Goal: Task Accomplishment & Management: Manage account settings

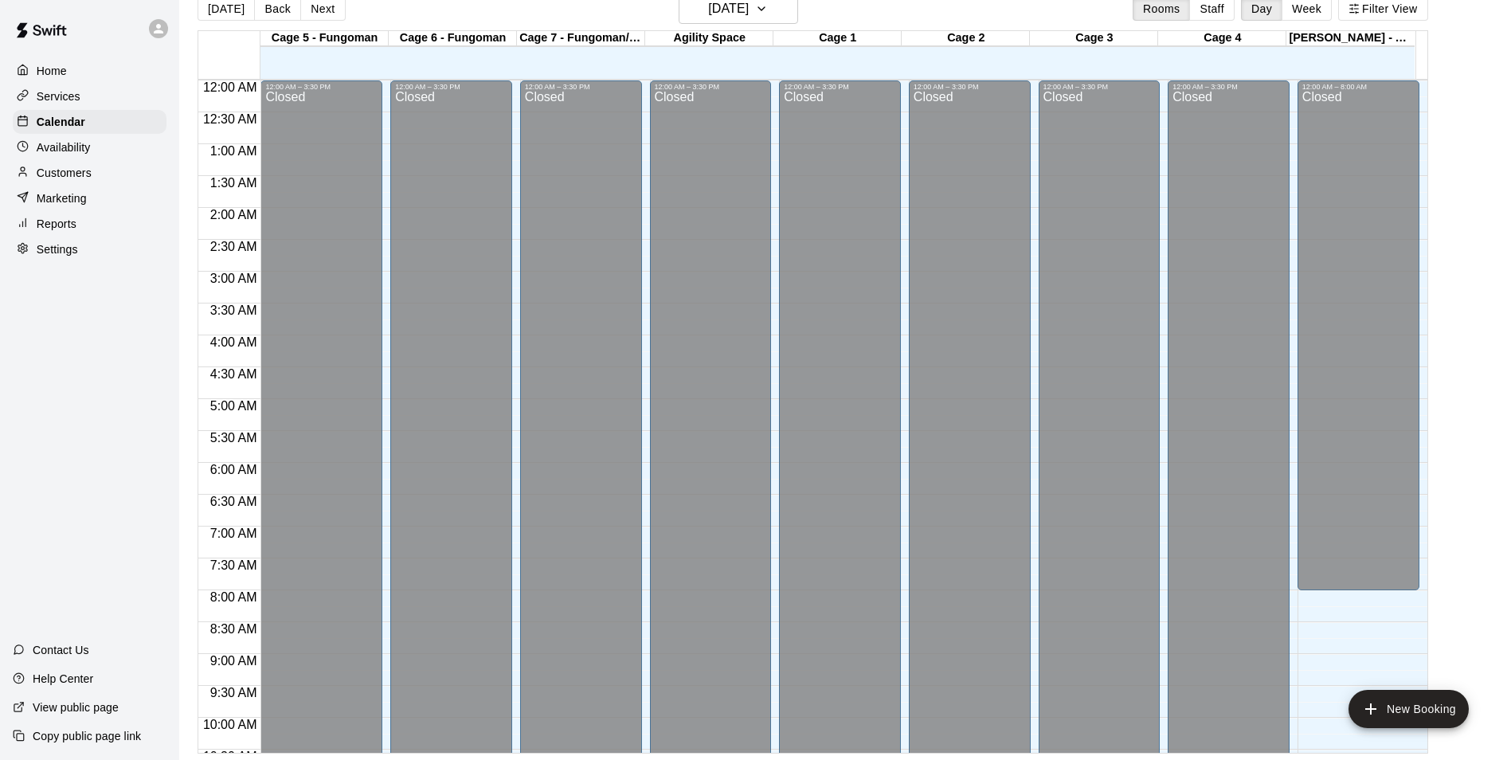
scroll to position [859, 0]
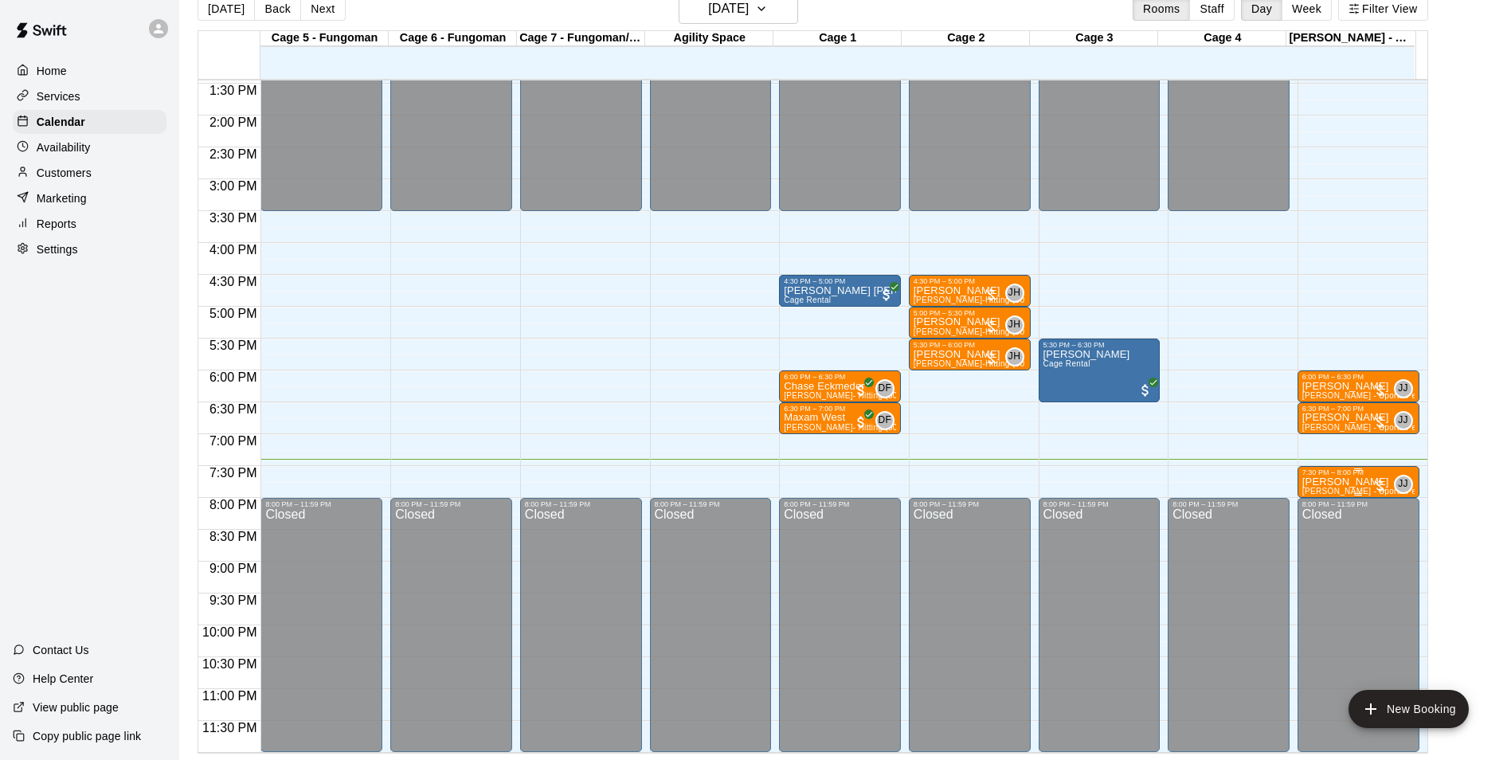
click at [1321, 482] on p "[PERSON_NAME]" at bounding box center [1358, 482] width 112 height 0
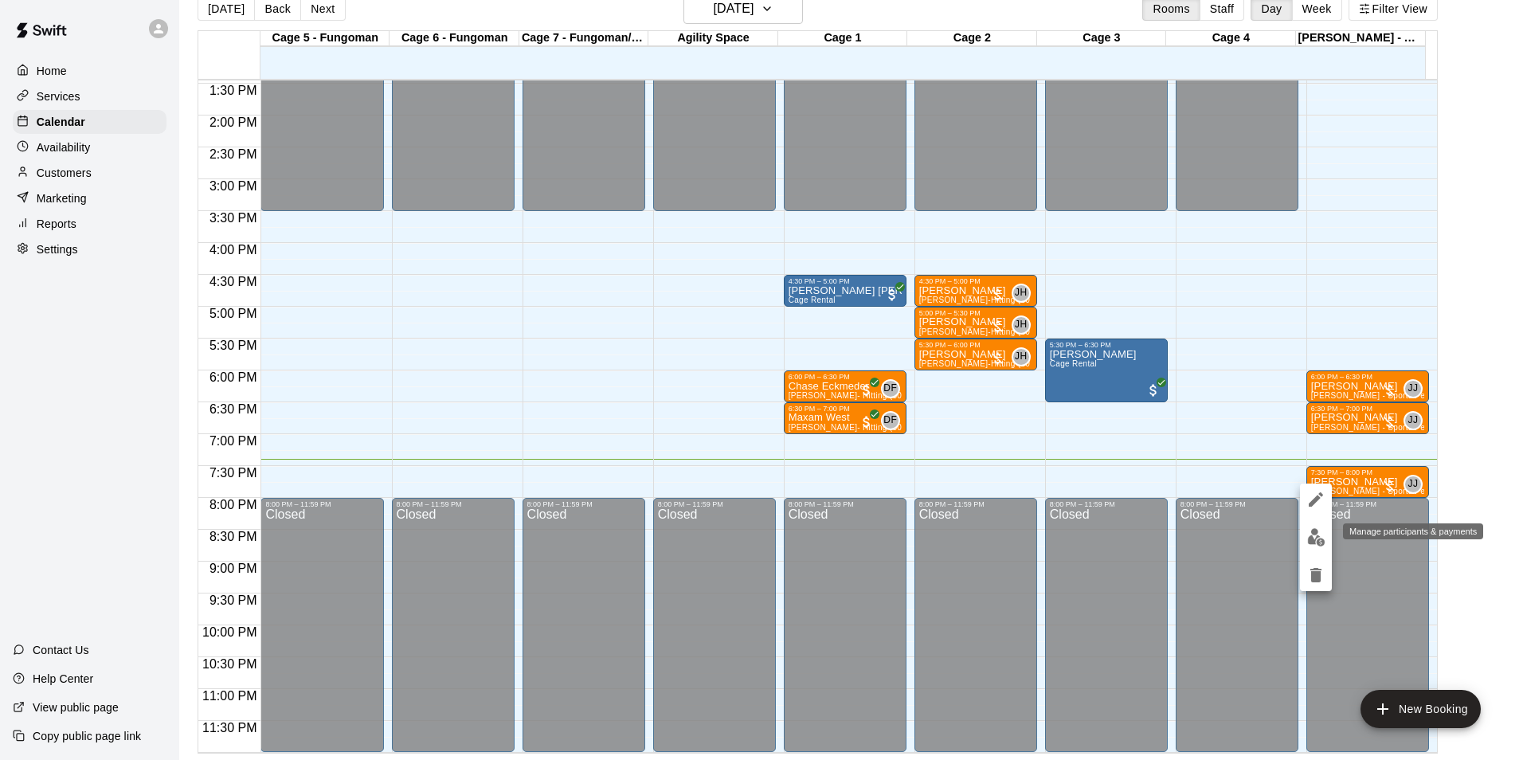
click at [1310, 539] on img "edit" at bounding box center [1316, 537] width 18 height 18
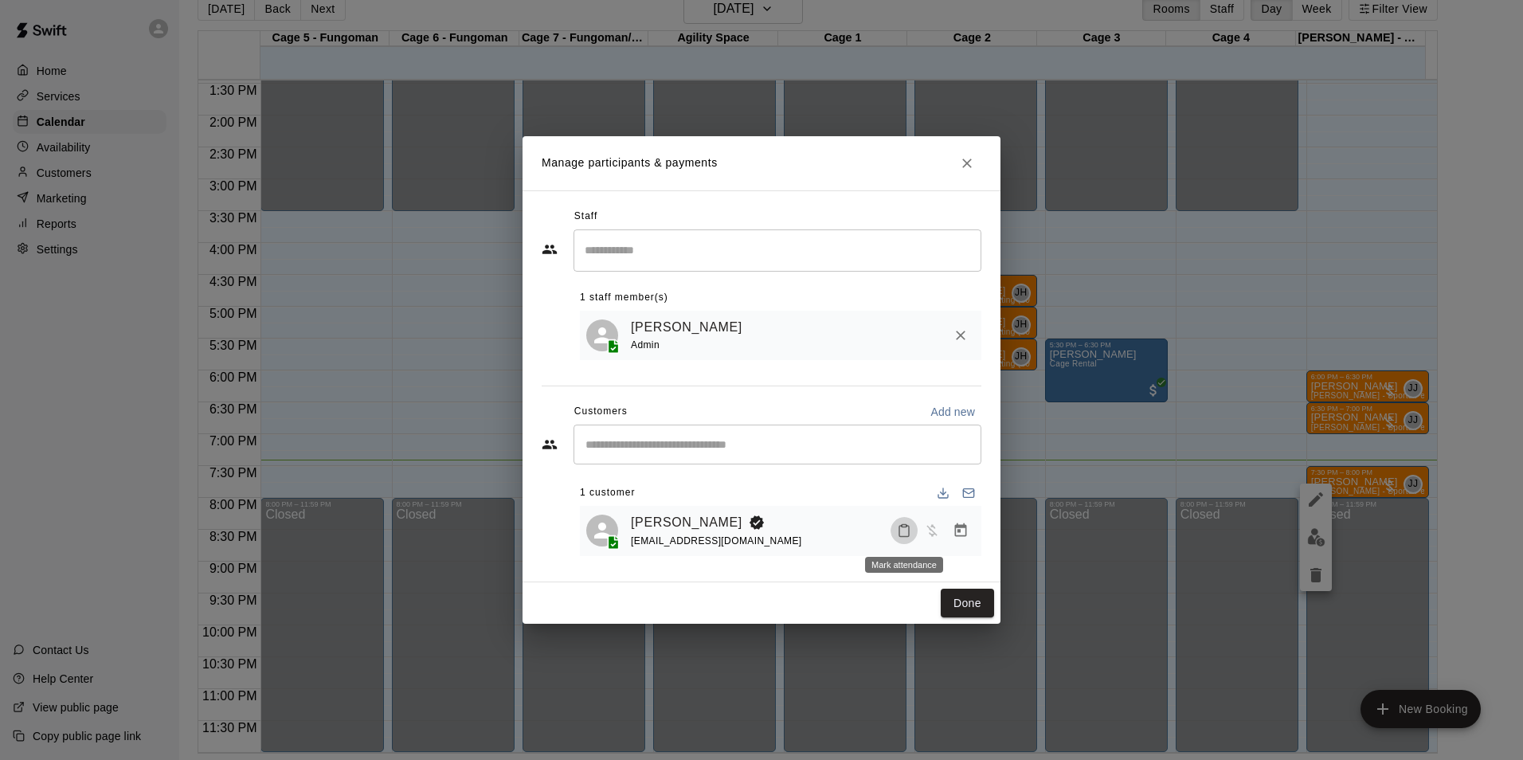
click at [903, 530] on icon "Mark attendance" at bounding box center [904, 530] width 14 height 14
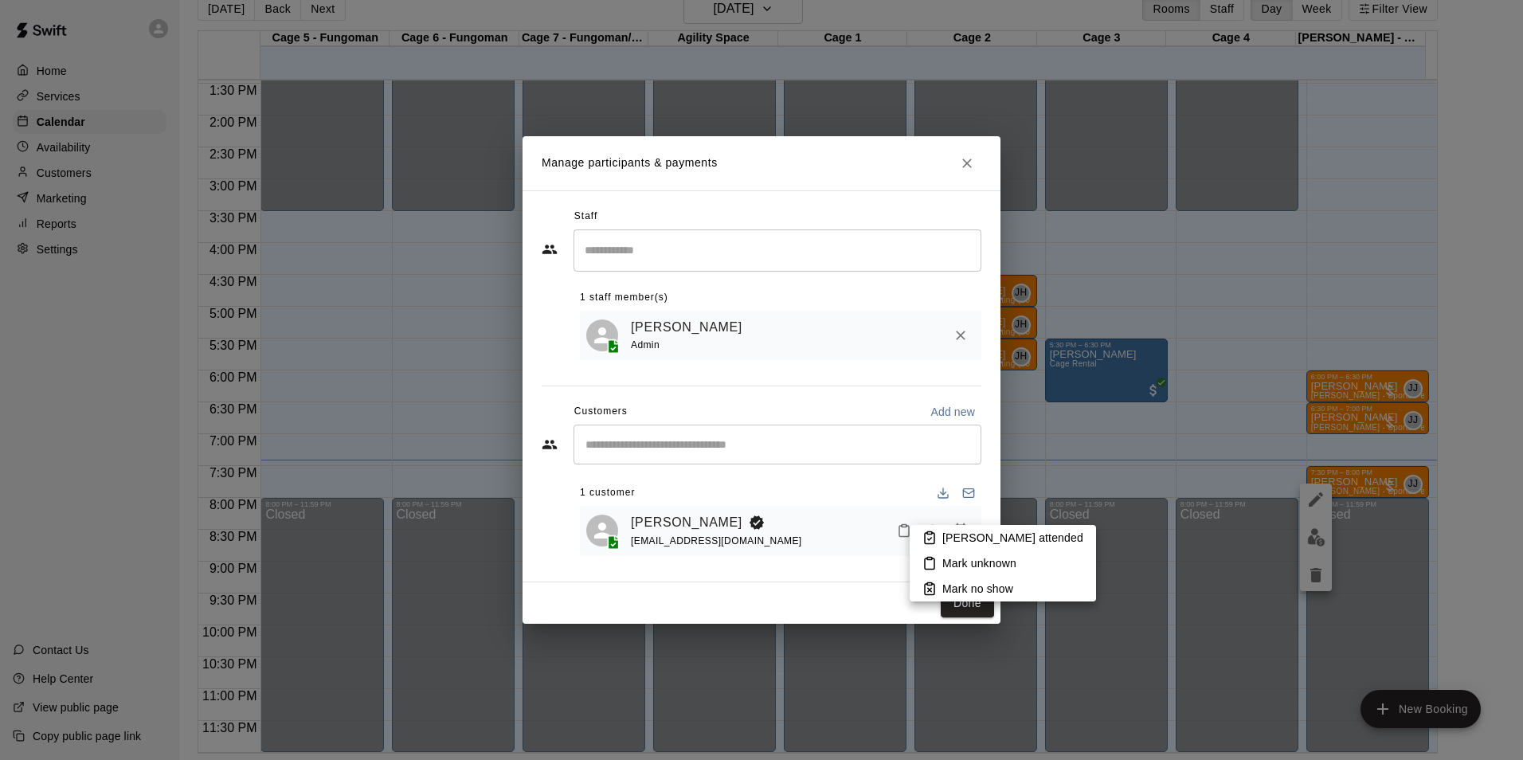
click at [933, 536] on icon at bounding box center [929, 538] width 14 height 14
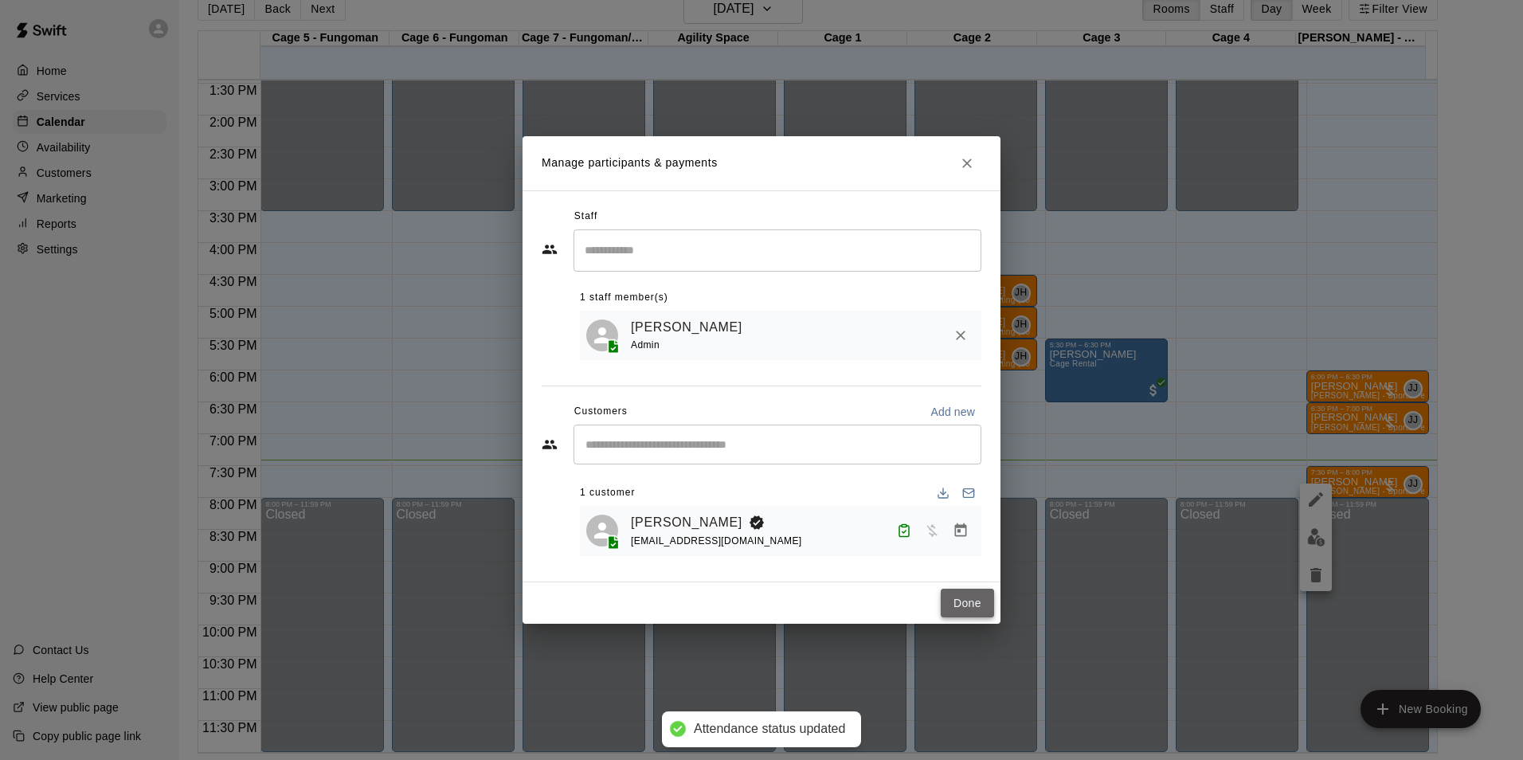
click at [950, 606] on button "Done" at bounding box center [967, 603] width 53 height 29
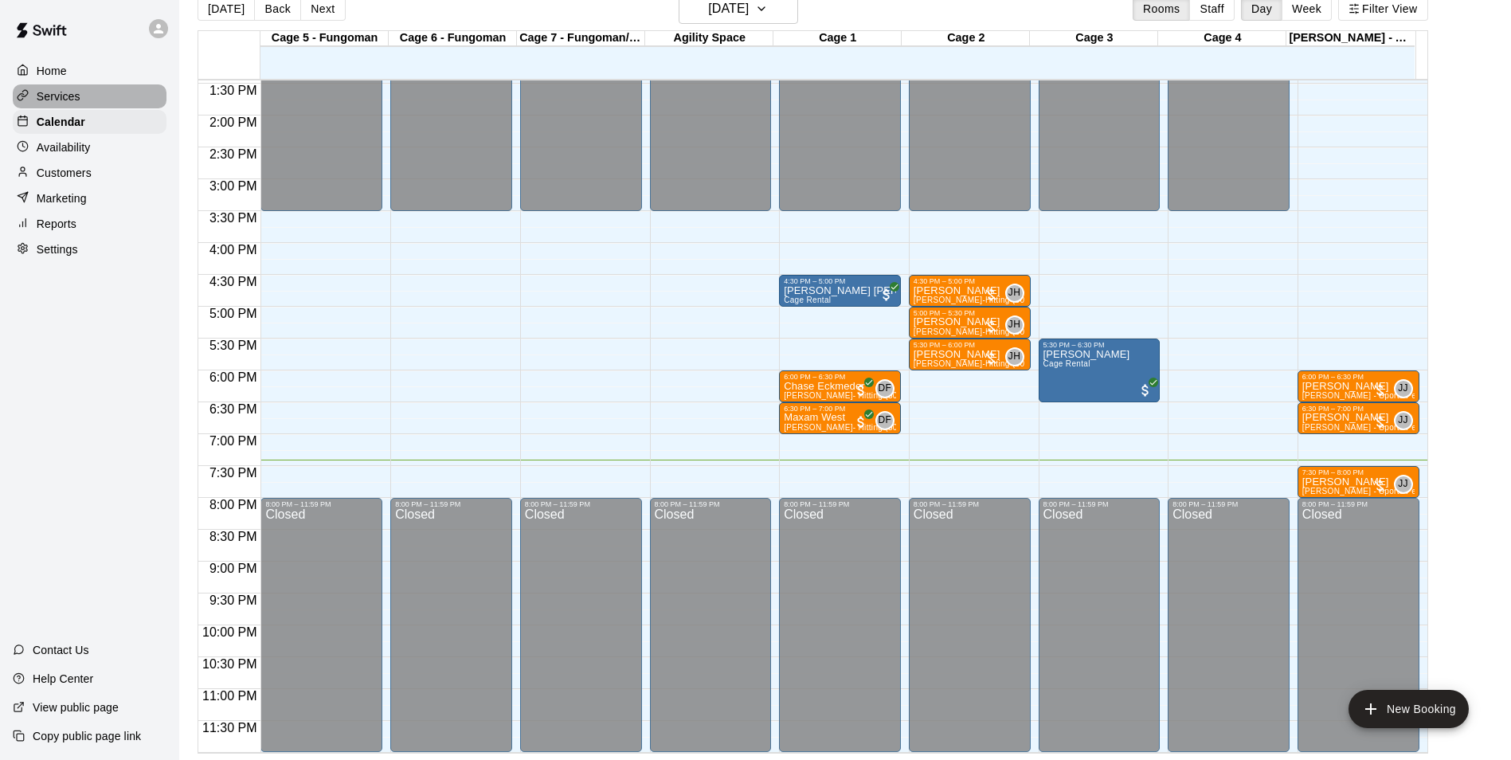
click at [111, 103] on div "Services" at bounding box center [90, 96] width 154 height 24
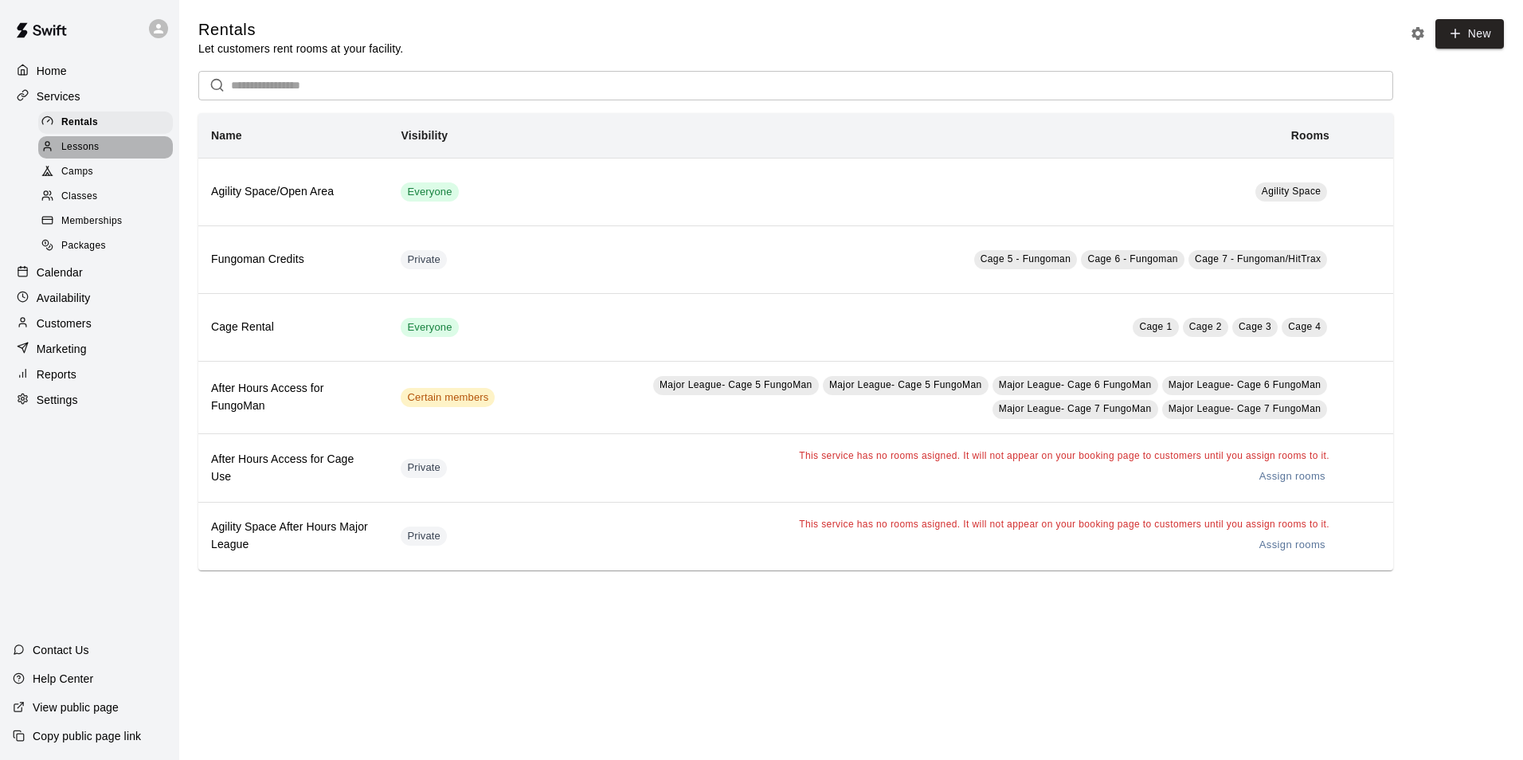
click at [117, 154] on div "Lessons" at bounding box center [105, 147] width 135 height 22
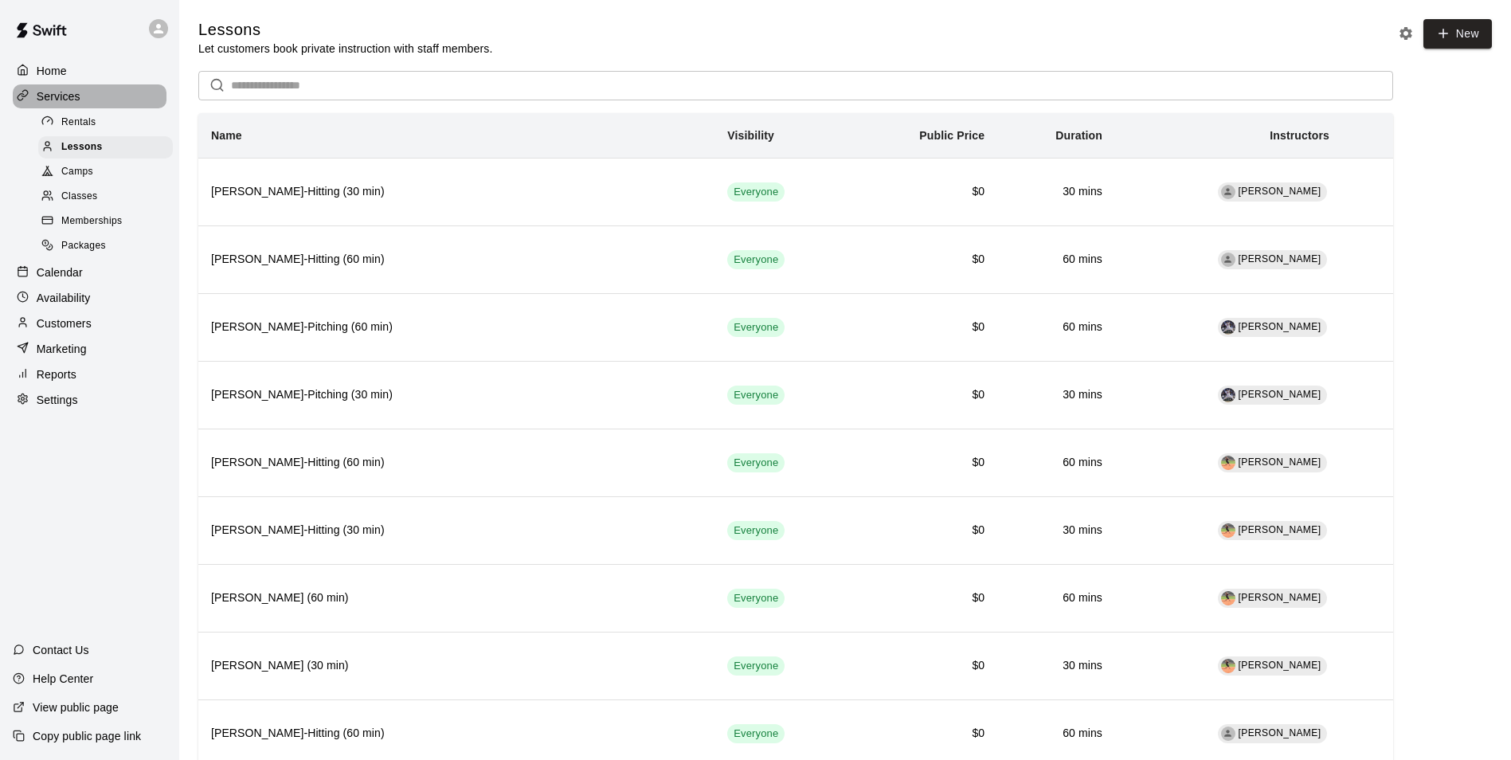
click at [92, 96] on div "Services" at bounding box center [90, 96] width 154 height 24
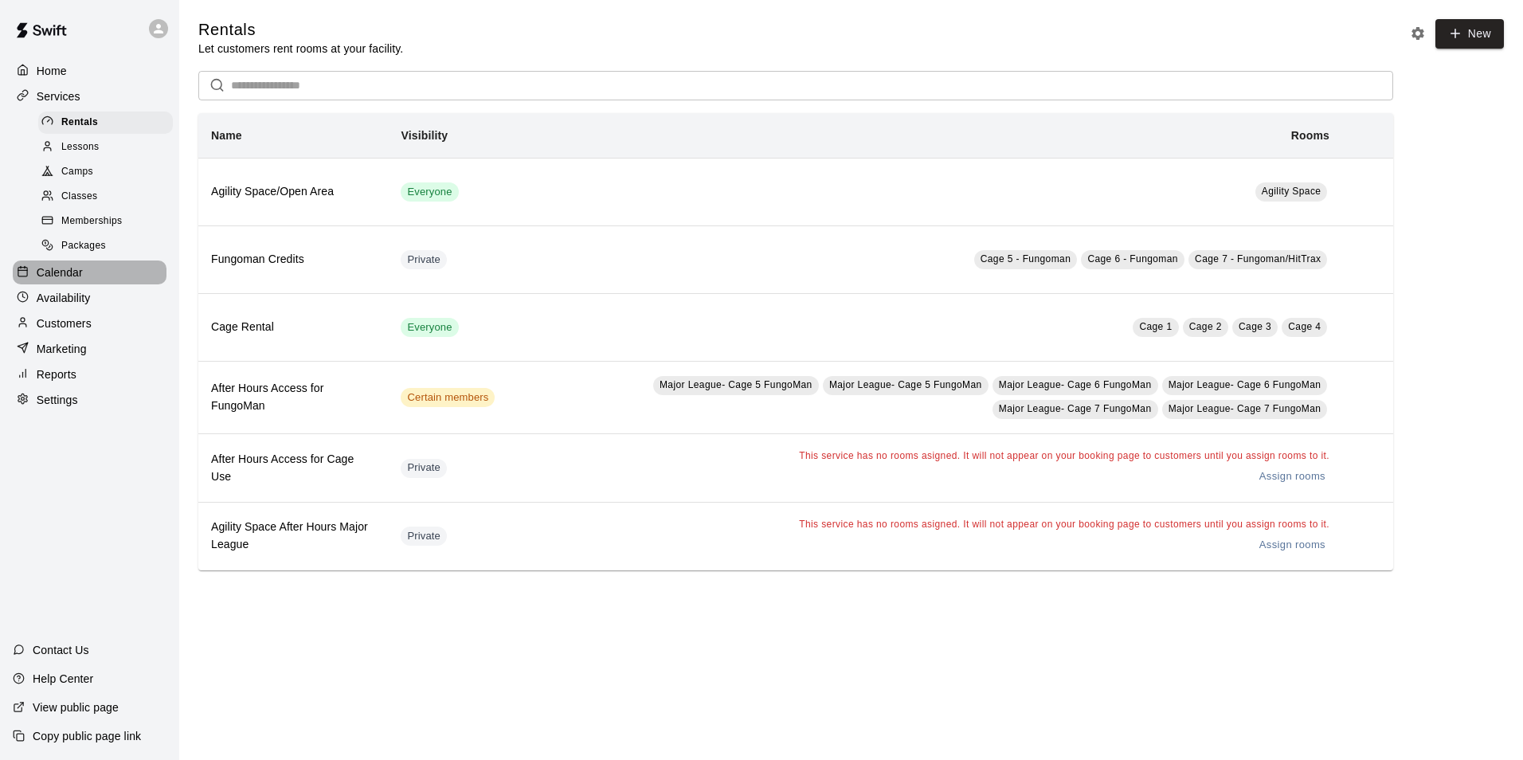
click at [129, 280] on div "Calendar" at bounding box center [90, 272] width 154 height 24
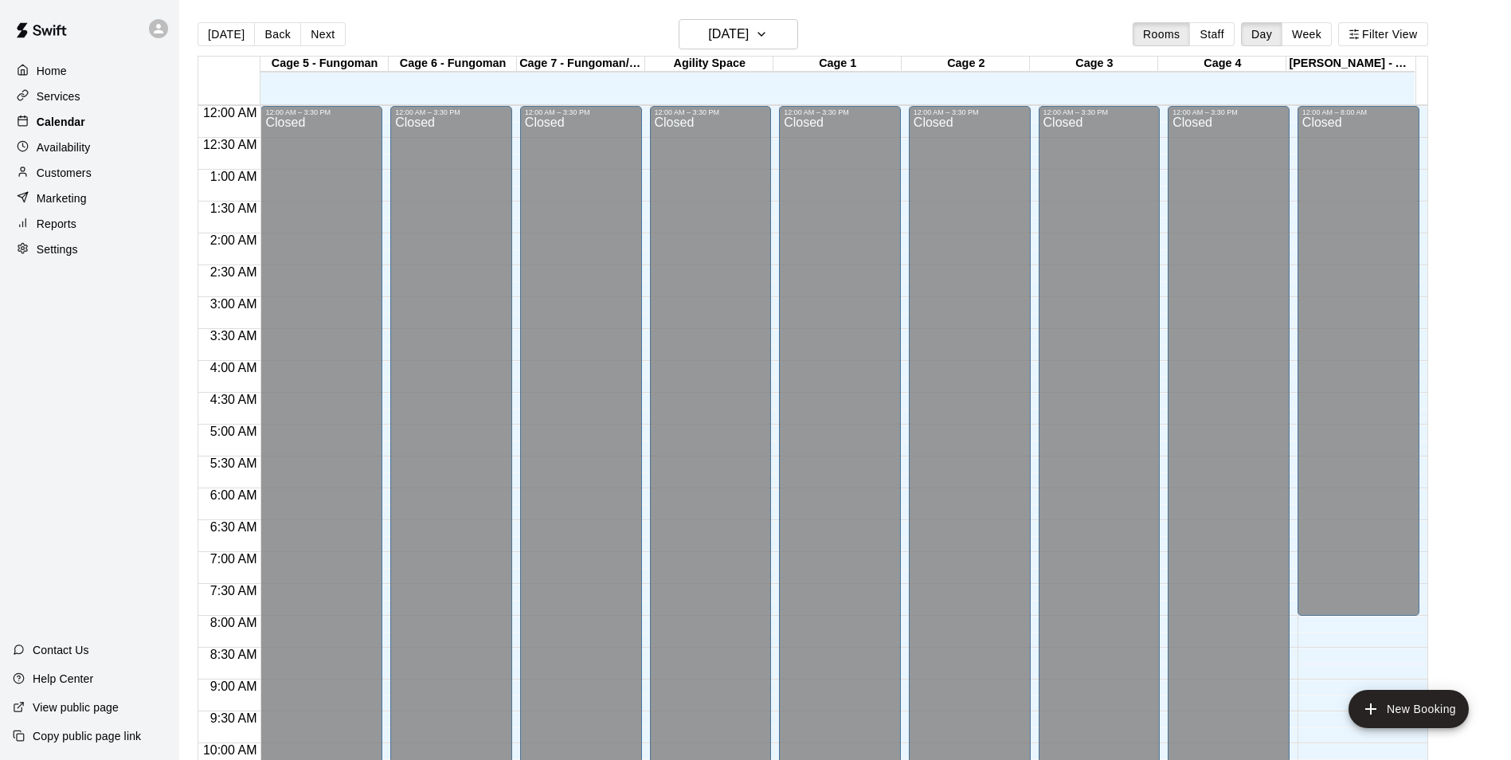
scroll to position [809, 0]
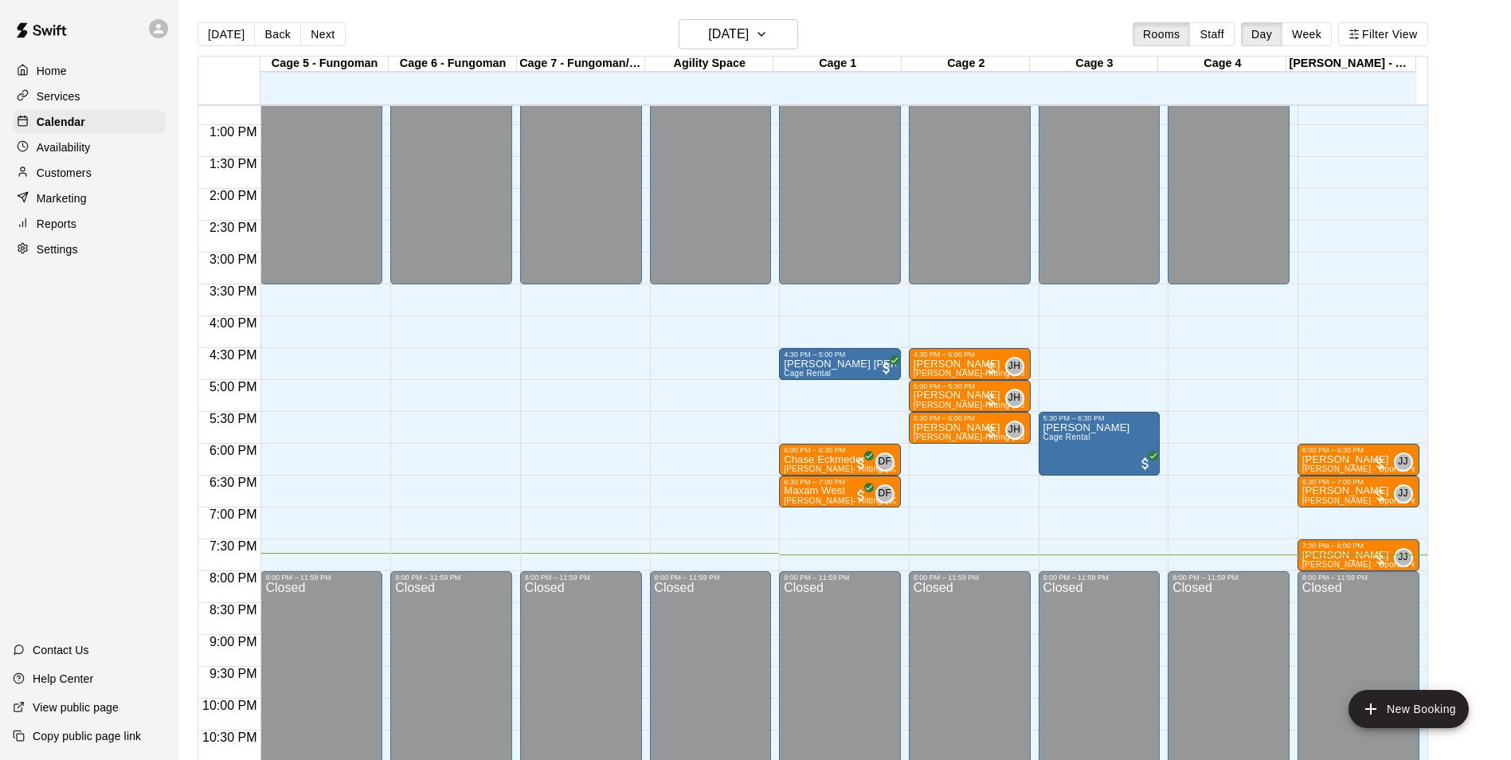
click at [323, 33] on button "Next" at bounding box center [322, 34] width 45 height 24
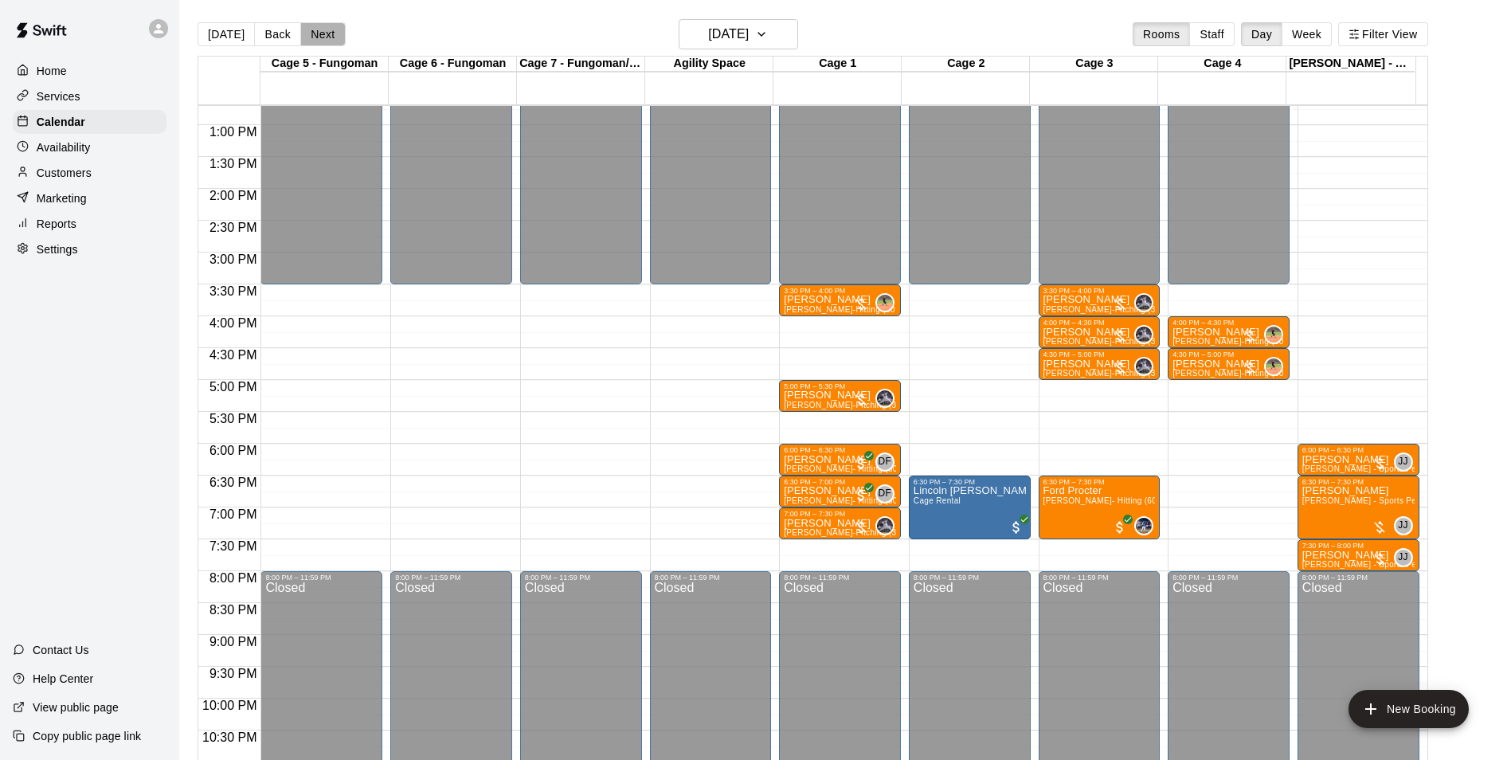
click at [323, 33] on button "Next" at bounding box center [322, 34] width 45 height 24
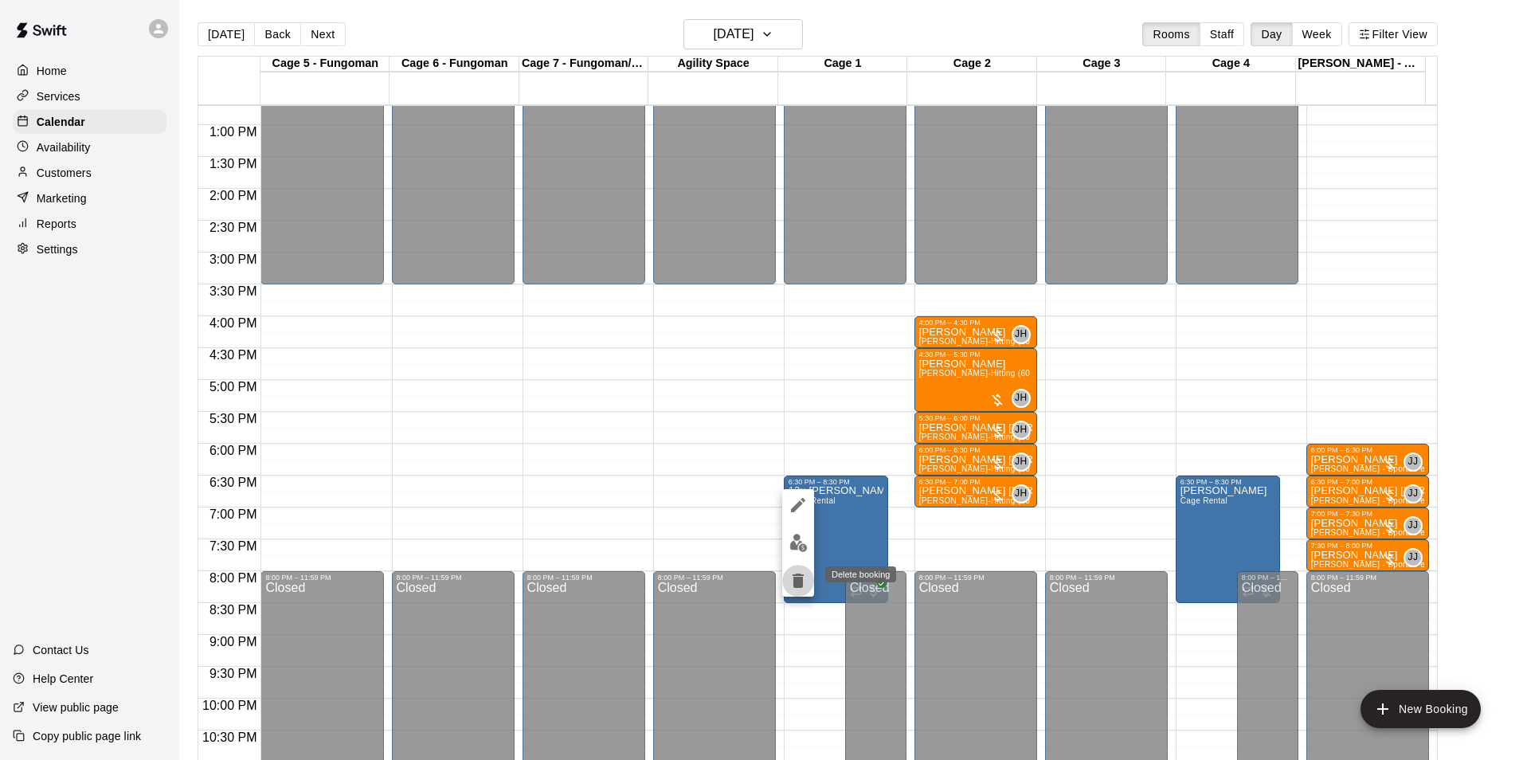
click at [789, 582] on icon "delete" at bounding box center [798, 580] width 19 height 19
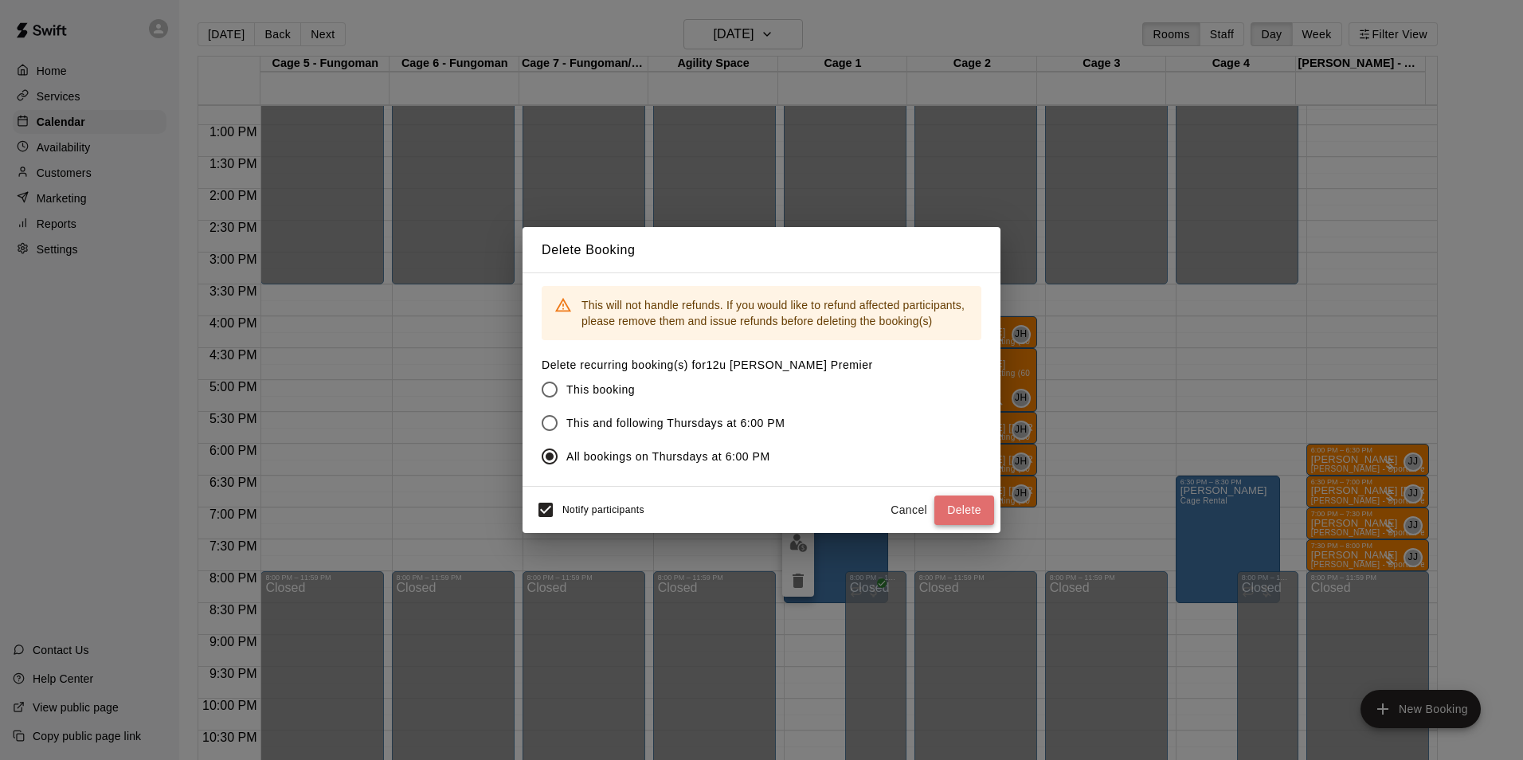
click at [964, 521] on button "Delete" at bounding box center [964, 509] width 60 height 29
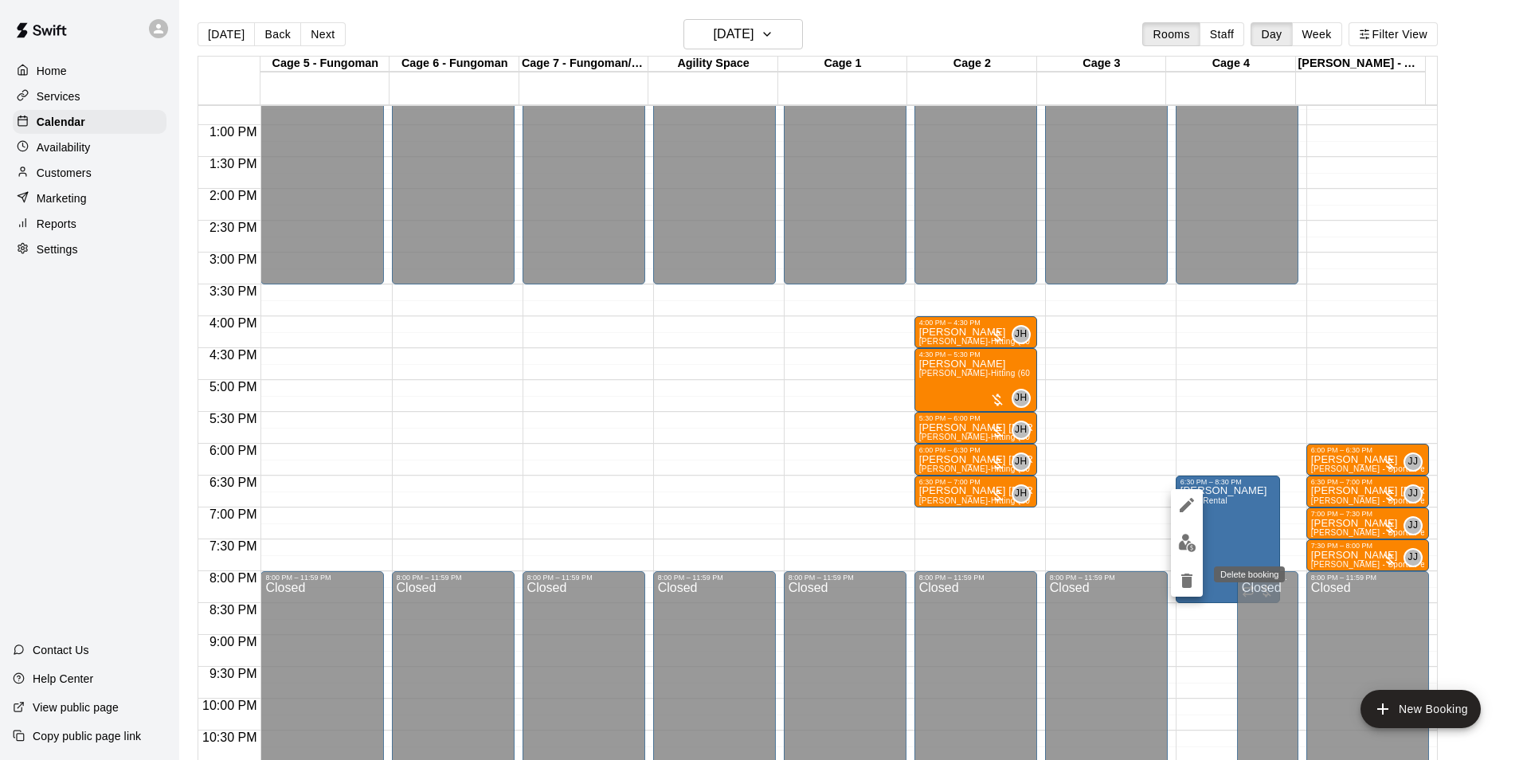
click at [1178, 586] on button "delete" at bounding box center [1187, 581] width 32 height 32
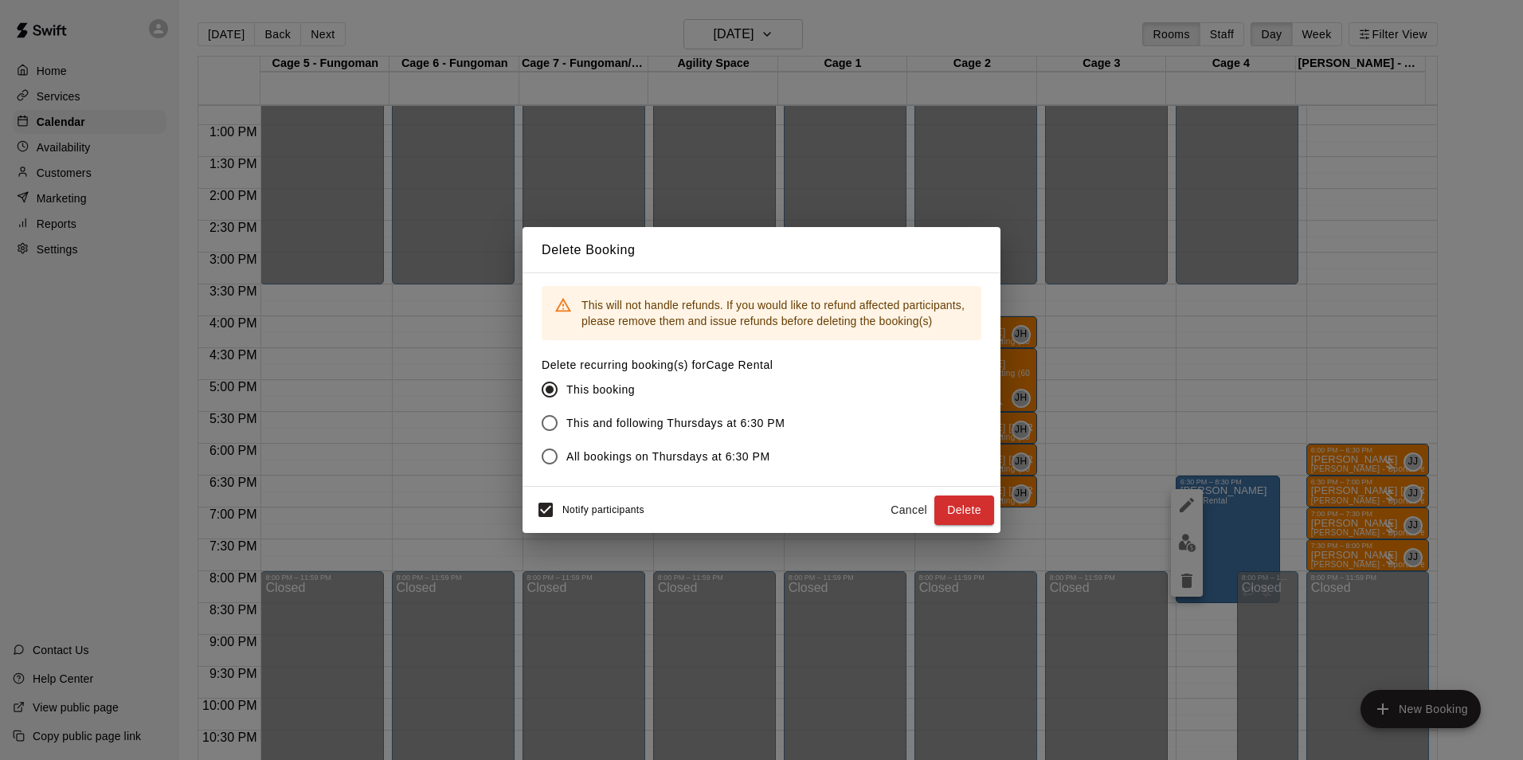
click at [602, 452] on span "All bookings on Thursdays at 6:30 PM" at bounding box center [668, 456] width 204 height 17
click at [981, 499] on button "Delete" at bounding box center [964, 509] width 60 height 29
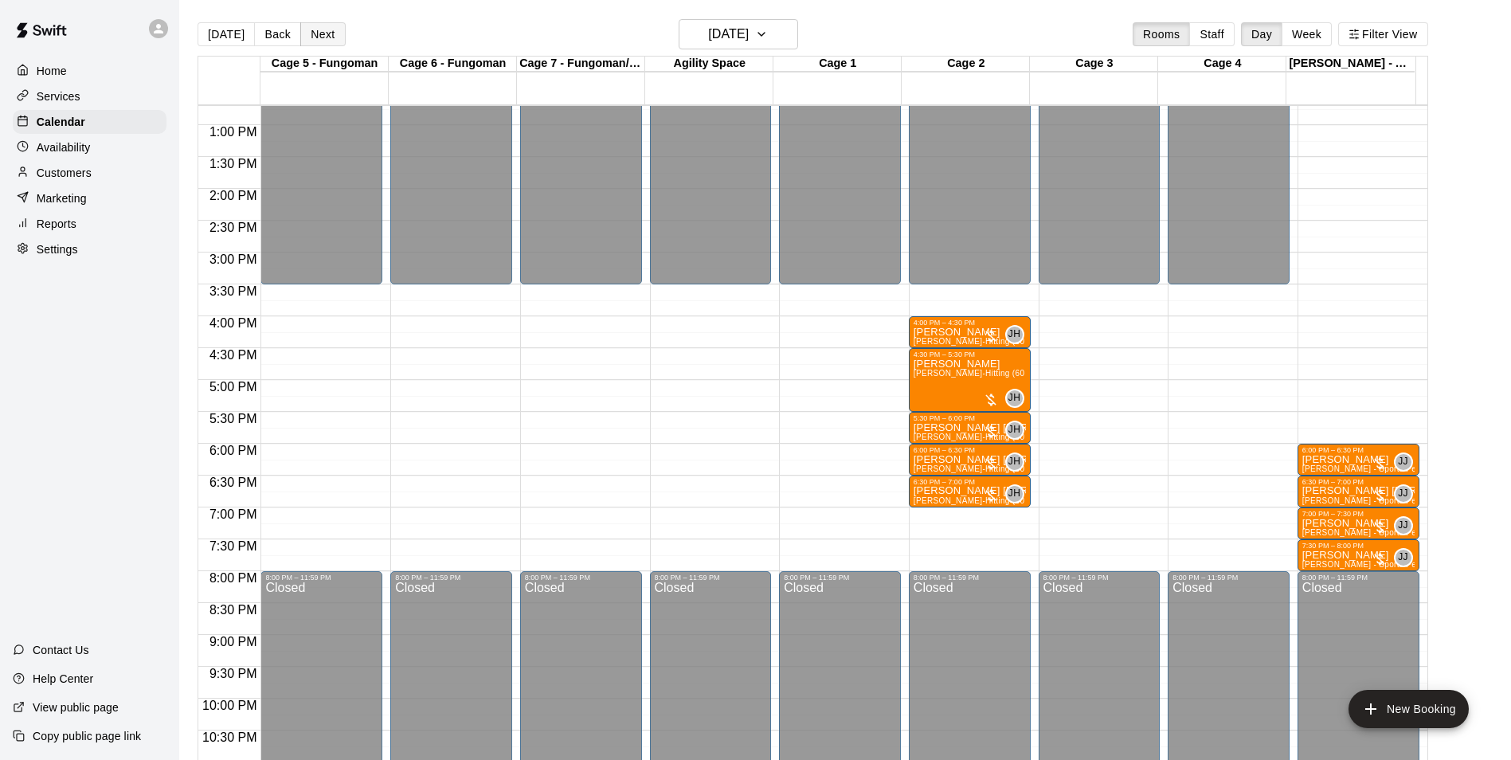
click at [326, 42] on button "Next" at bounding box center [322, 34] width 45 height 24
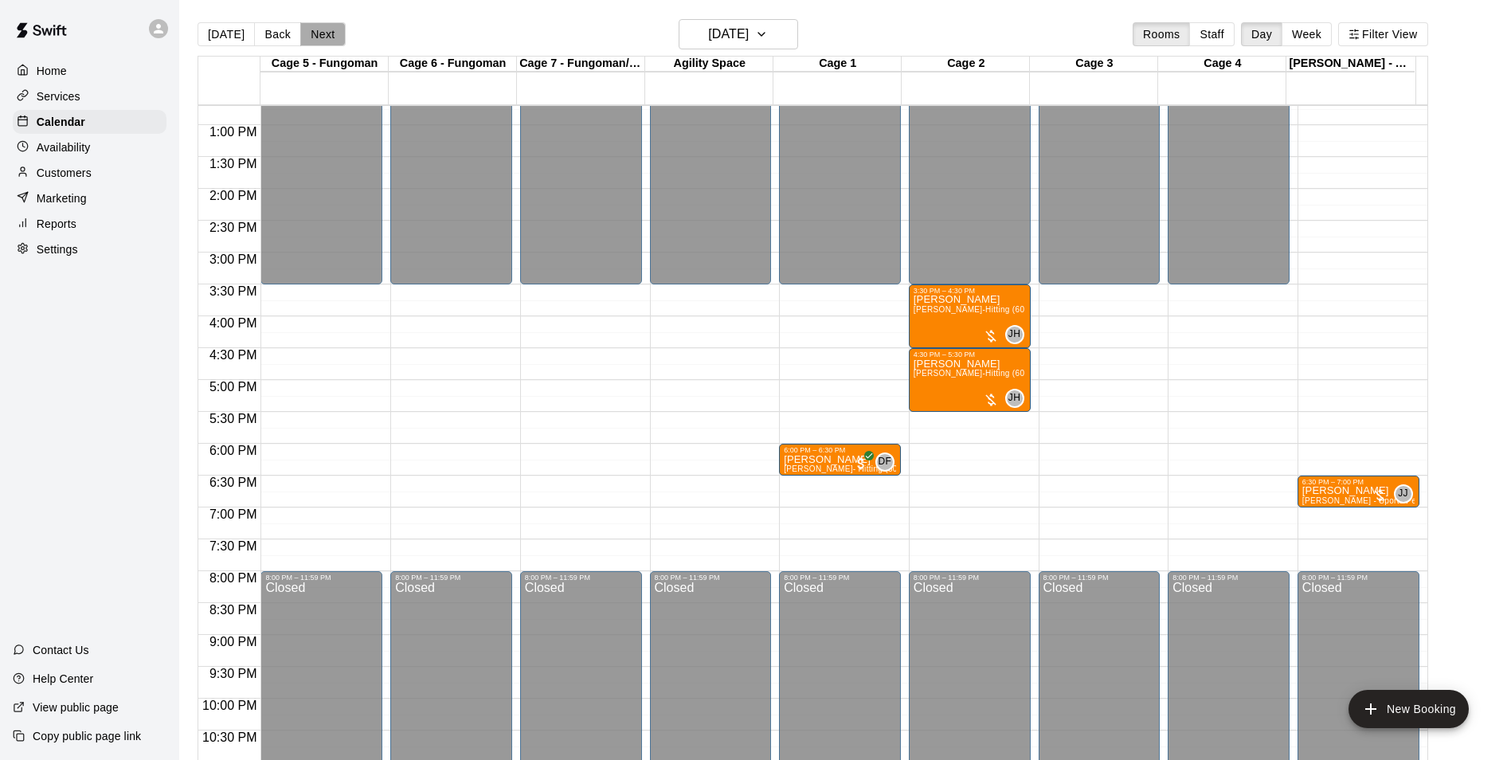
click at [326, 42] on button "Next" at bounding box center [322, 34] width 45 height 24
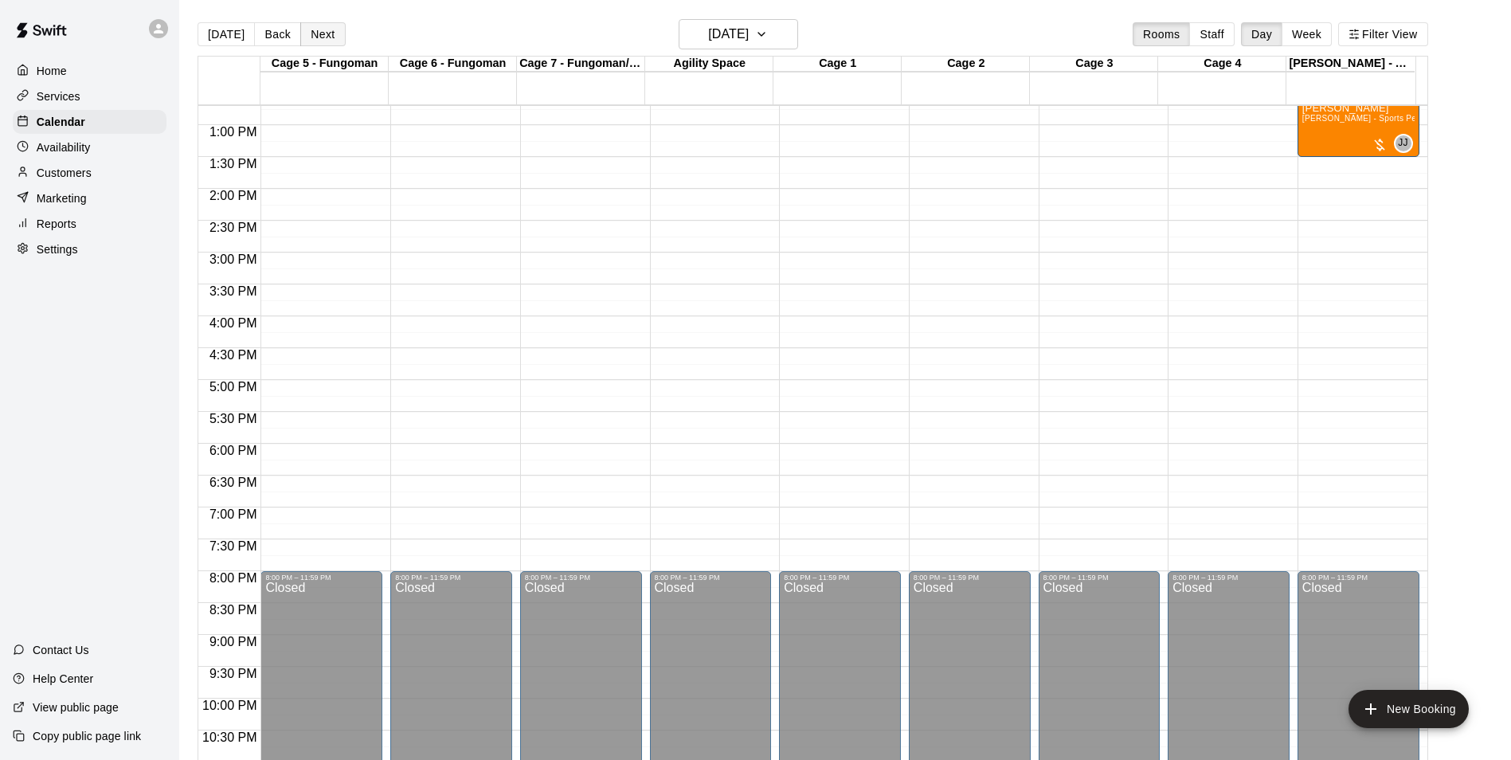
click at [326, 42] on button "Next" at bounding box center [322, 34] width 45 height 24
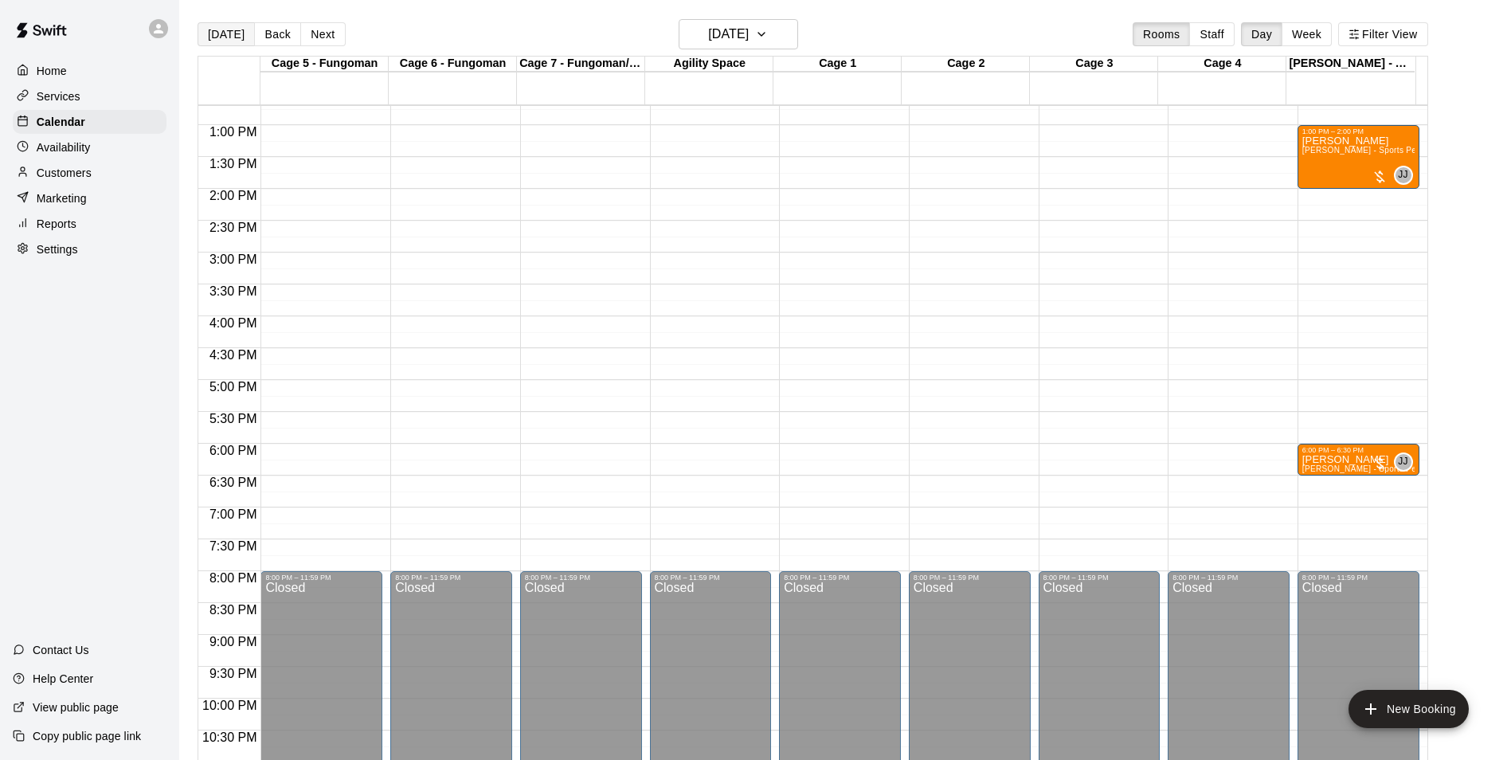
click at [217, 40] on button "[DATE]" at bounding box center [226, 34] width 57 height 24
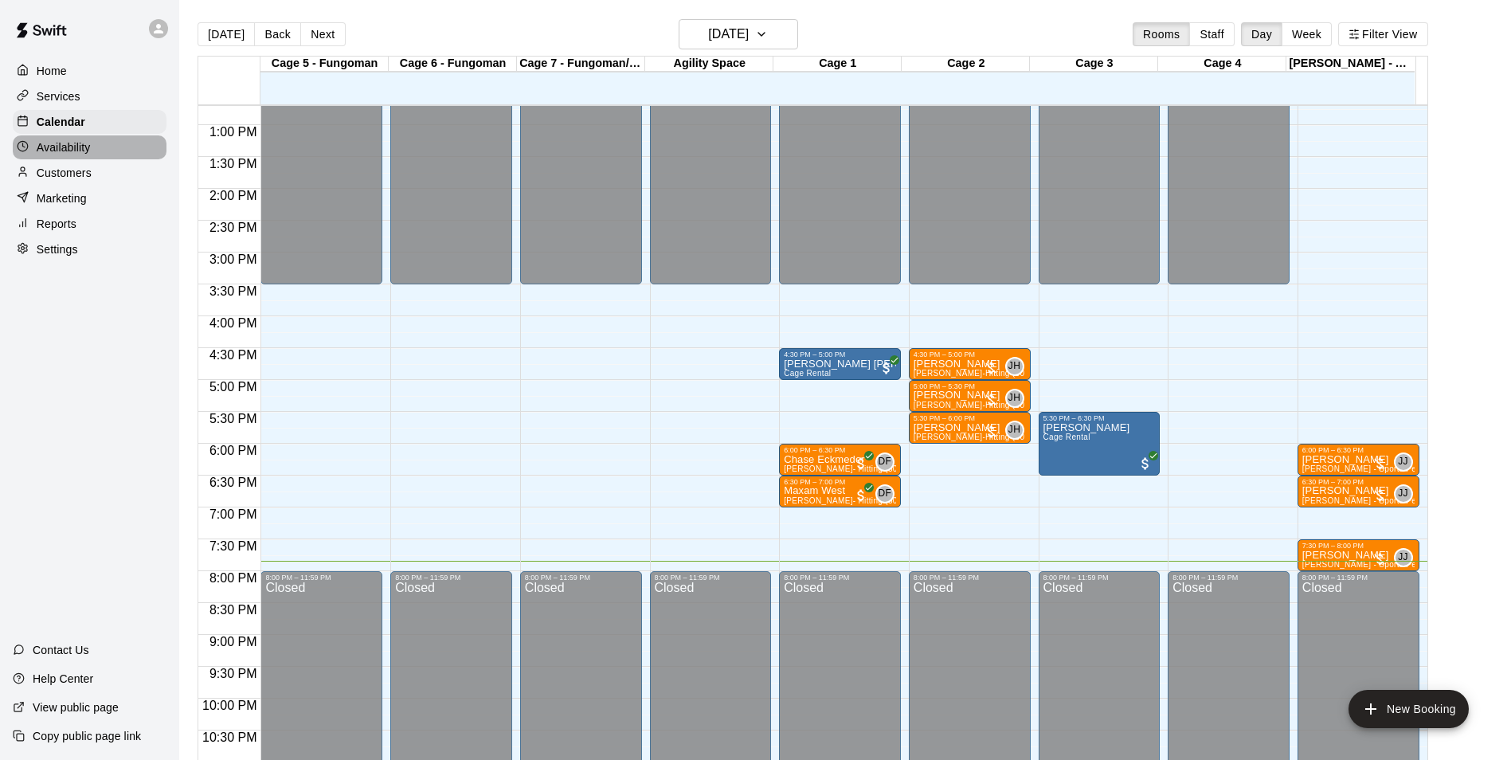
click at [95, 150] on div "Availability" at bounding box center [90, 147] width 154 height 24
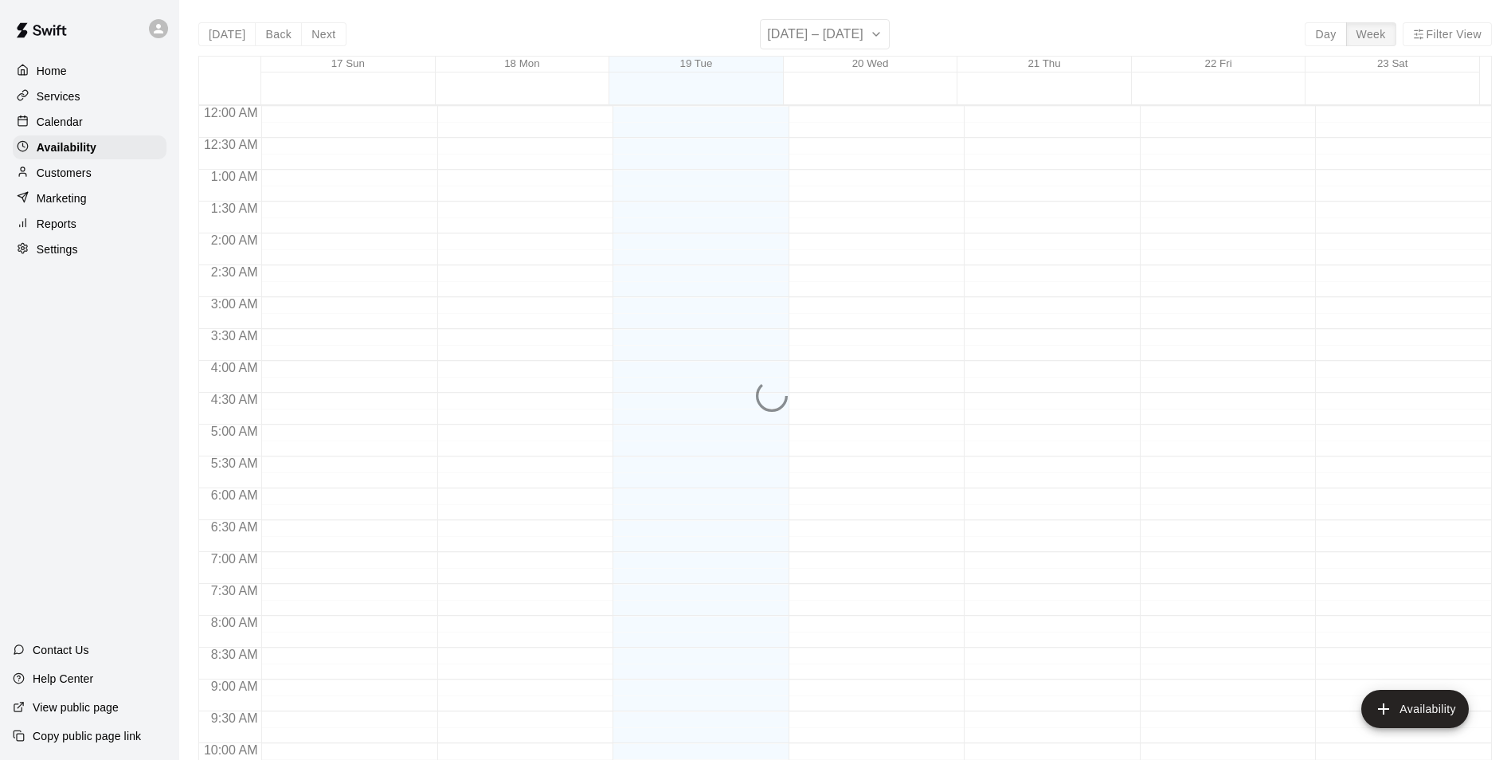
scroll to position [858, 0]
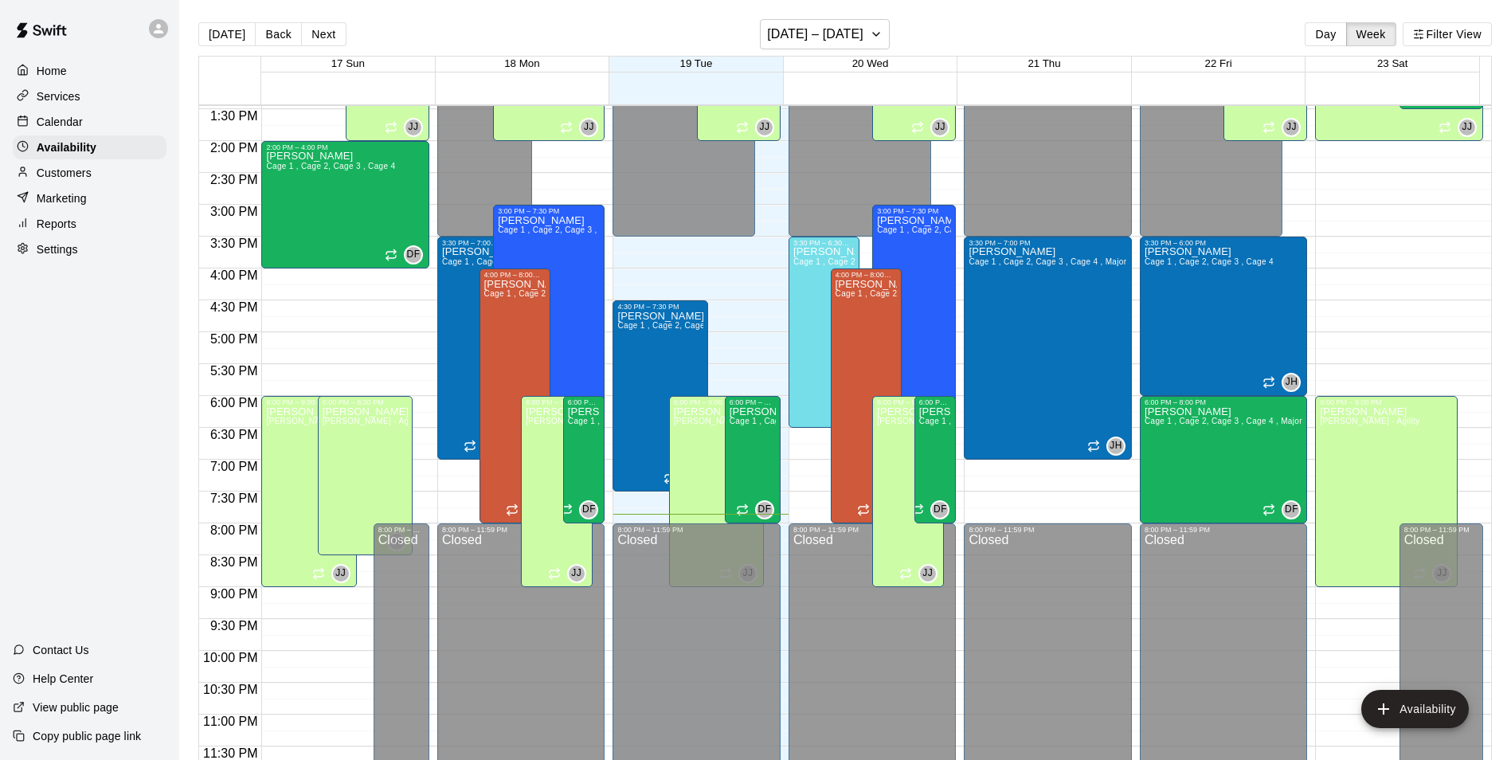
click at [150, 178] on div "Customers" at bounding box center [90, 173] width 154 height 24
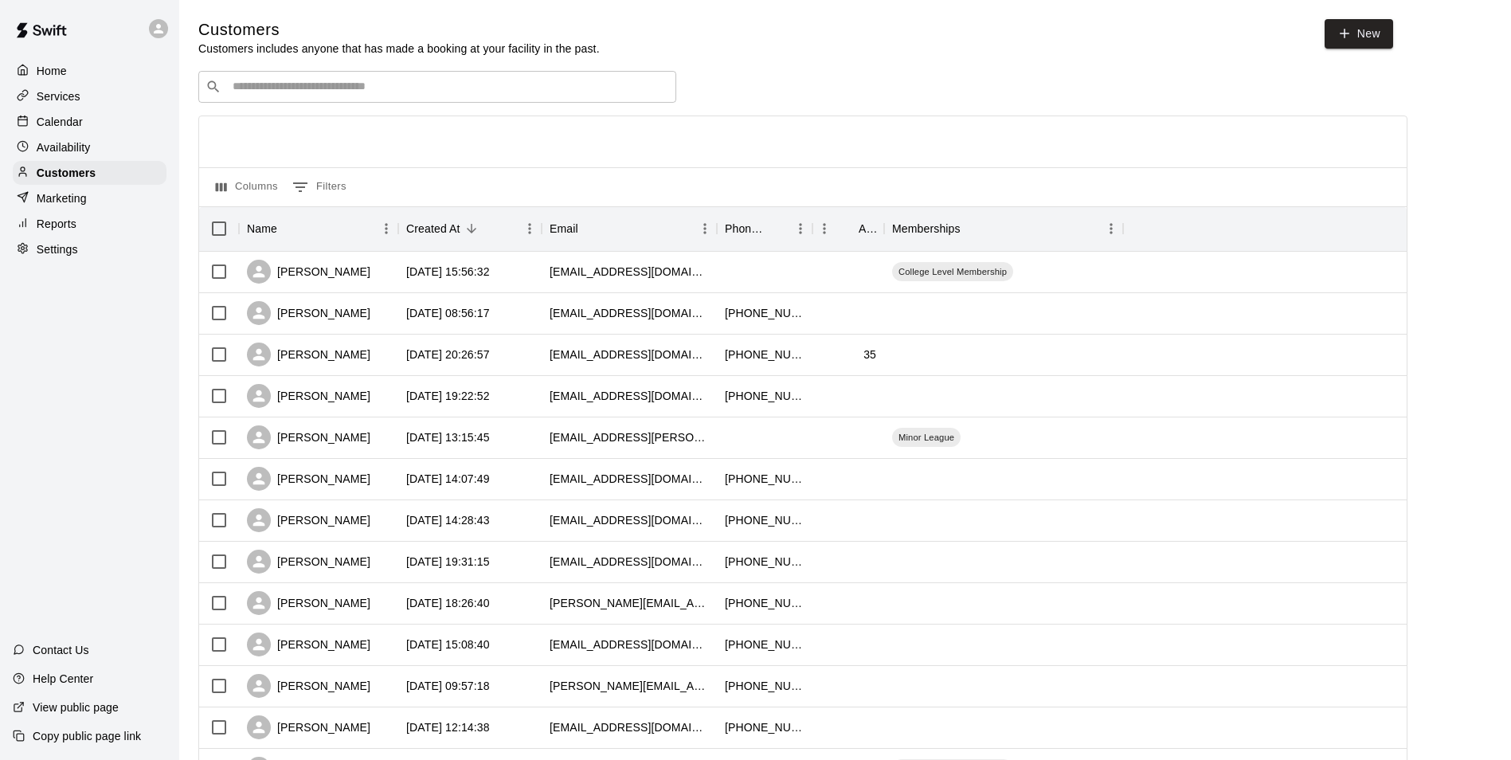
click at [325, 95] on input "Search customers by name or email" at bounding box center [448, 87] width 441 height 16
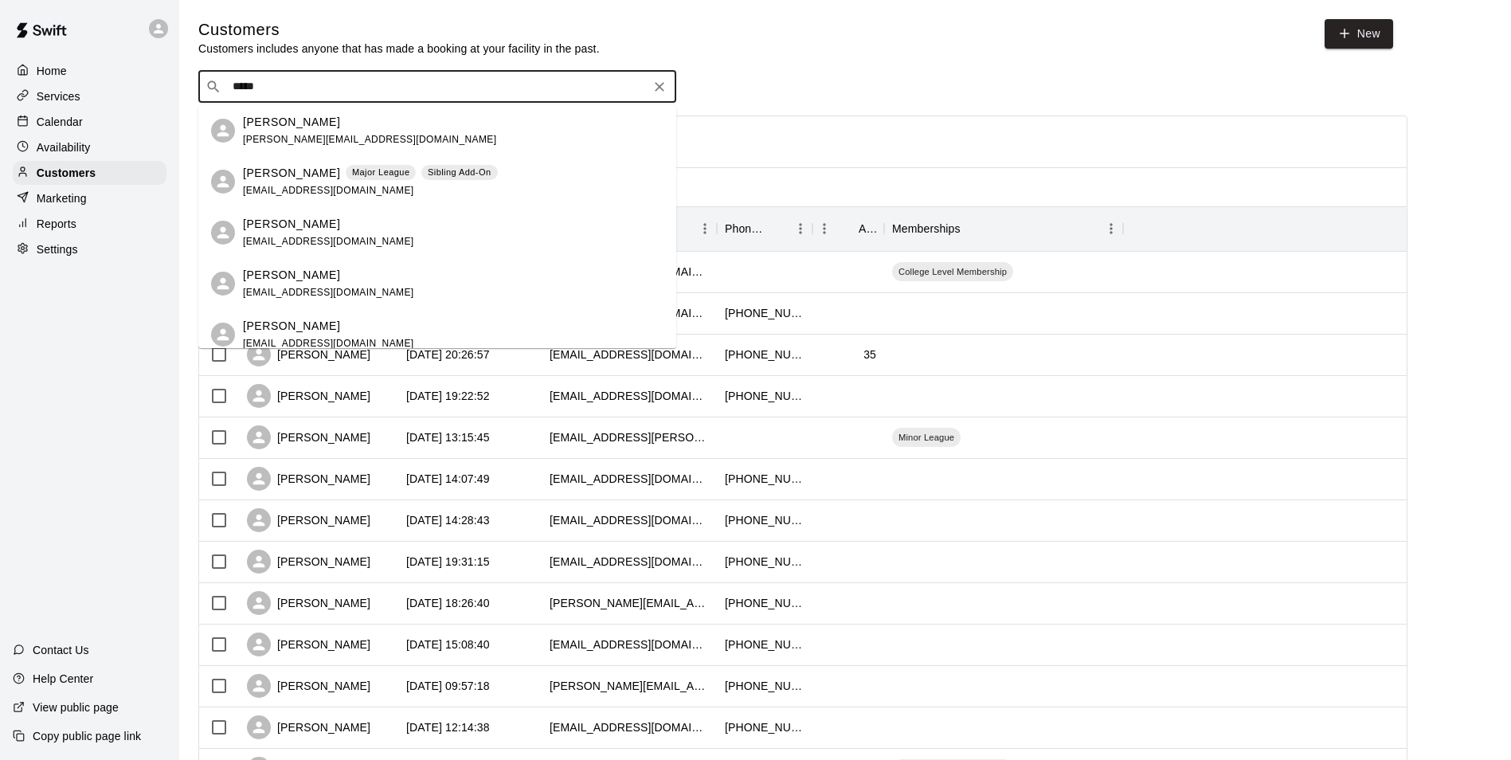
type input "******"
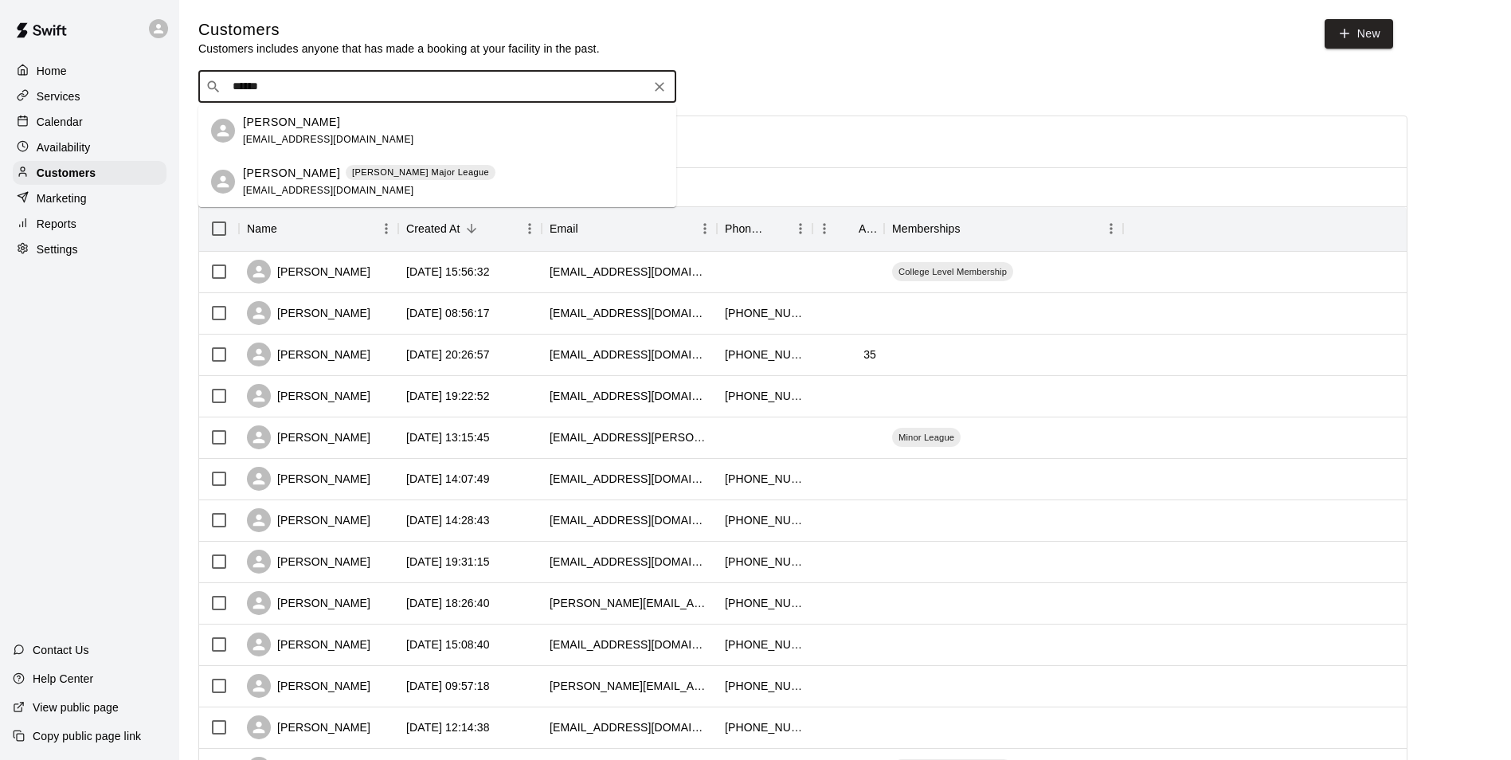
click at [475, 165] on div "[PERSON_NAME] [PERSON_NAME] Major League [EMAIL_ADDRESS][DOMAIN_NAME]" at bounding box center [453, 182] width 421 height 34
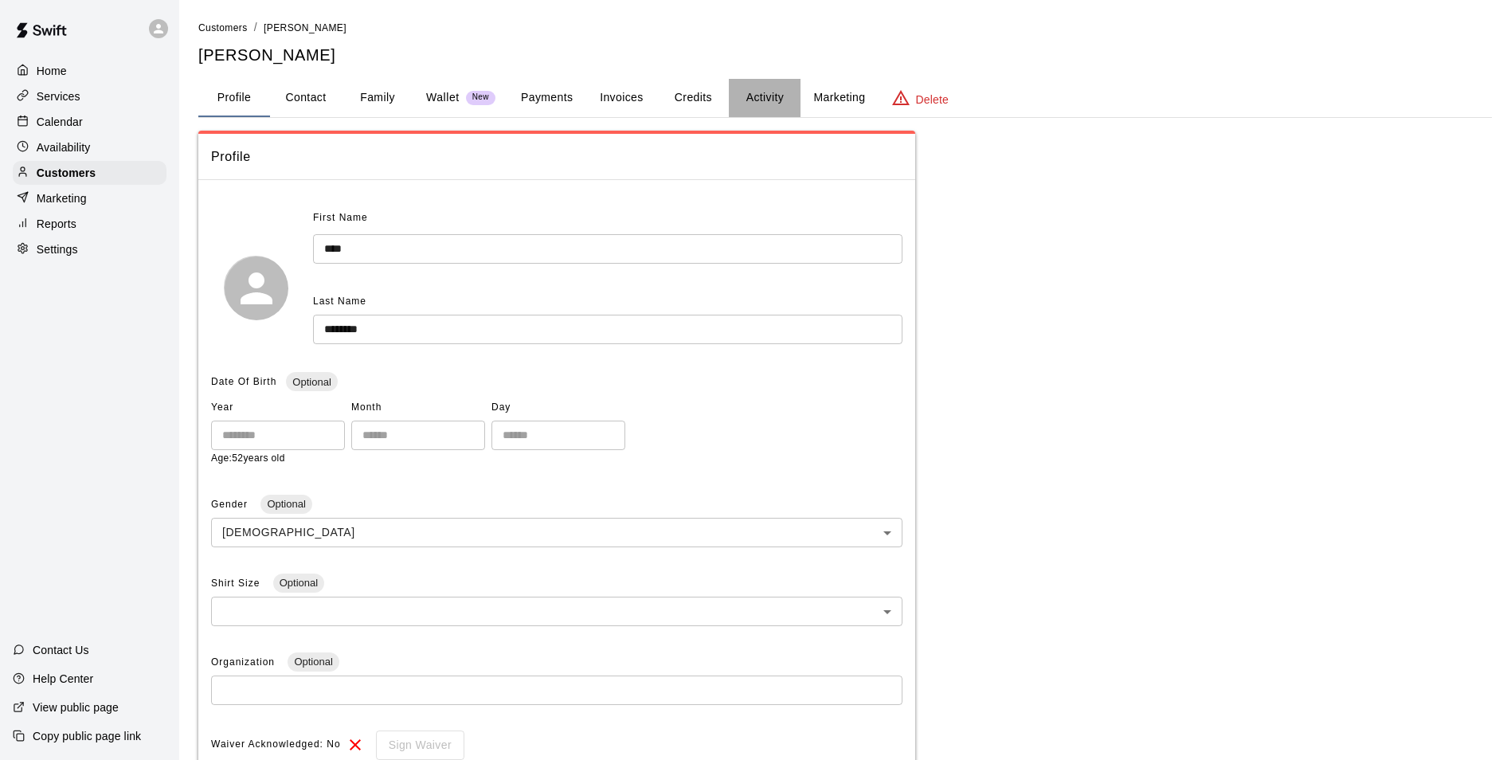
click at [754, 91] on button "Activity" at bounding box center [765, 98] width 72 height 38
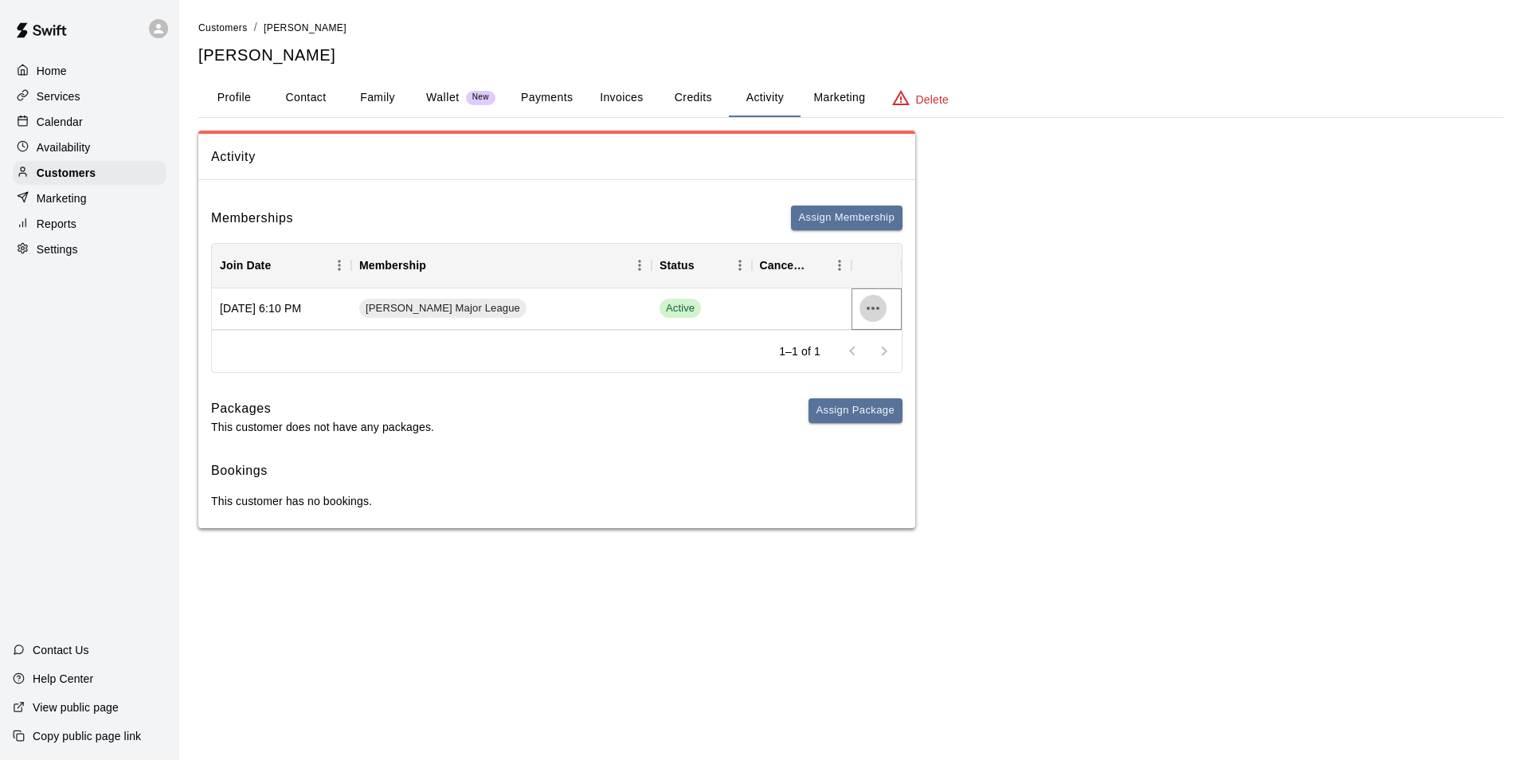
click at [868, 302] on icon "more actions" at bounding box center [873, 308] width 19 height 19
click at [882, 372] on li "Cancel" at bounding box center [905, 367] width 90 height 26
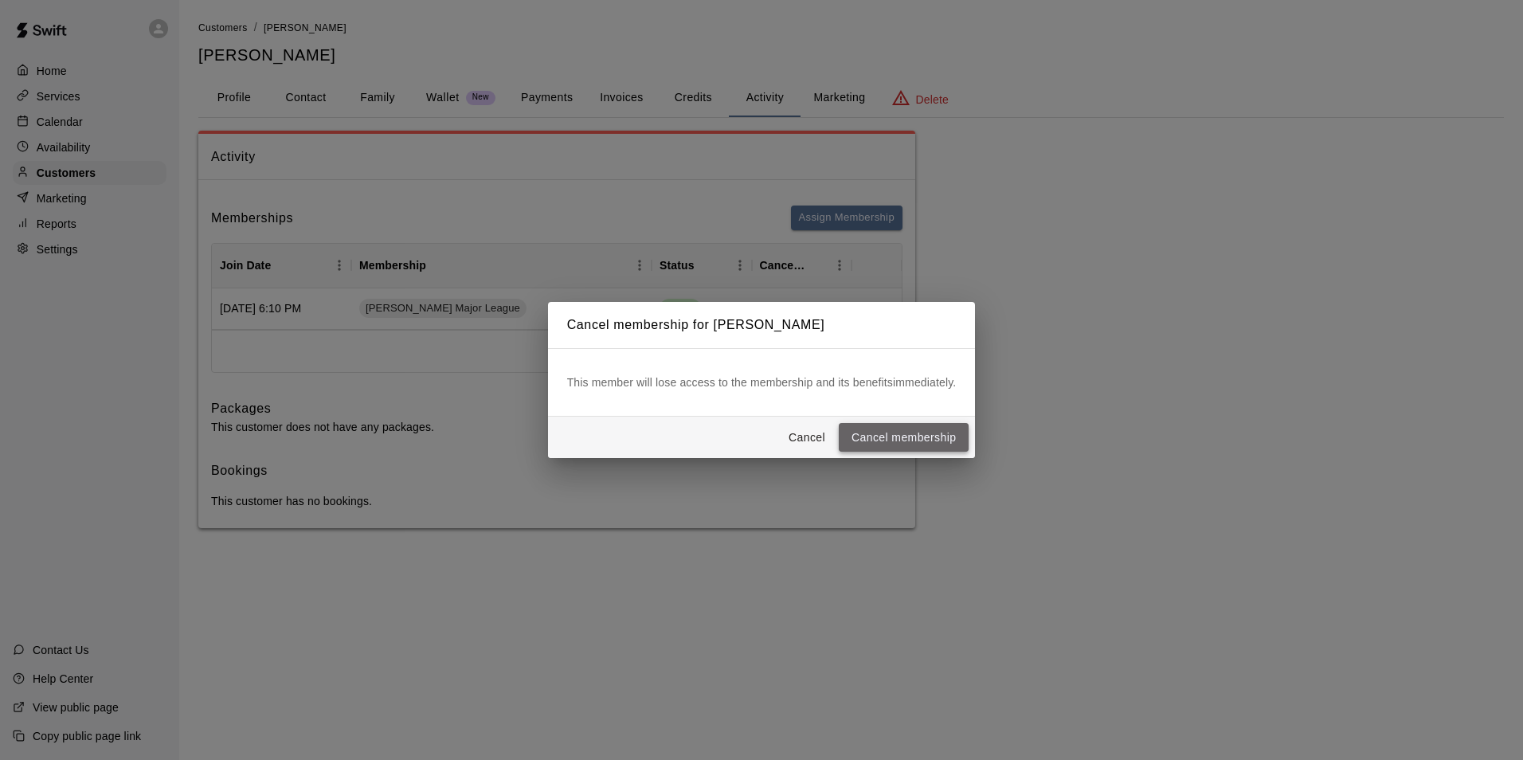
click at [866, 438] on button "Cancel membership" at bounding box center [904, 437] width 130 height 29
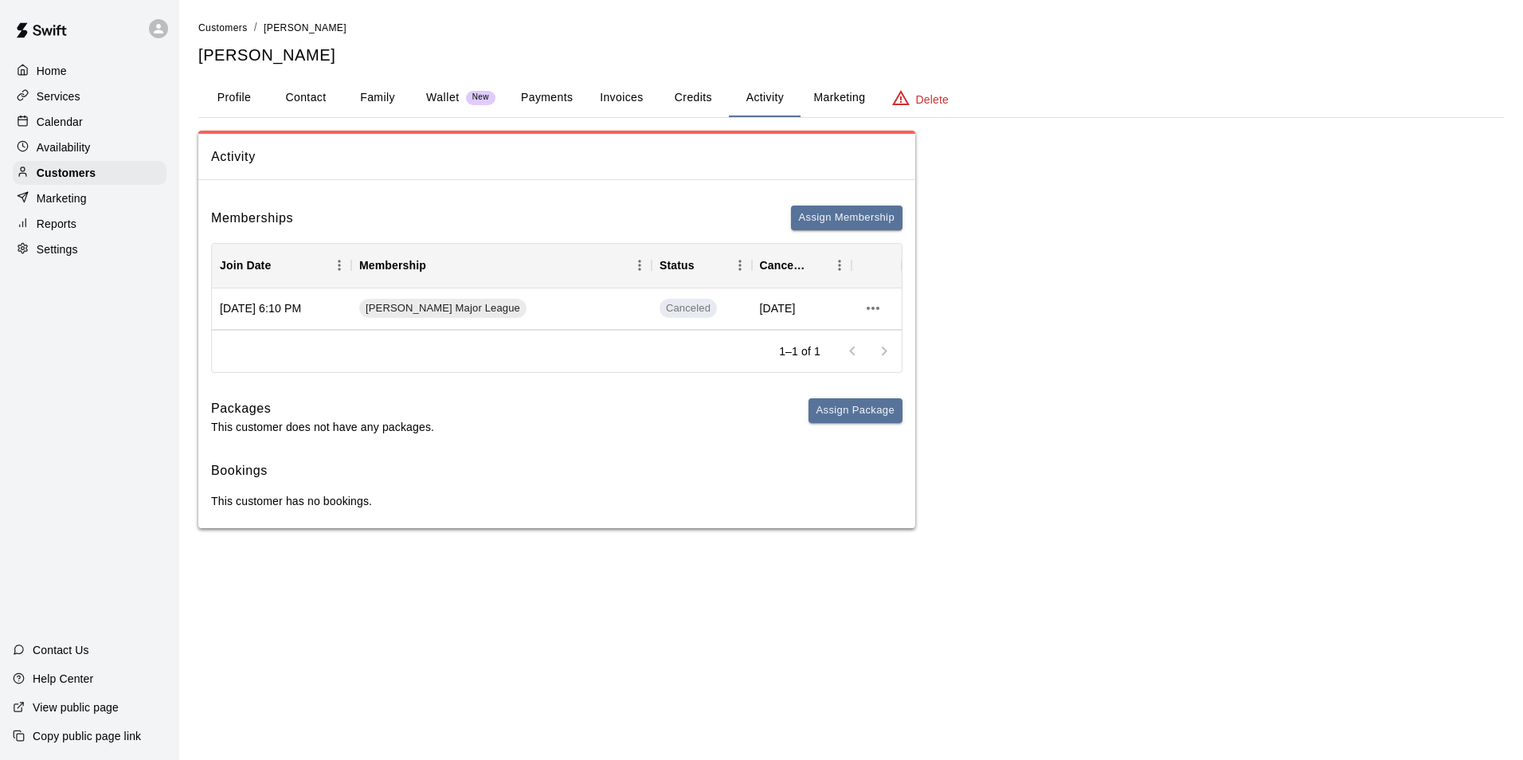
click at [265, 99] on button "Profile" at bounding box center [234, 98] width 72 height 38
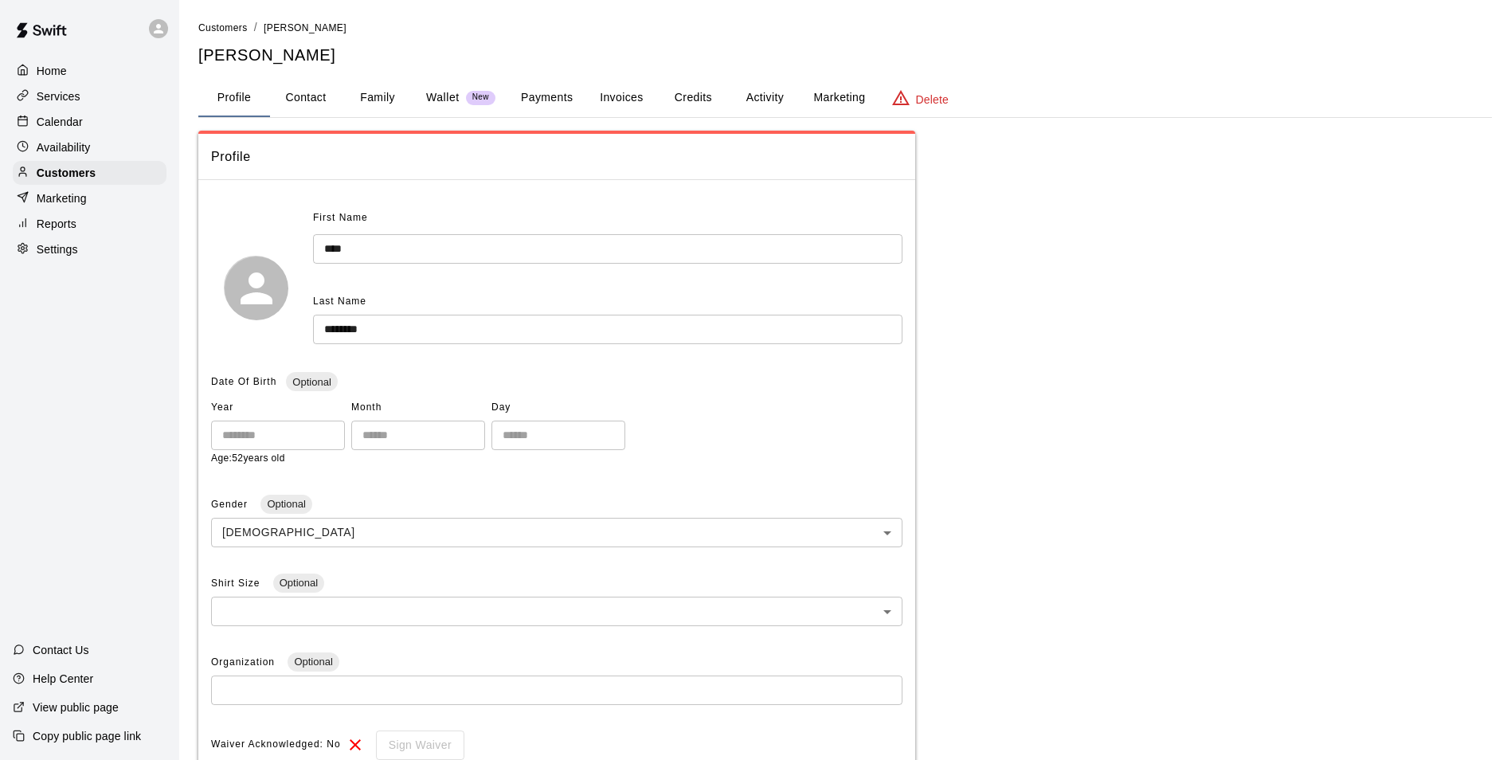
click at [316, 95] on button "Contact" at bounding box center [306, 98] width 72 height 38
select select "**"
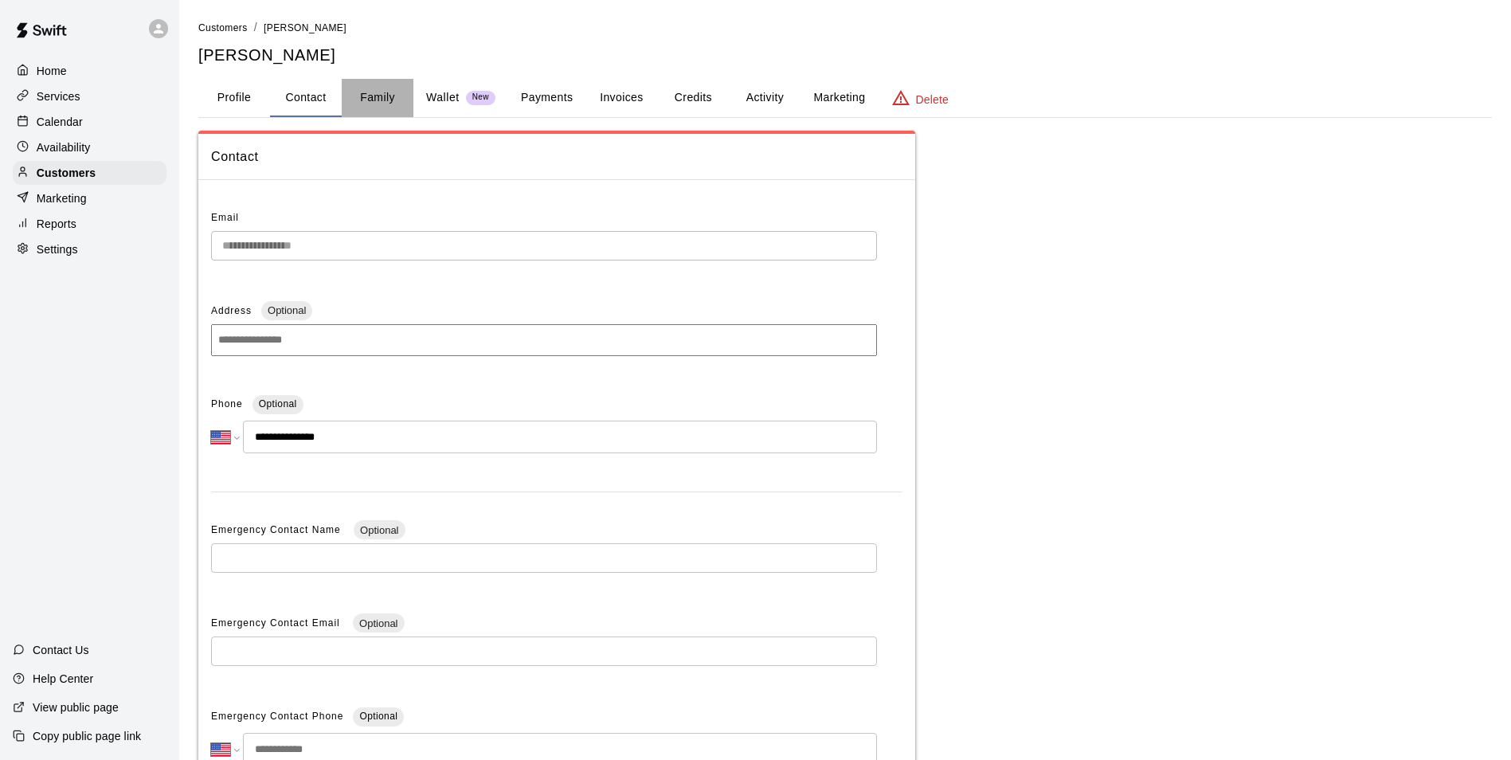
click at [371, 93] on button "Family" at bounding box center [378, 98] width 72 height 38
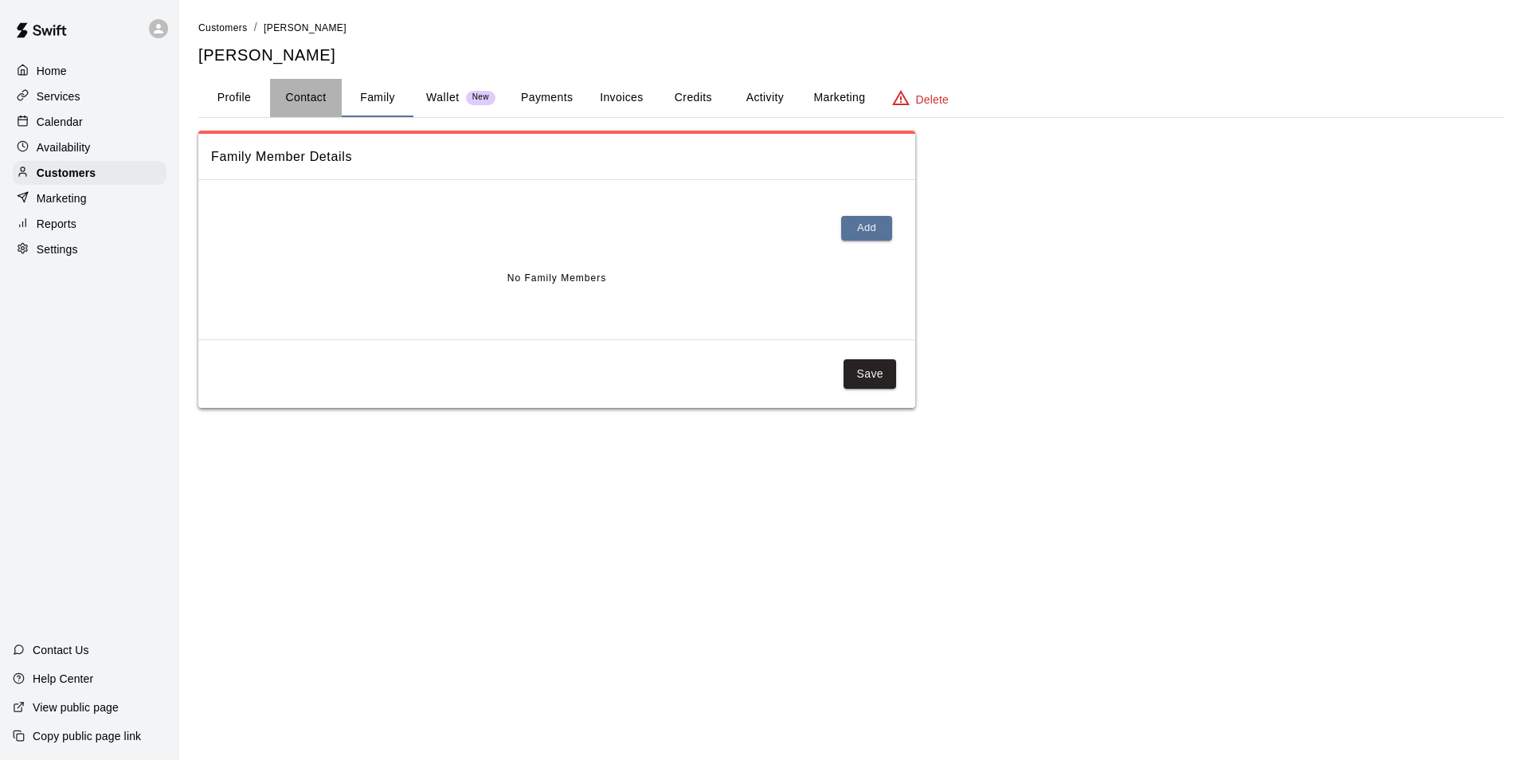
click at [296, 92] on button "Contact" at bounding box center [306, 98] width 72 height 38
select select "**"
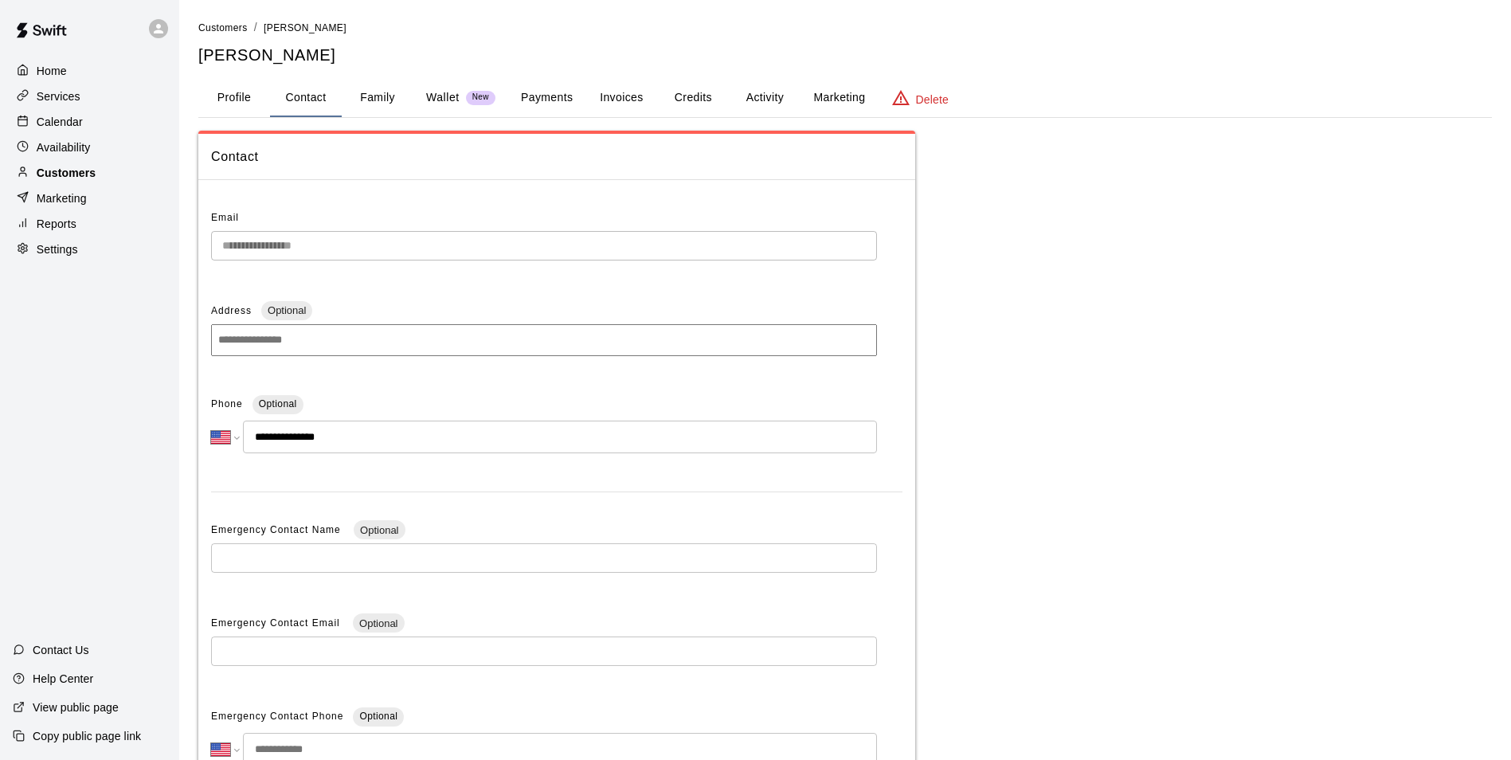
click at [69, 166] on div "Customers" at bounding box center [90, 173] width 154 height 24
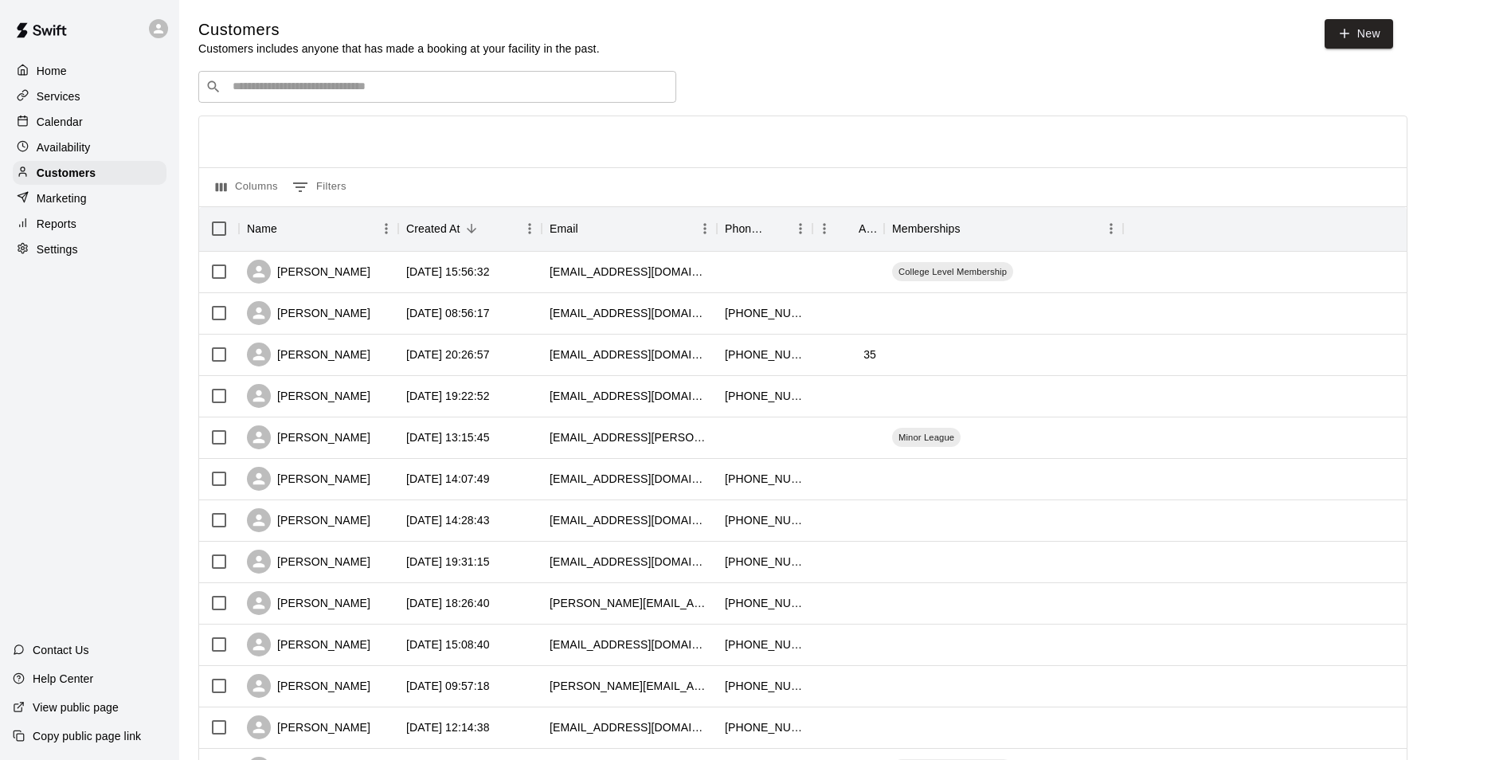
click at [270, 91] on input "Search customers by name or email" at bounding box center [448, 87] width 441 height 16
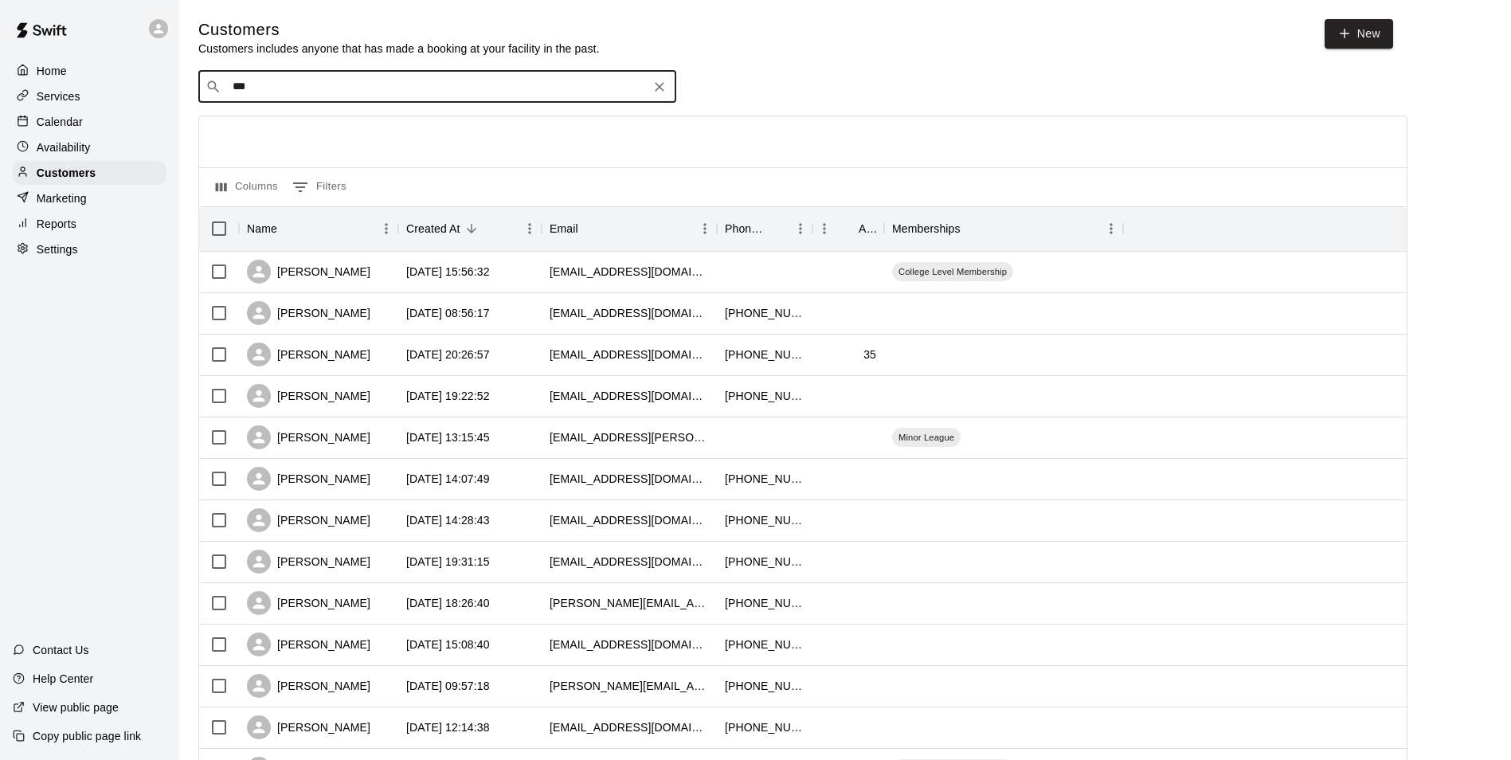
type input "****"
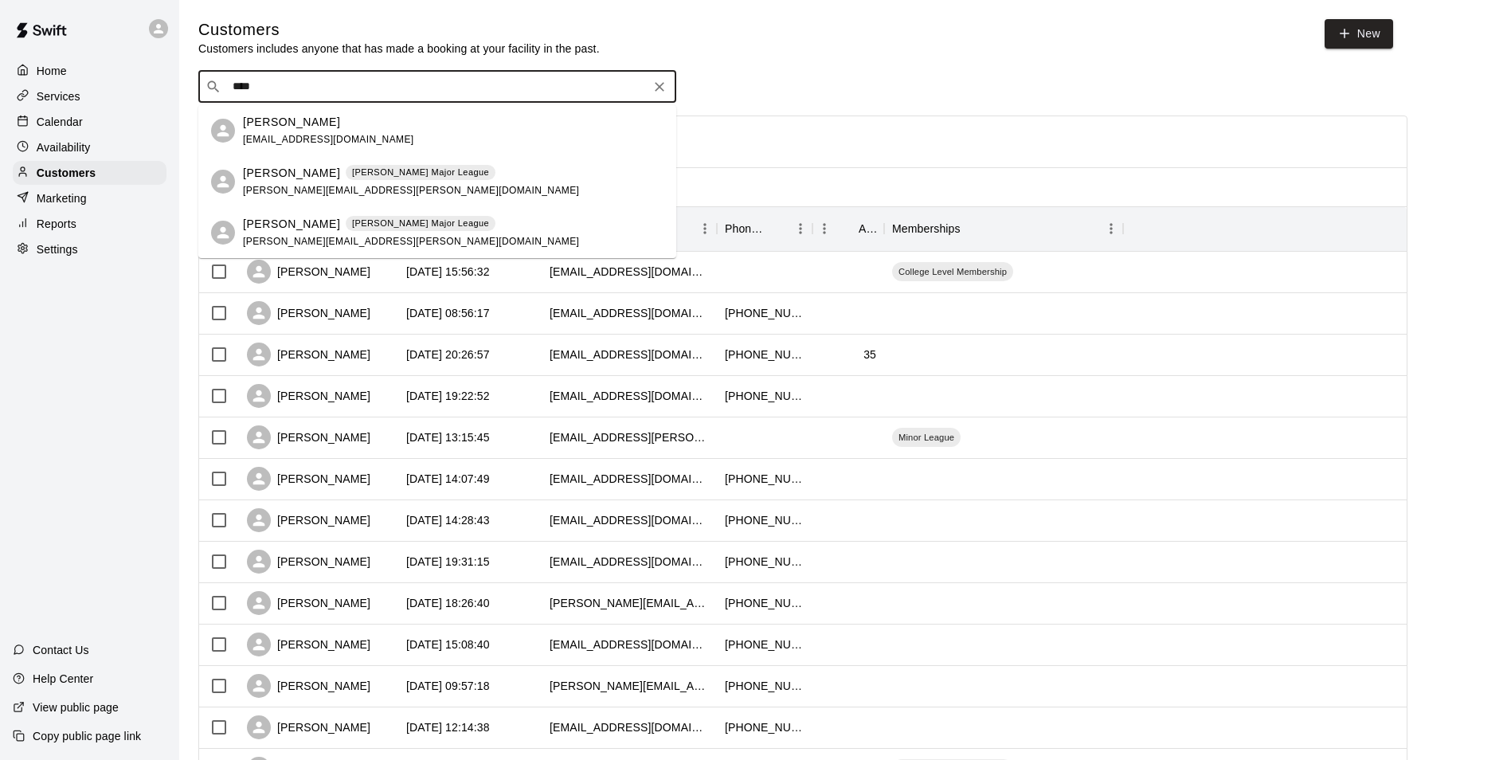
click at [259, 175] on p "[PERSON_NAME]" at bounding box center [291, 173] width 97 height 17
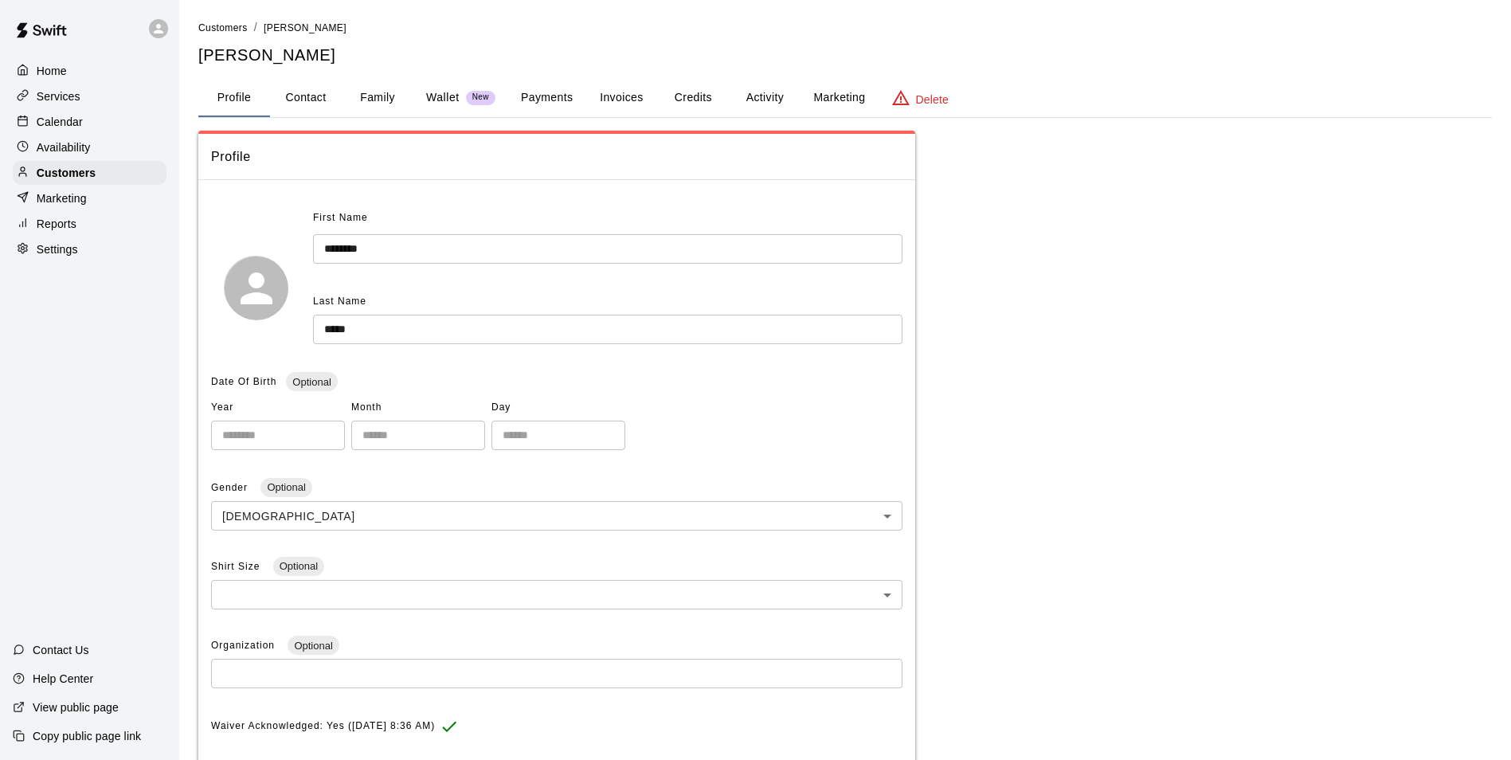
click at [759, 96] on button "Activity" at bounding box center [765, 98] width 72 height 38
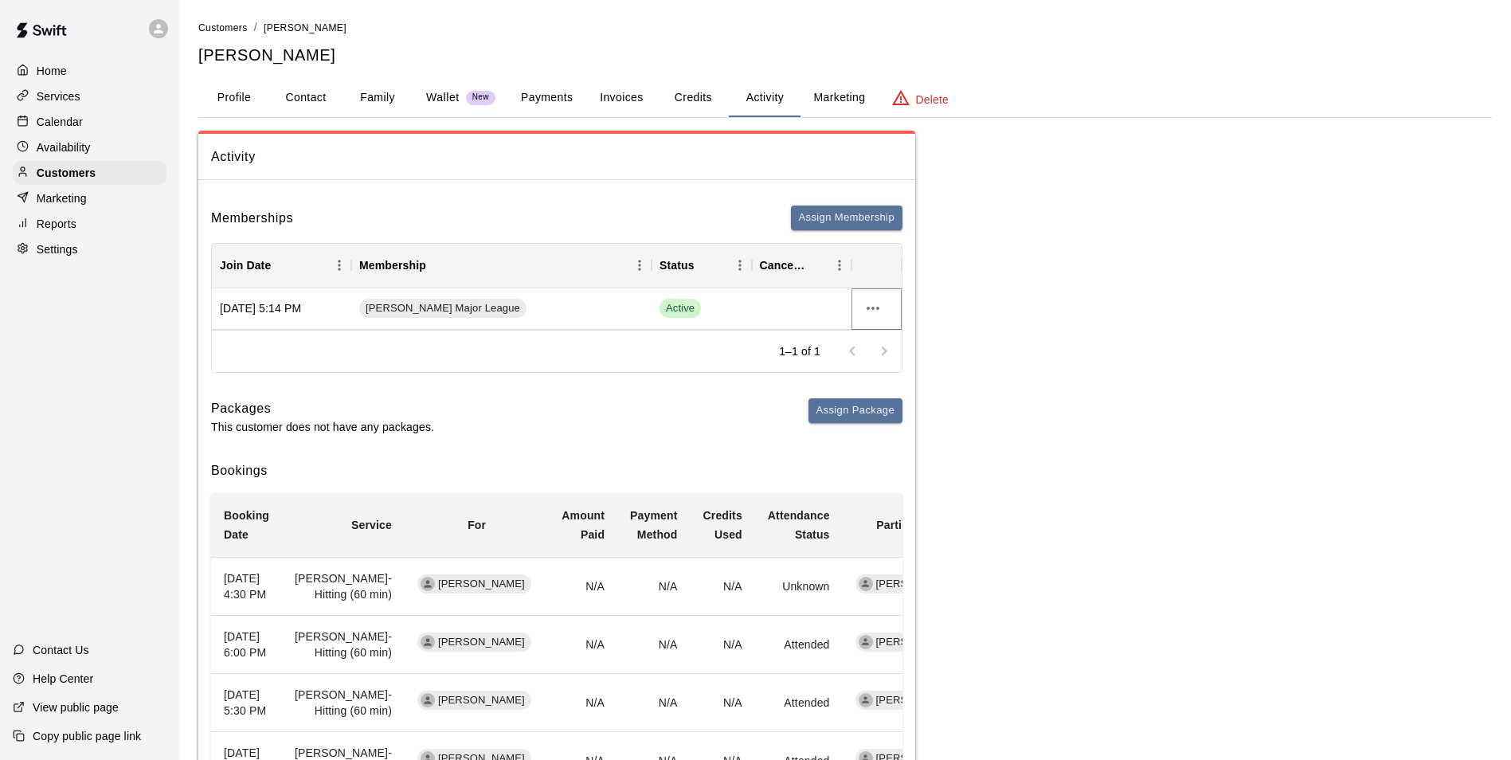
click at [880, 315] on icon "more actions" at bounding box center [873, 308] width 19 height 19
click at [891, 370] on li "Cancel" at bounding box center [905, 367] width 90 height 26
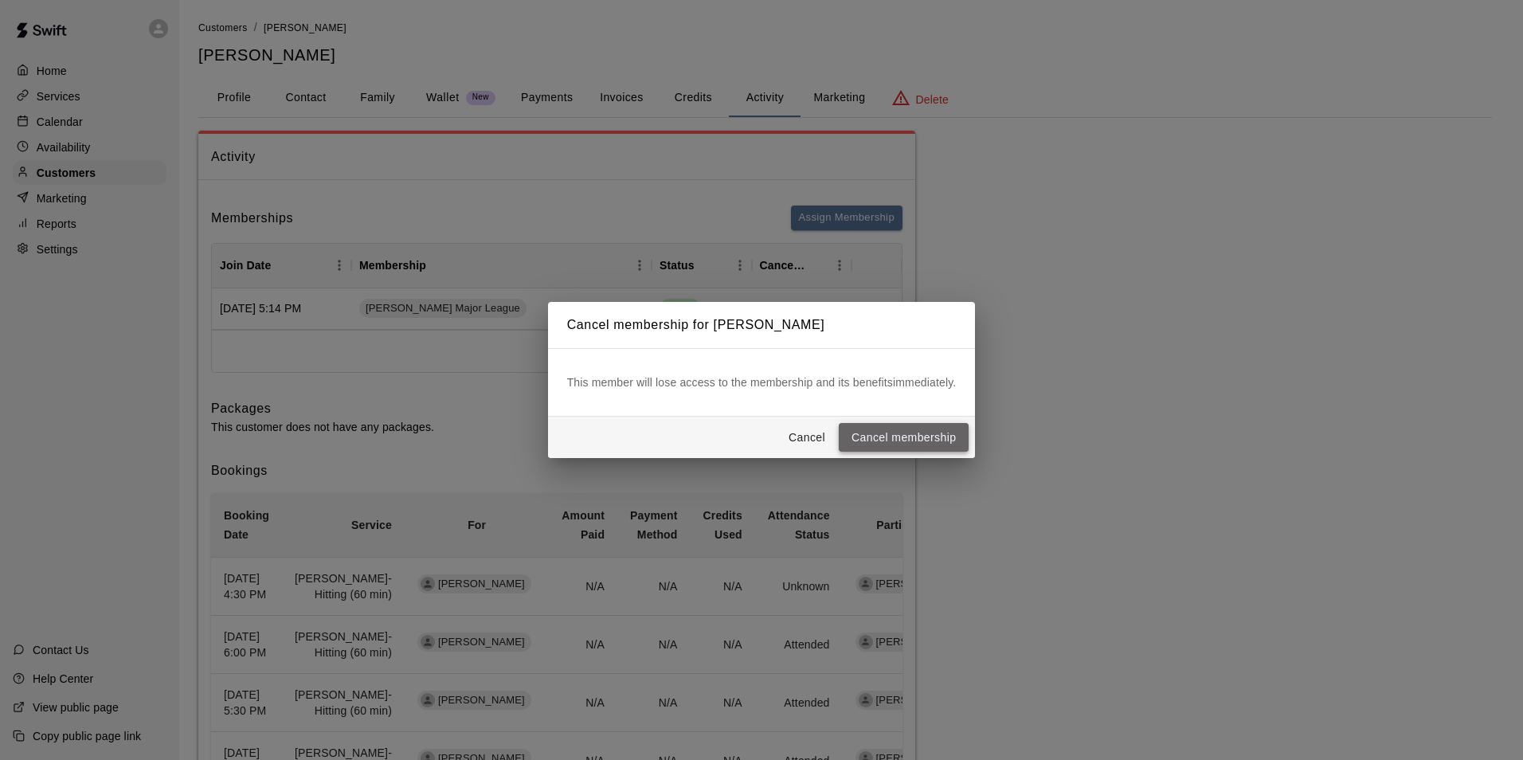
click at [865, 435] on button "Cancel membership" at bounding box center [904, 437] width 130 height 29
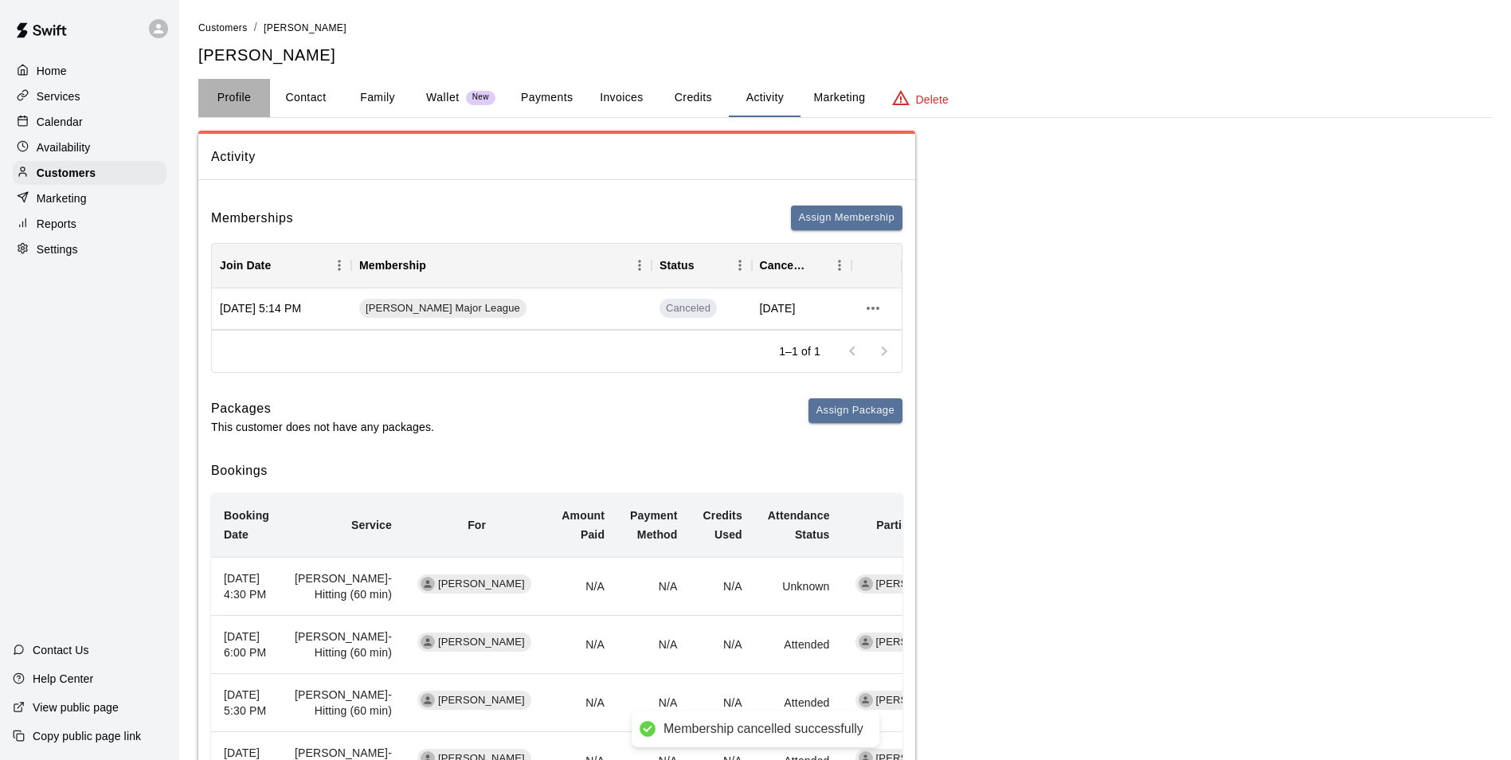
click at [244, 92] on button "Profile" at bounding box center [234, 98] width 72 height 38
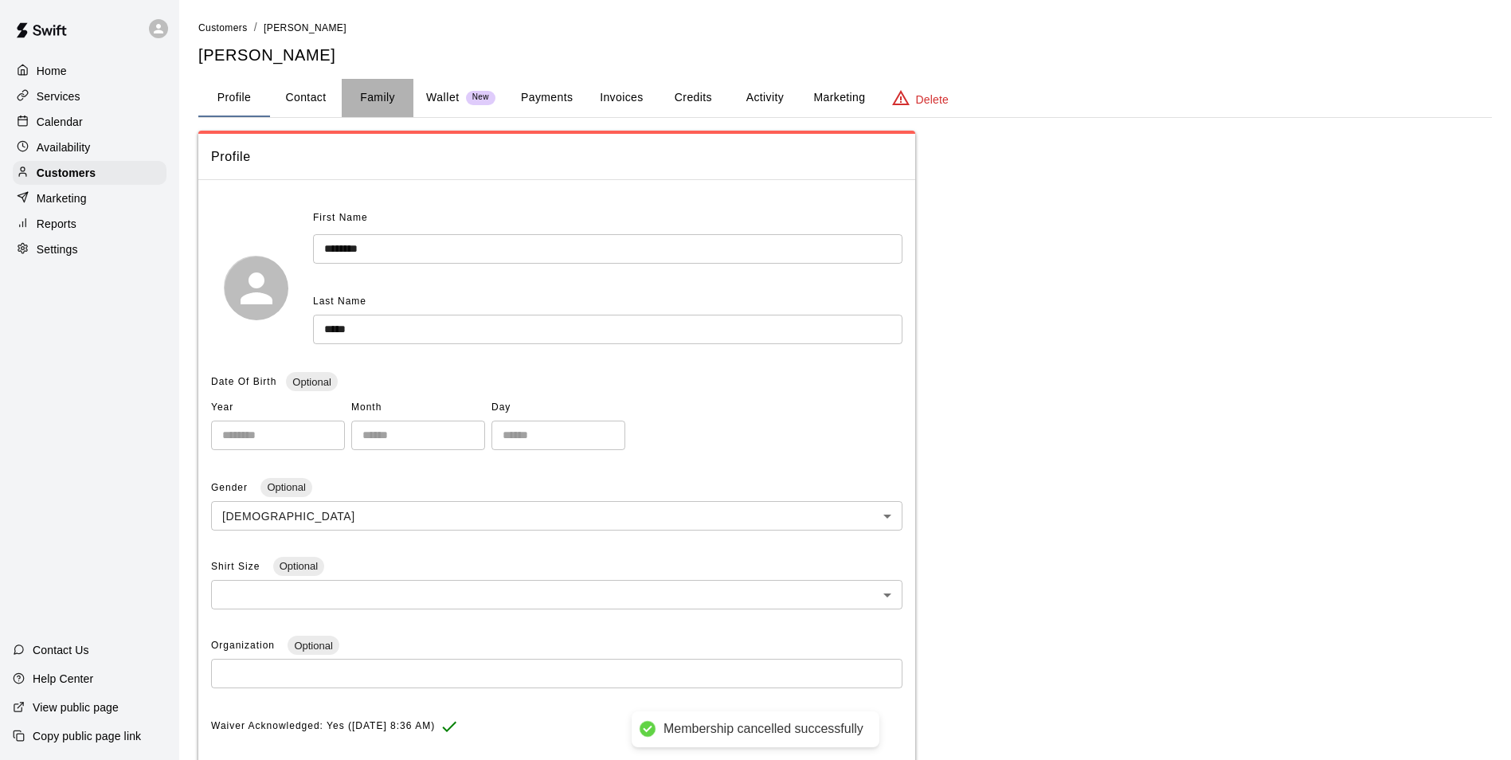
click at [372, 88] on button "Family" at bounding box center [378, 98] width 72 height 38
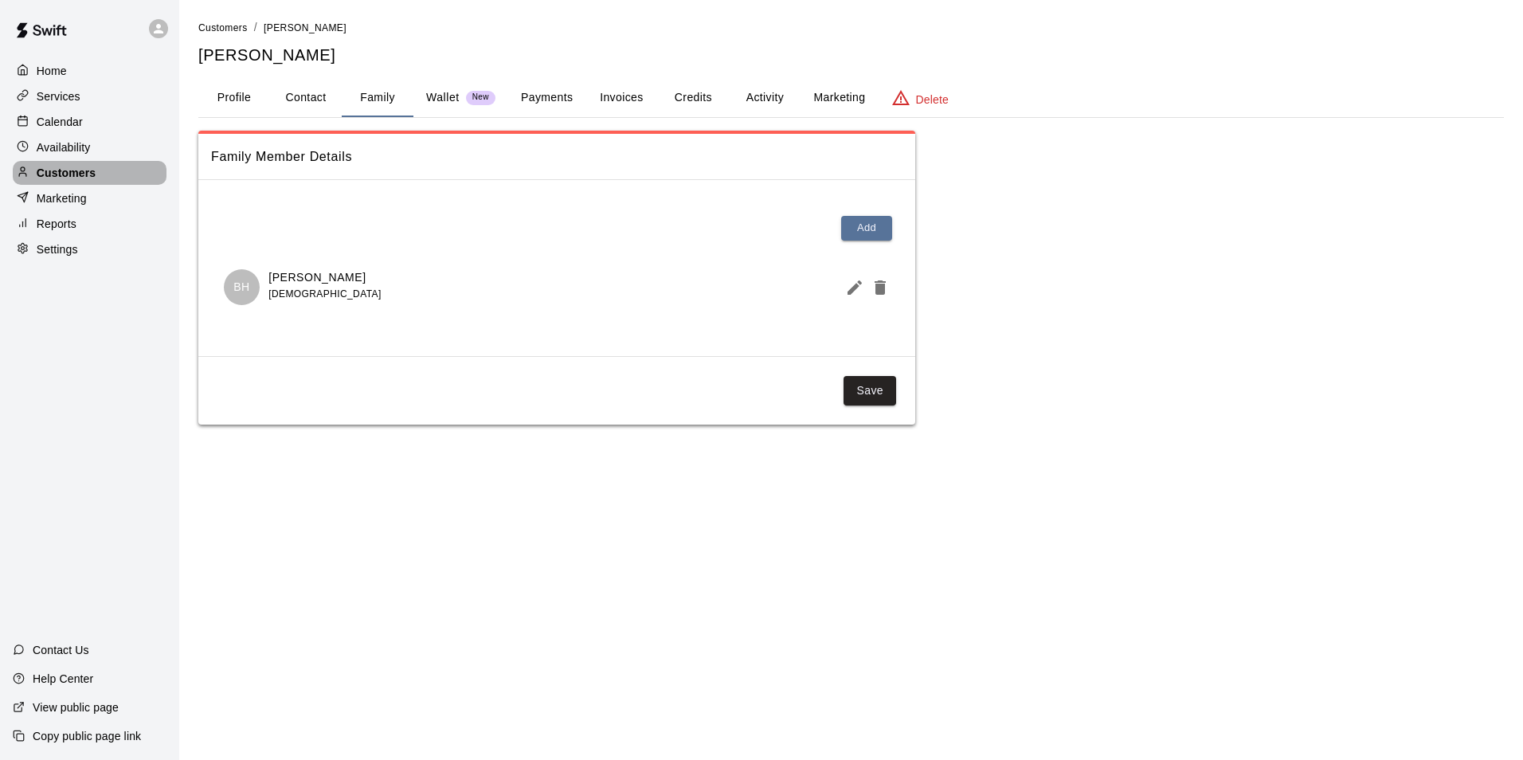
click at [119, 174] on div "Customers" at bounding box center [90, 173] width 154 height 24
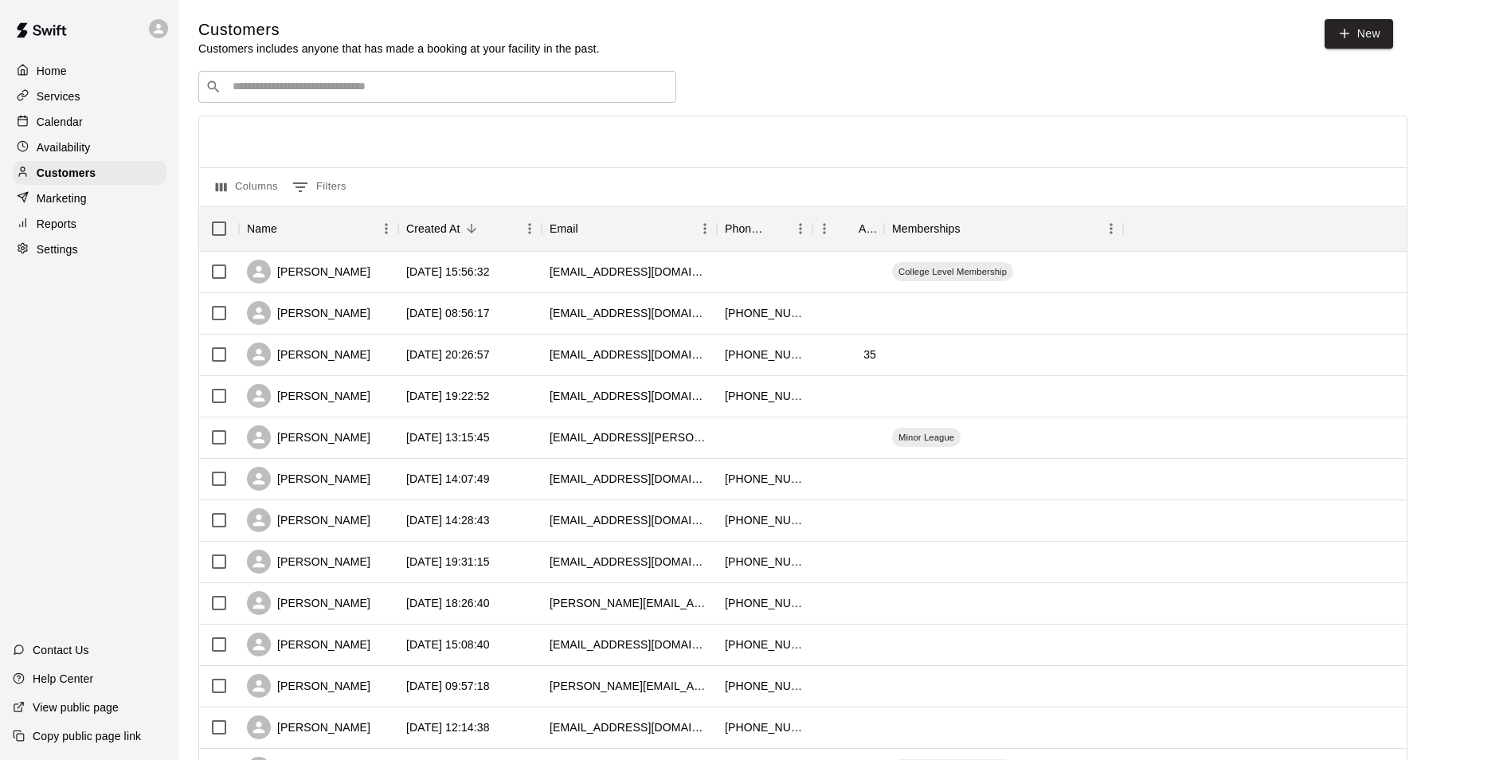
click at [284, 92] on input "Search customers by name or email" at bounding box center [448, 87] width 441 height 16
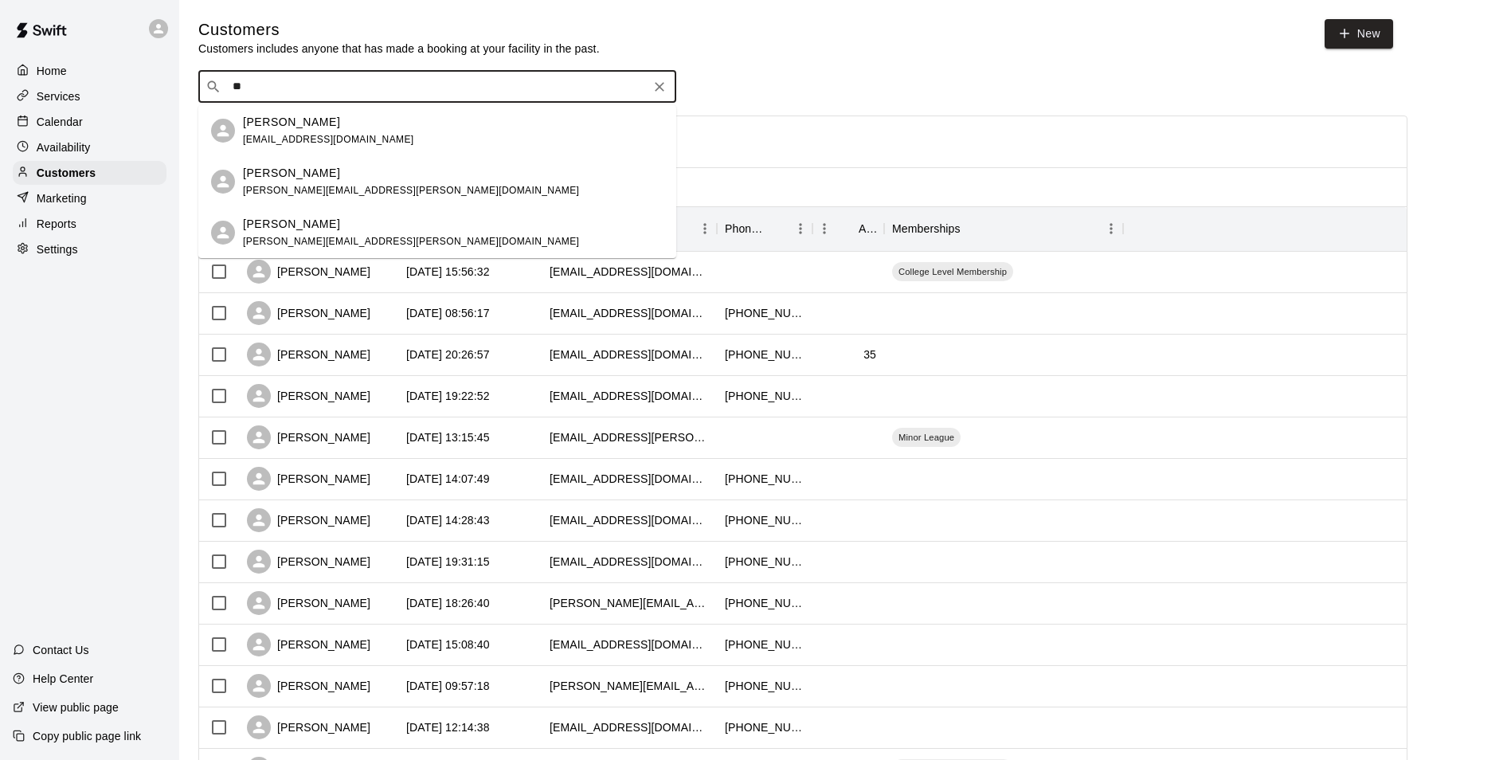
type input "*"
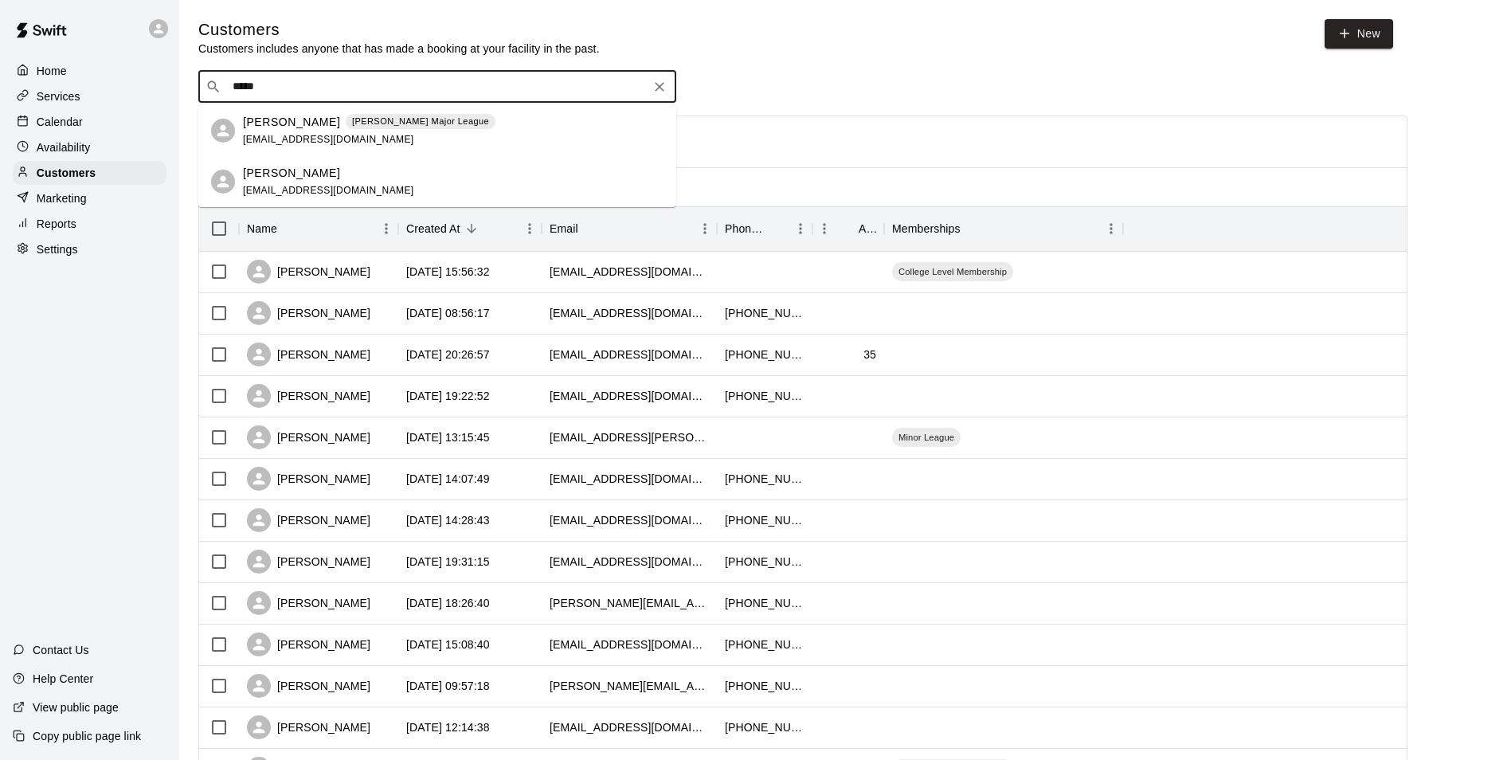
type input "******"
click at [259, 134] on span "[EMAIL_ADDRESS][DOMAIN_NAME]" at bounding box center [328, 139] width 171 height 11
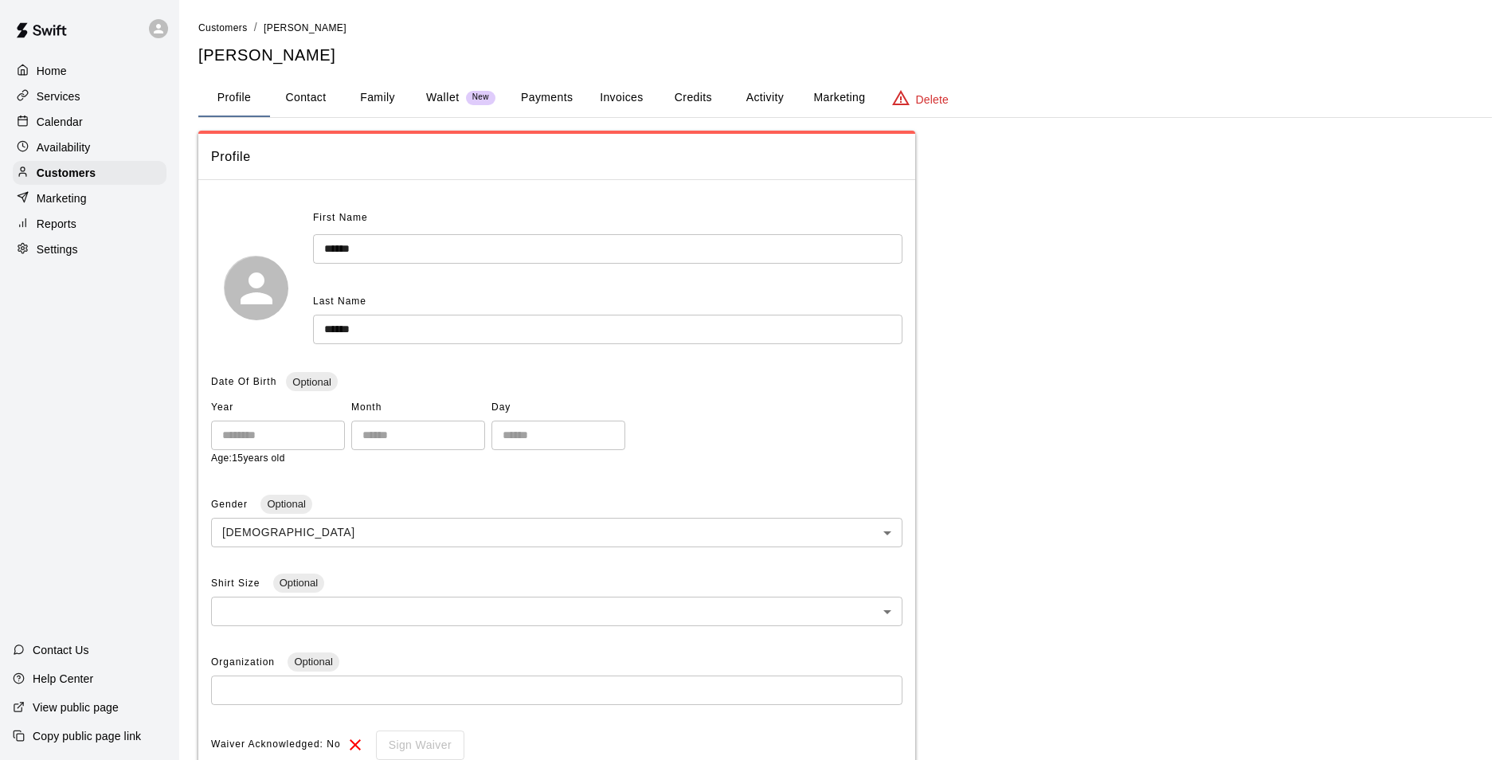
click at [777, 92] on button "Activity" at bounding box center [765, 98] width 72 height 38
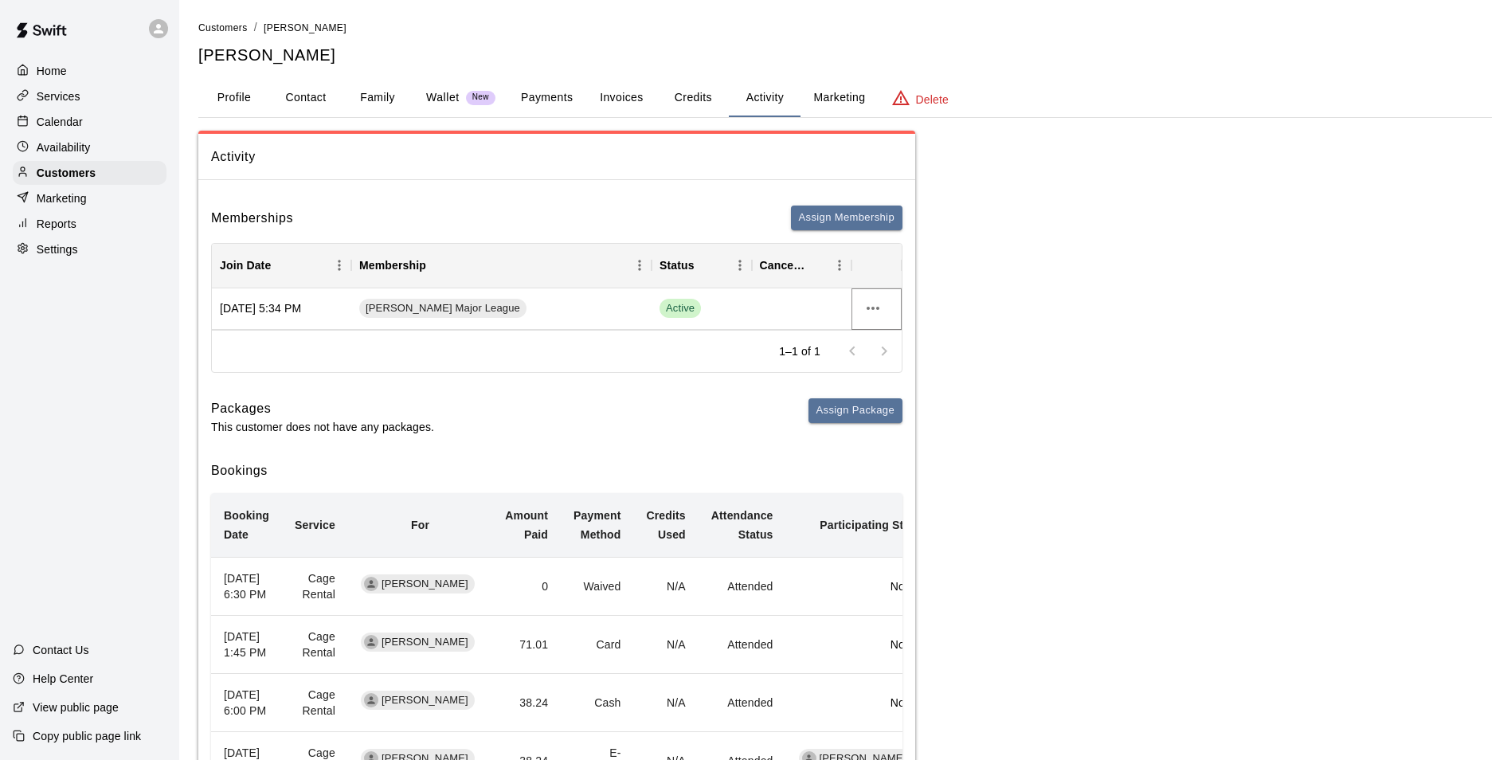
click at [879, 303] on icon "more actions" at bounding box center [873, 308] width 19 height 19
click at [879, 365] on li "Cancel" at bounding box center [905, 367] width 90 height 26
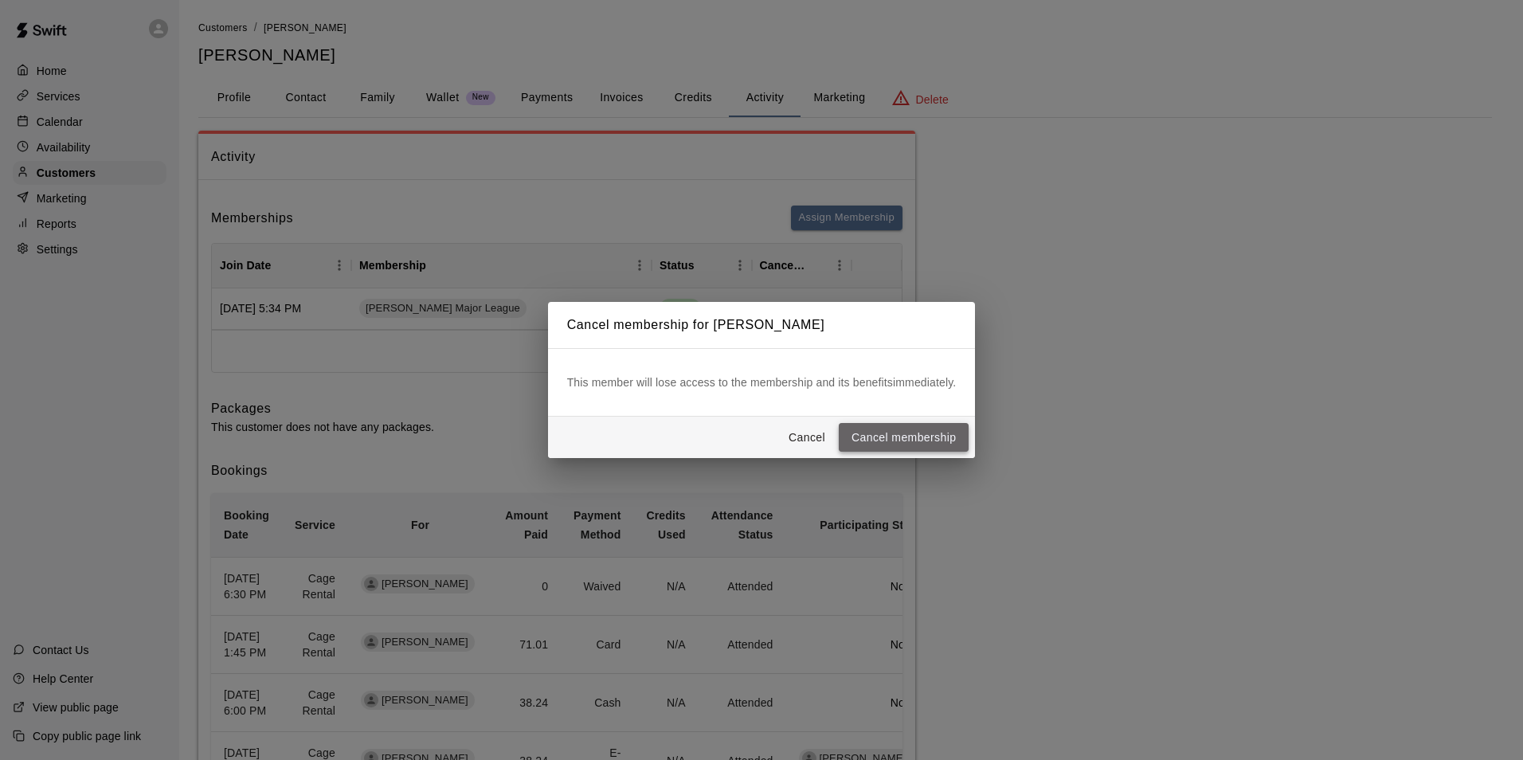
click at [867, 430] on button "Cancel membership" at bounding box center [904, 437] width 130 height 29
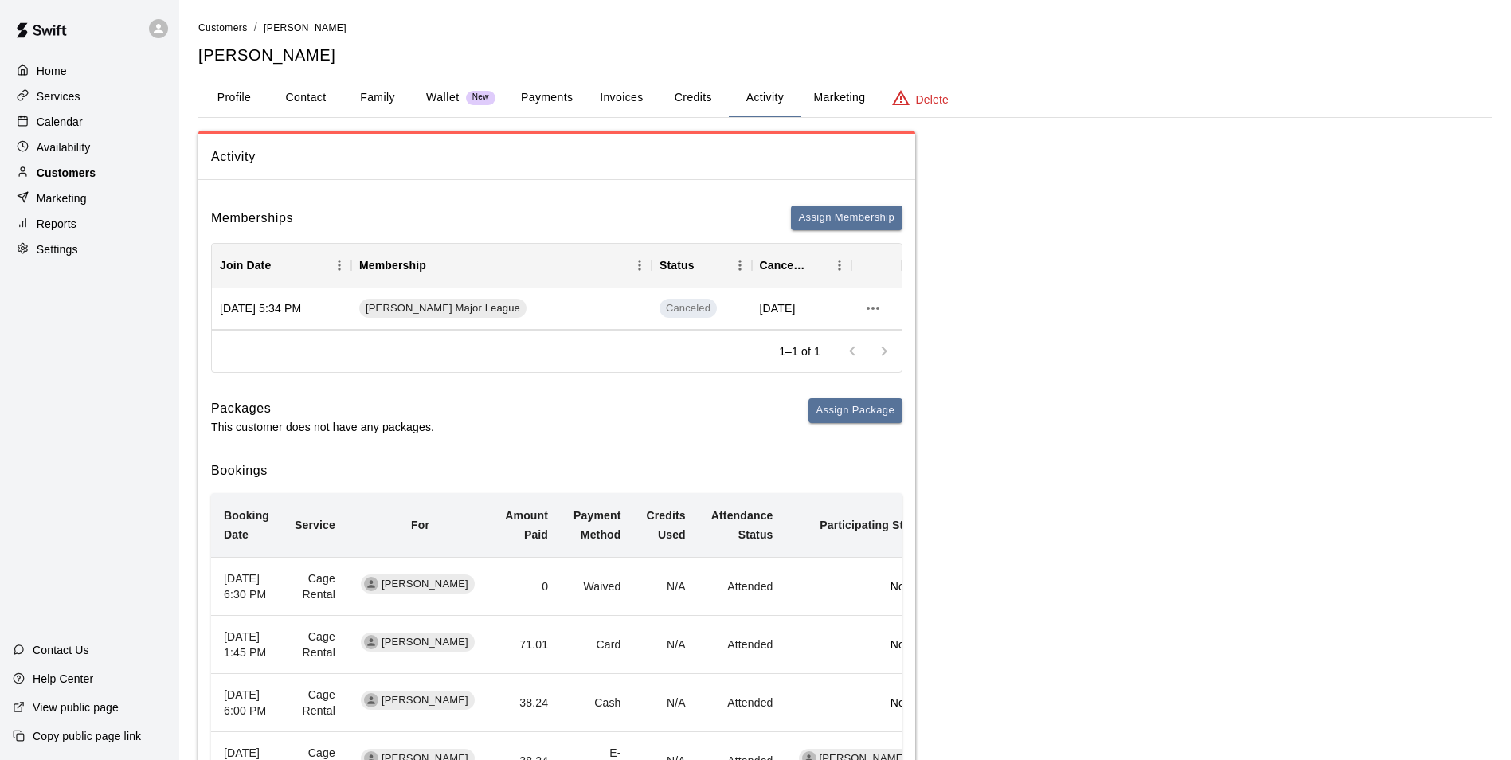
click at [122, 180] on div "Customers" at bounding box center [90, 173] width 154 height 24
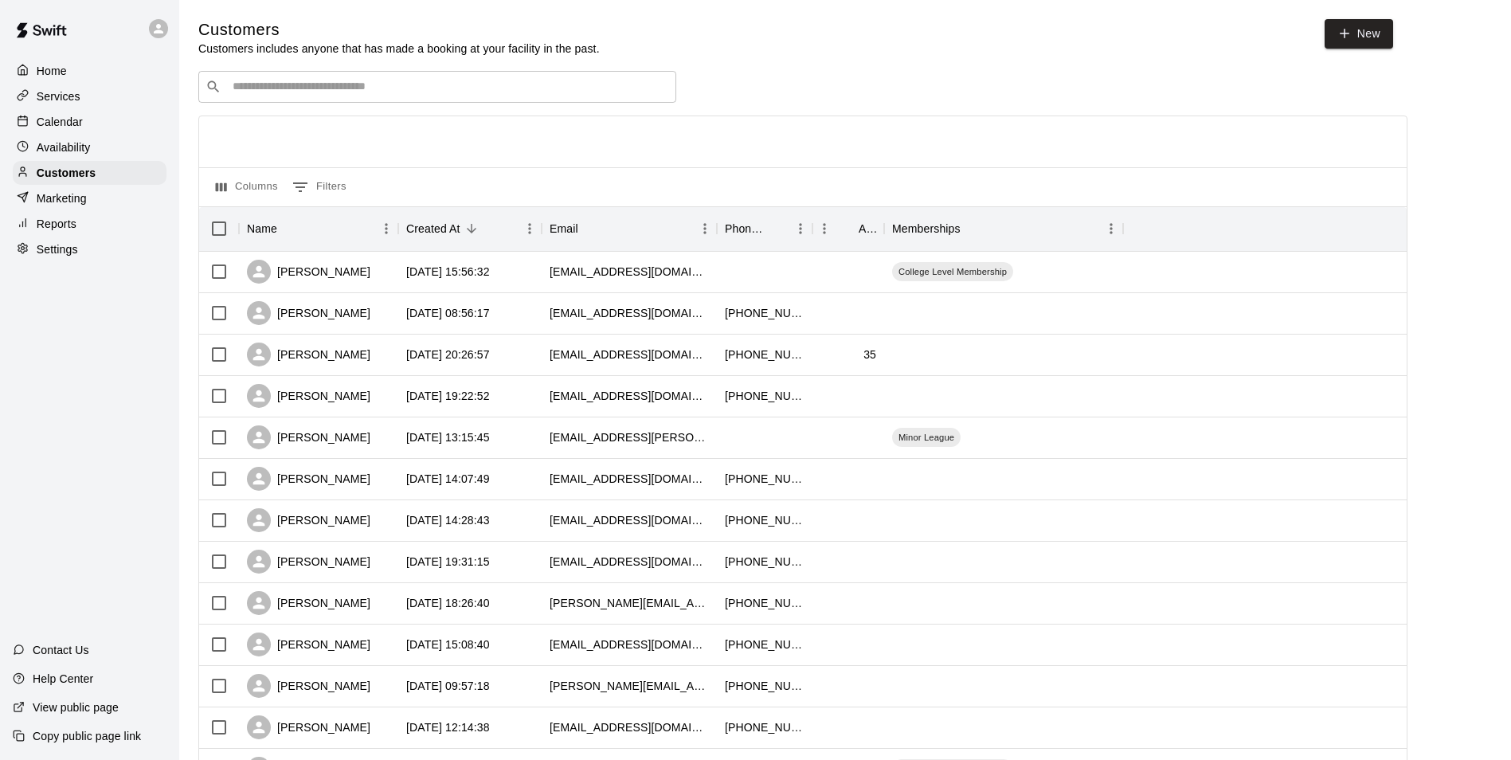
click at [268, 80] on div "​ ​" at bounding box center [437, 87] width 478 height 32
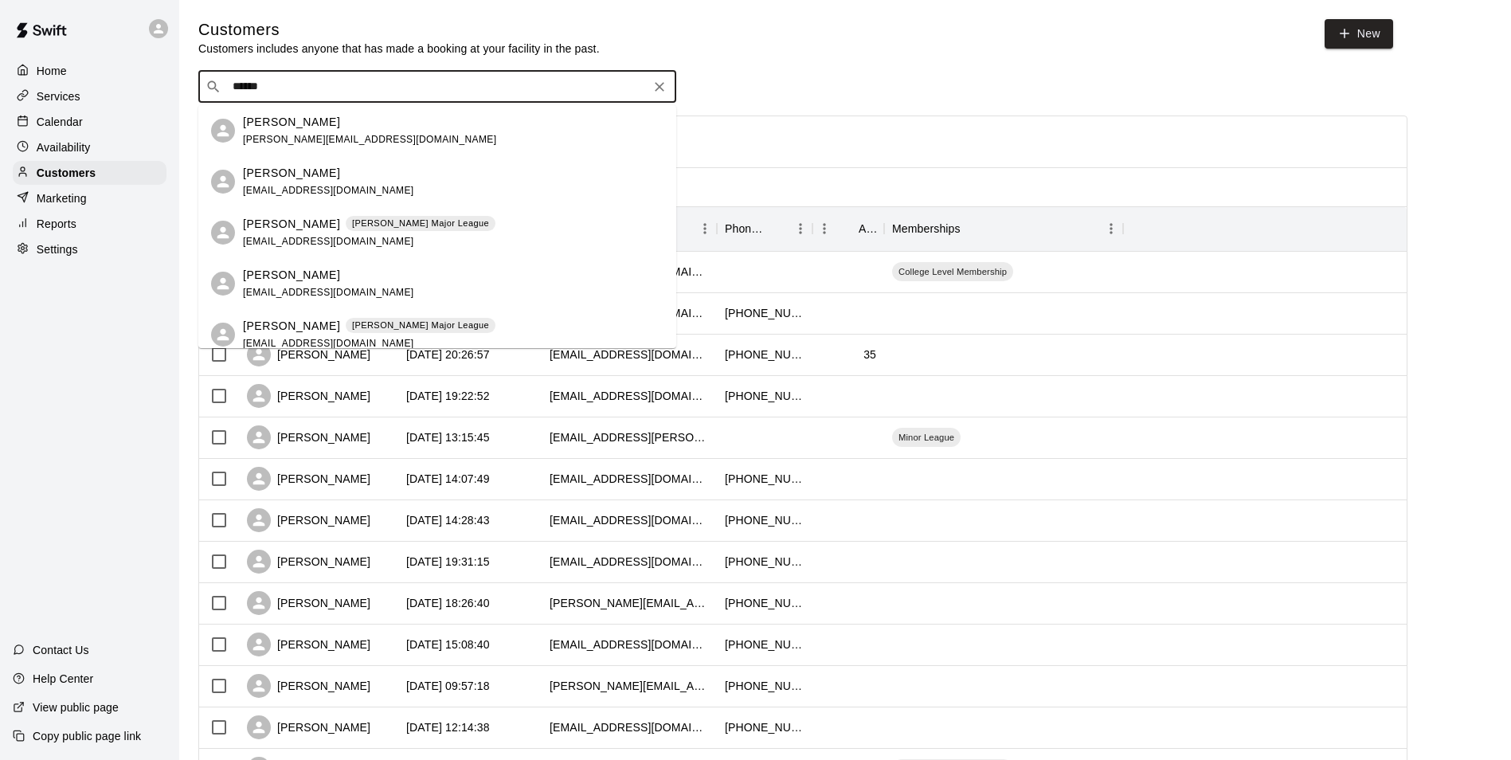
type input "*******"
click at [287, 328] on p "[PERSON_NAME]" at bounding box center [291, 326] width 97 height 17
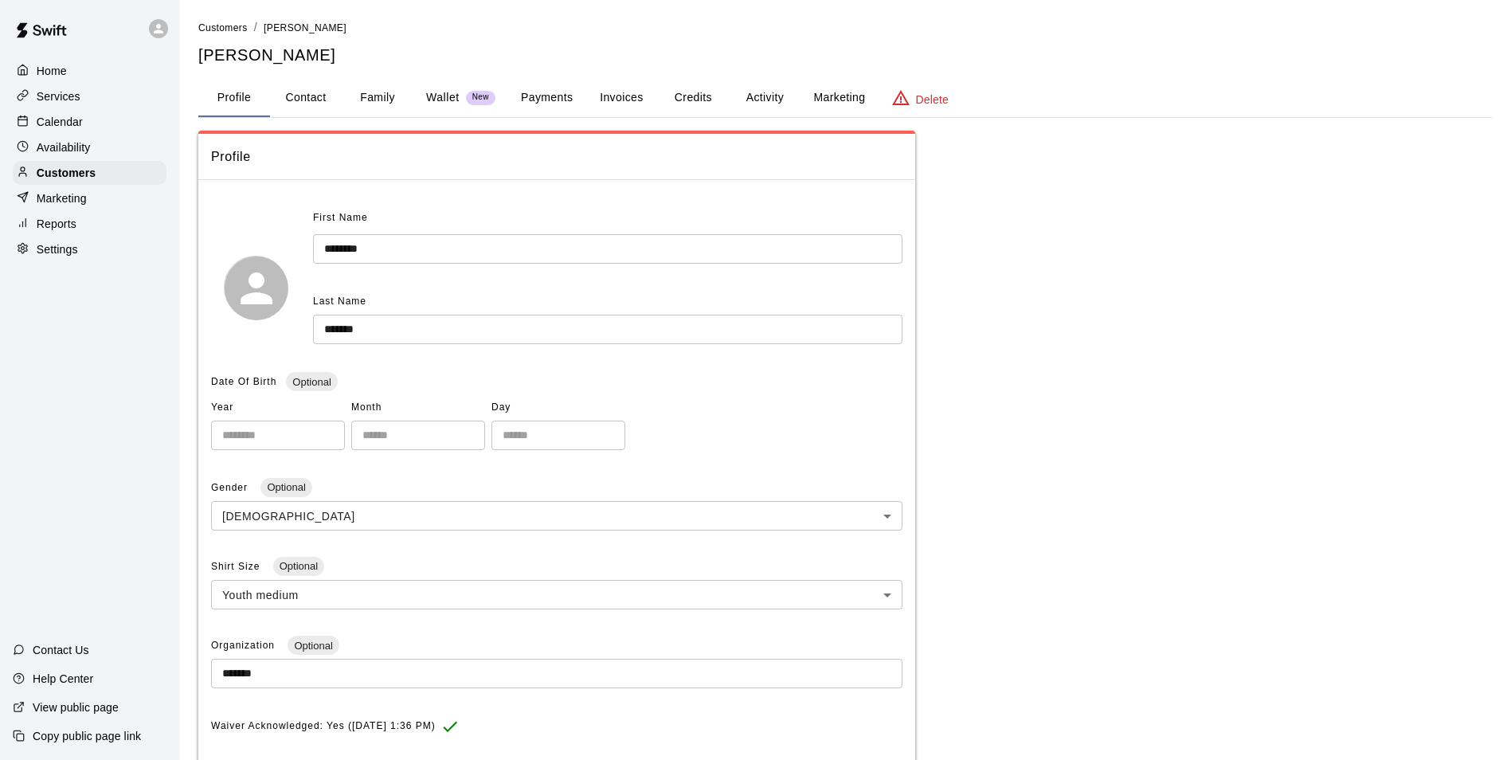
click at [755, 92] on button "Activity" at bounding box center [765, 98] width 72 height 38
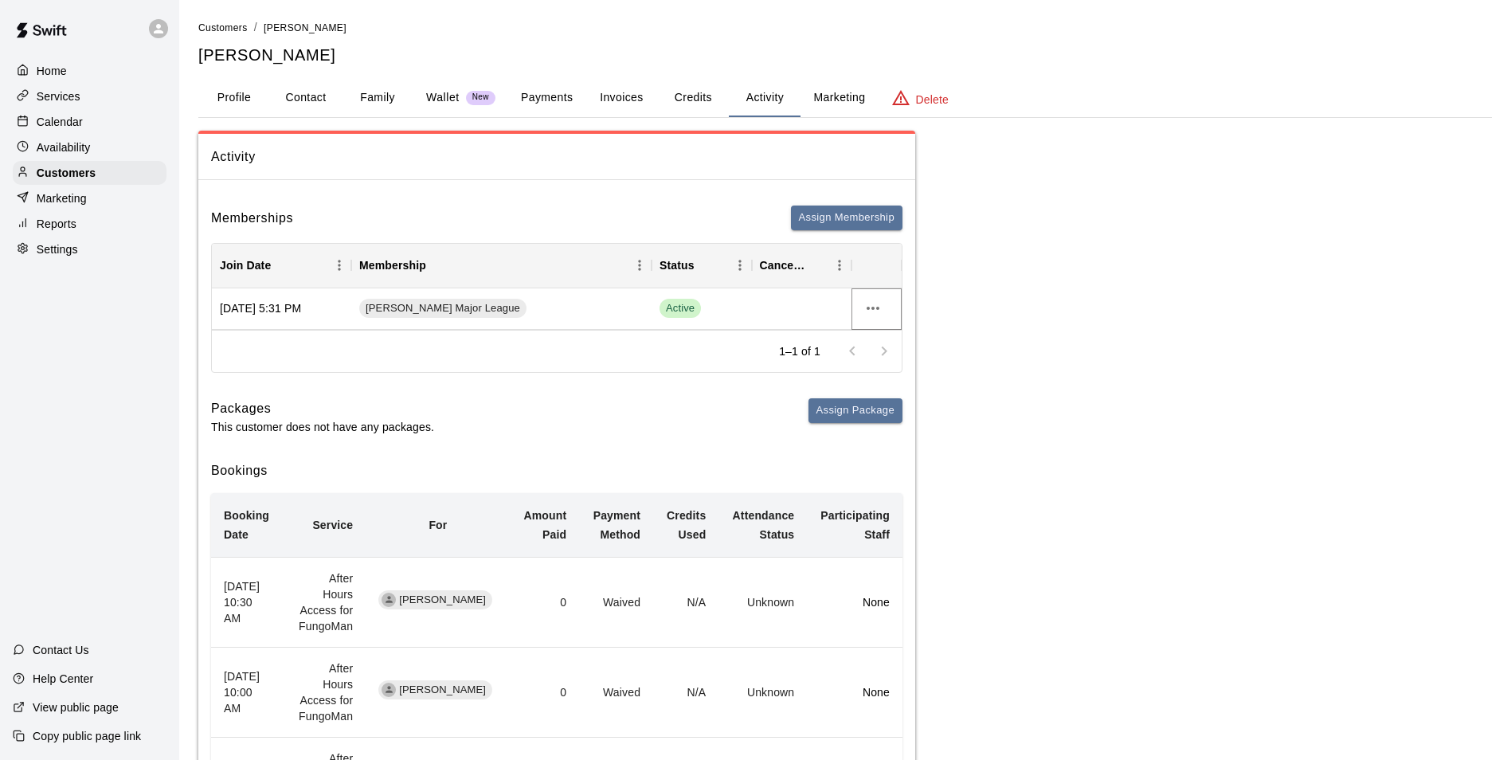
click at [879, 308] on icon "more actions" at bounding box center [873, 308] width 13 height 3
click at [877, 365] on li "Cancel" at bounding box center [905, 367] width 90 height 26
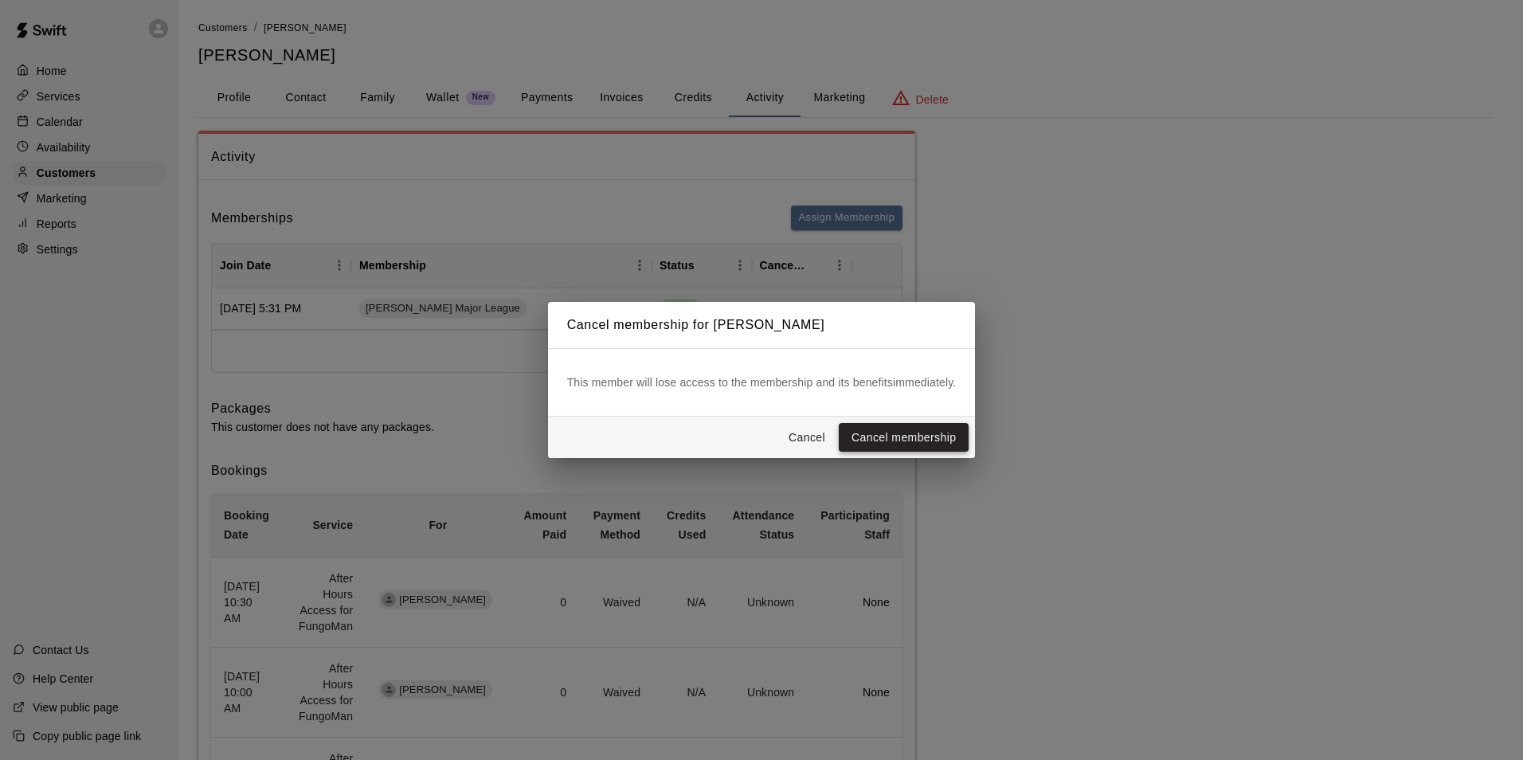
click at [860, 441] on button "Cancel membership" at bounding box center [904, 437] width 130 height 29
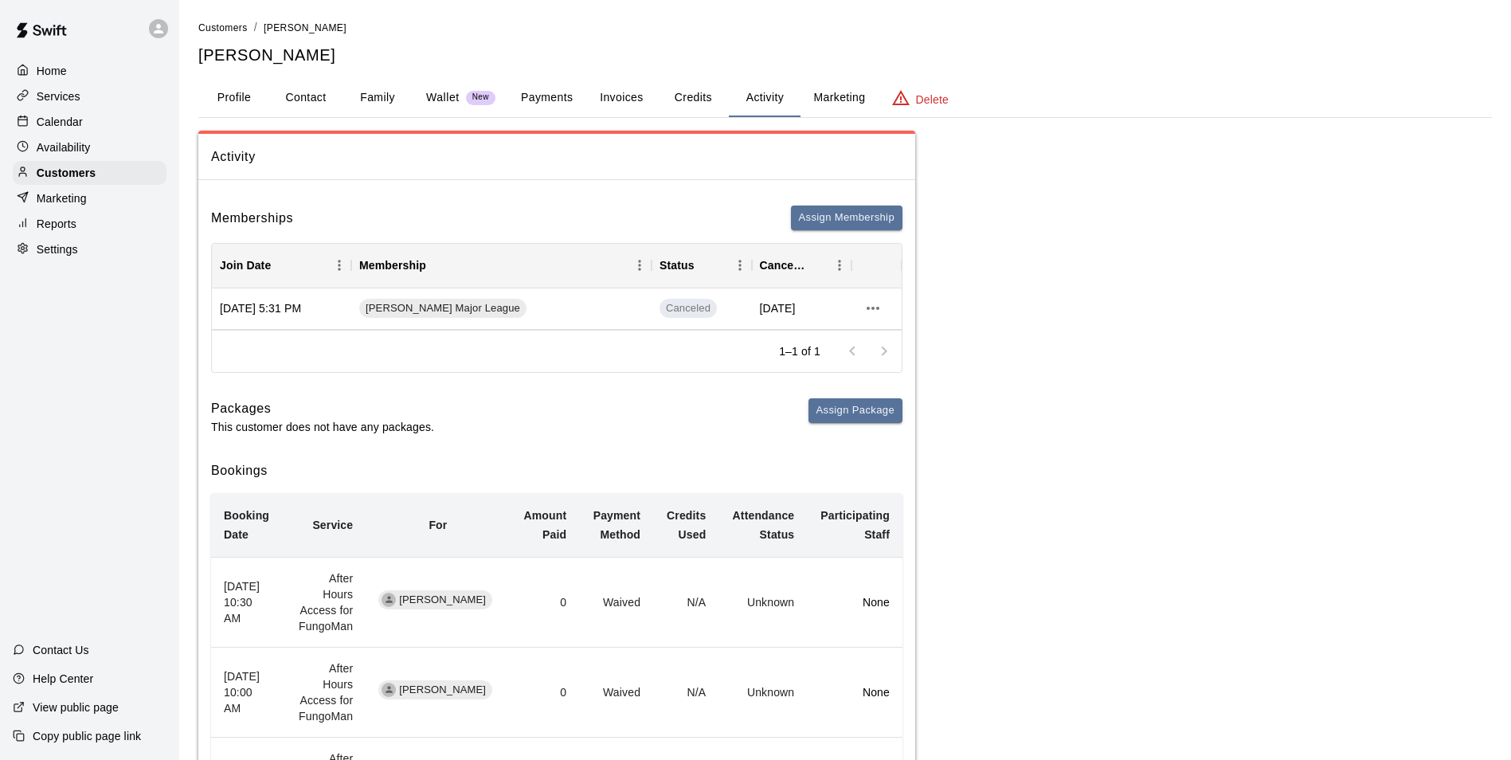
click at [399, 103] on button "Family" at bounding box center [378, 98] width 72 height 38
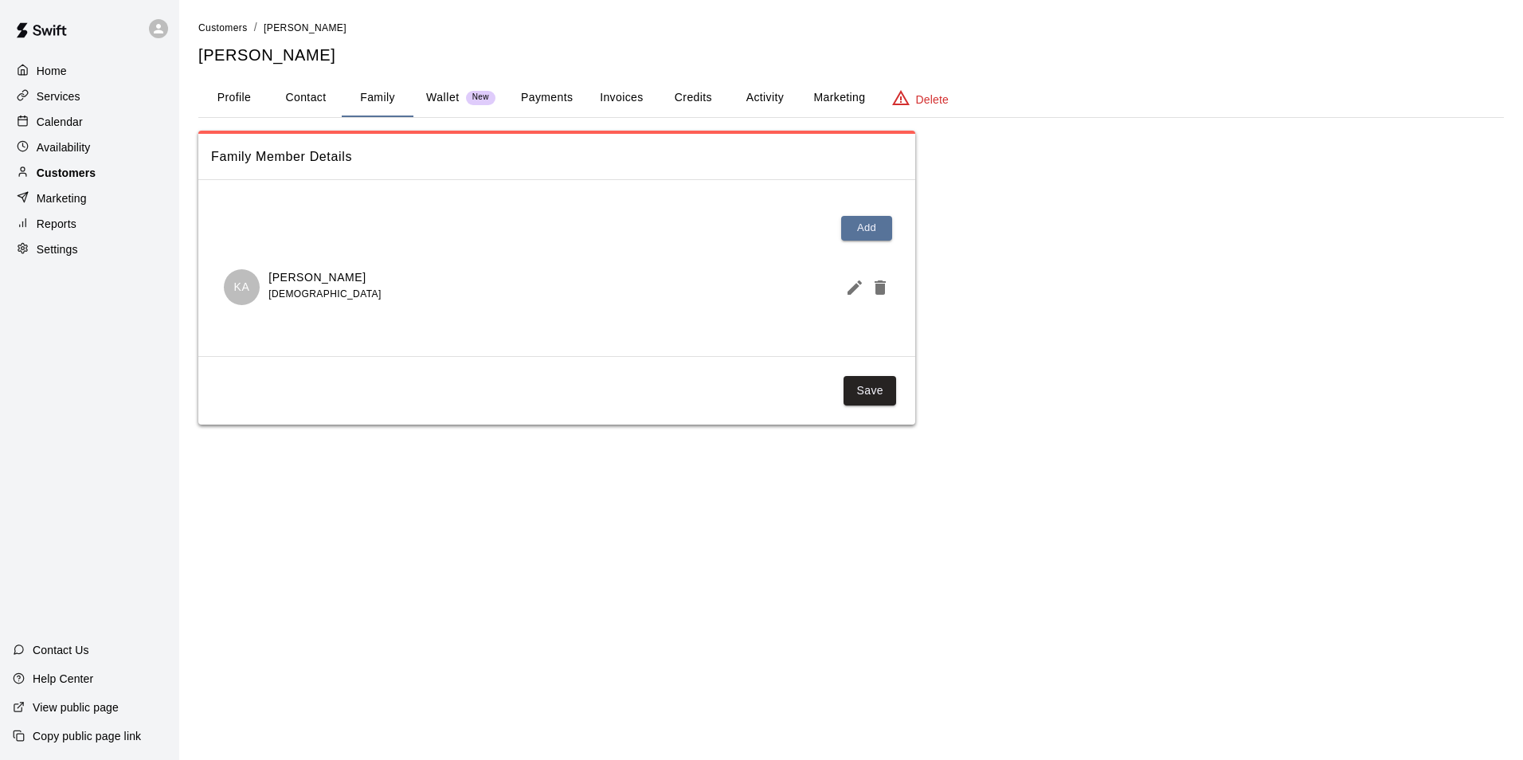
click at [112, 170] on div "Customers" at bounding box center [90, 173] width 154 height 24
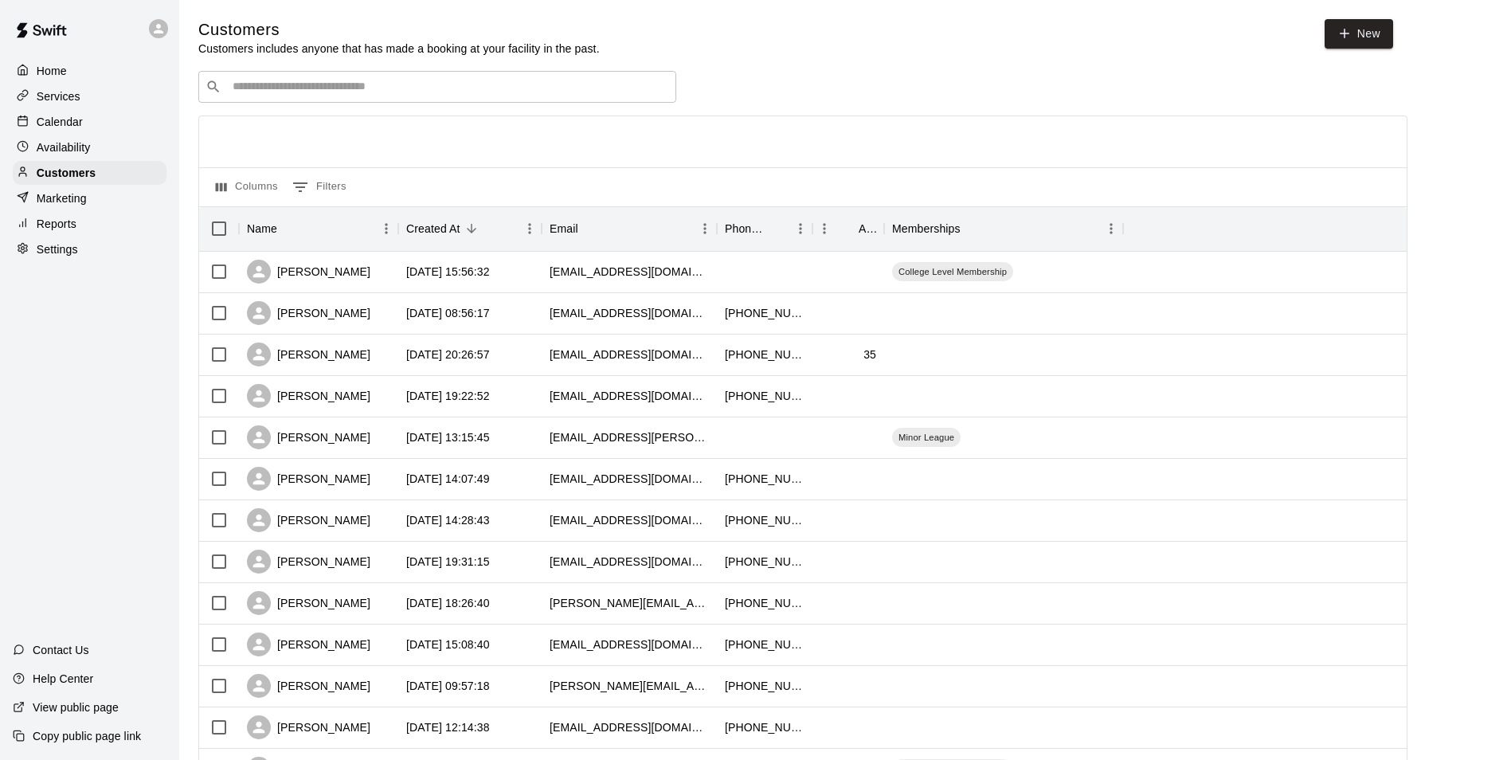
click at [301, 94] on input "Search customers by name or email" at bounding box center [448, 87] width 441 height 16
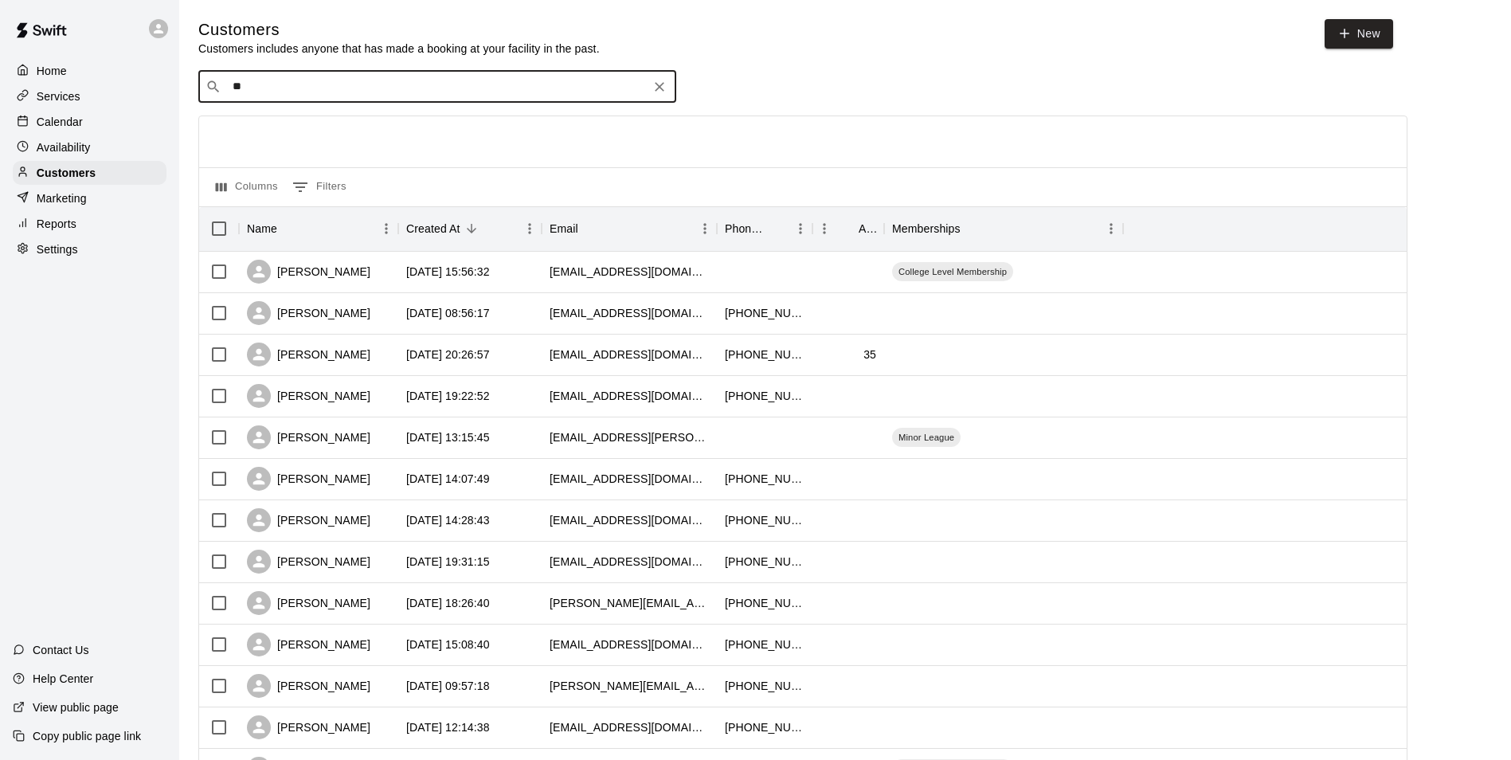
type input "***"
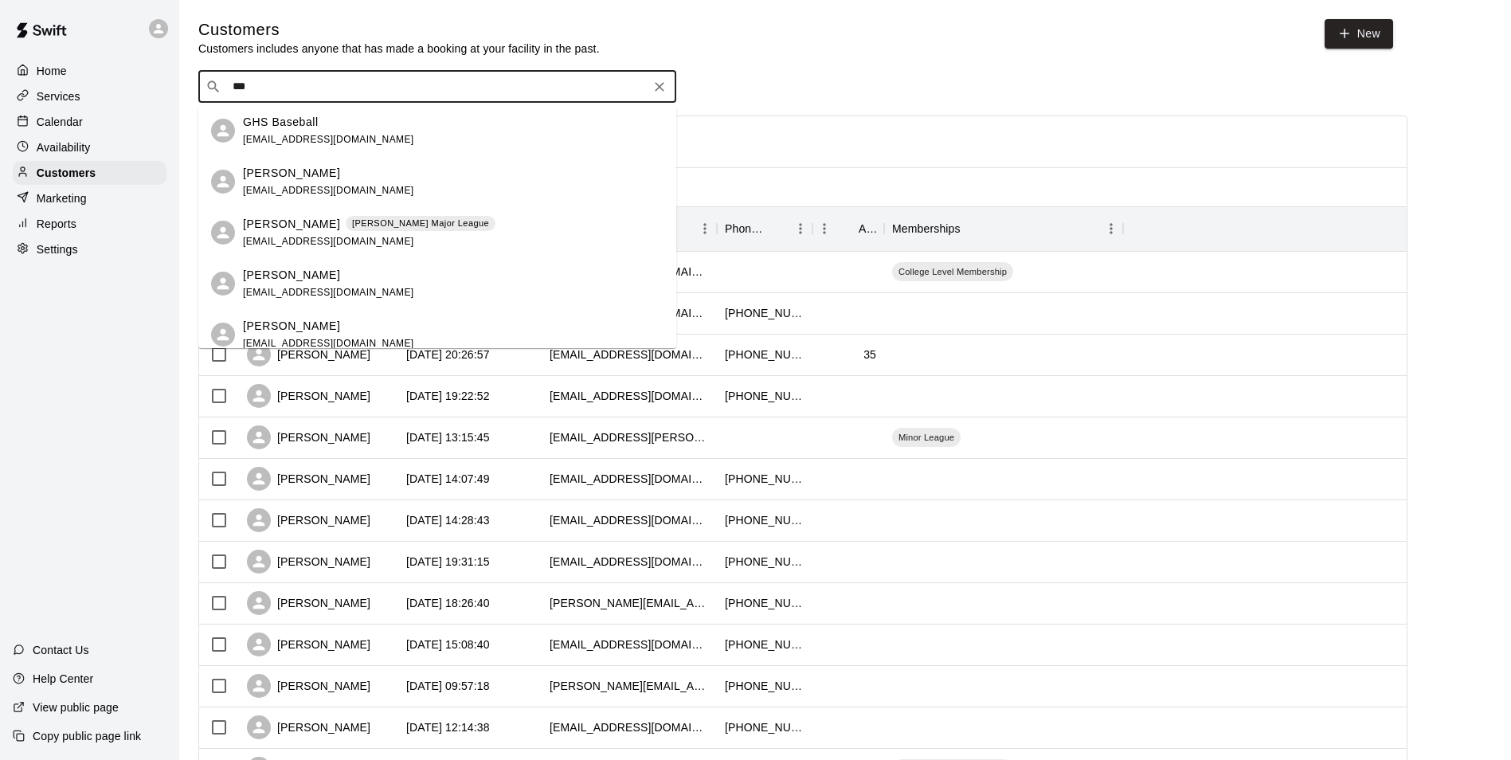
click at [281, 231] on p "[PERSON_NAME]" at bounding box center [291, 224] width 97 height 17
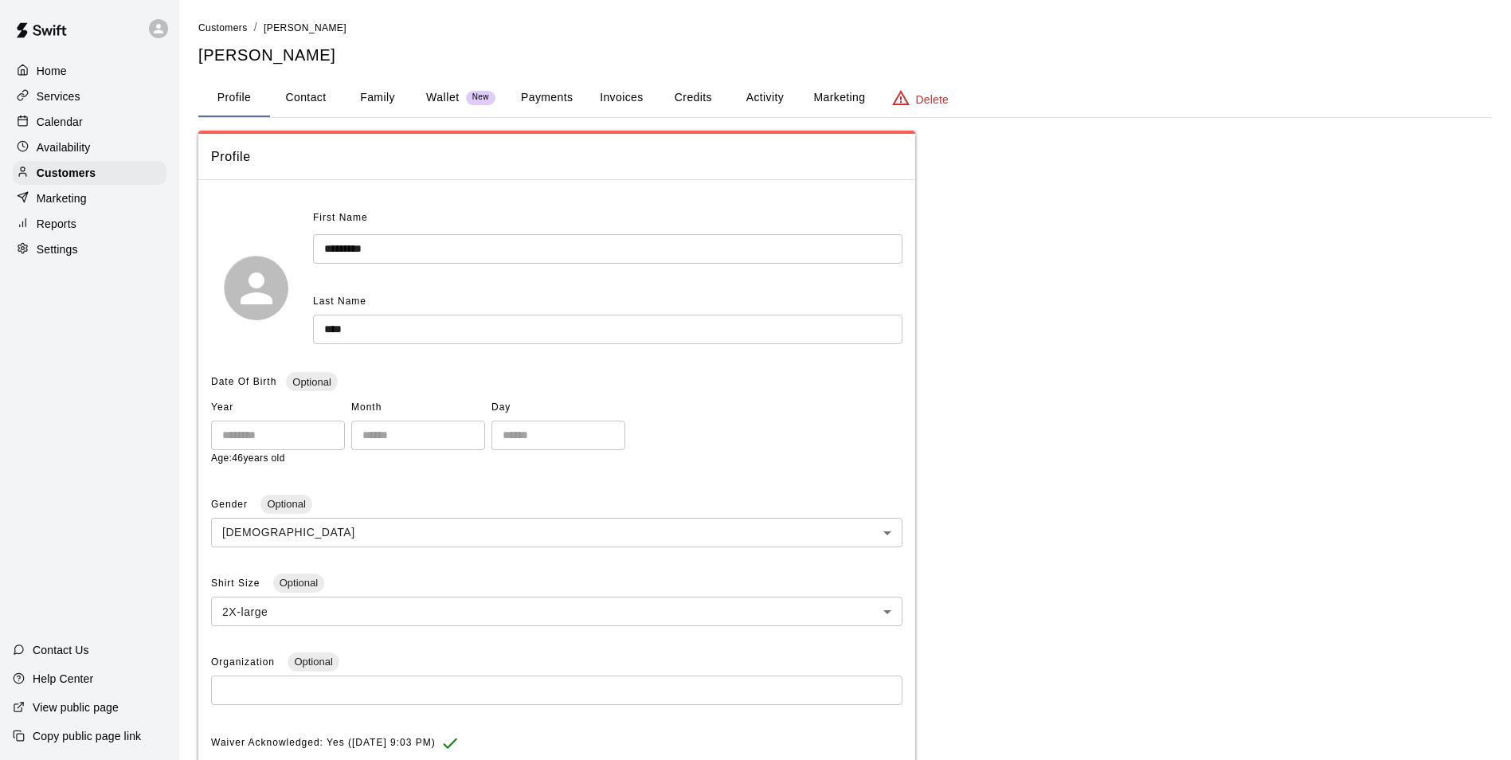
click at [768, 114] on button "Activity" at bounding box center [765, 98] width 72 height 38
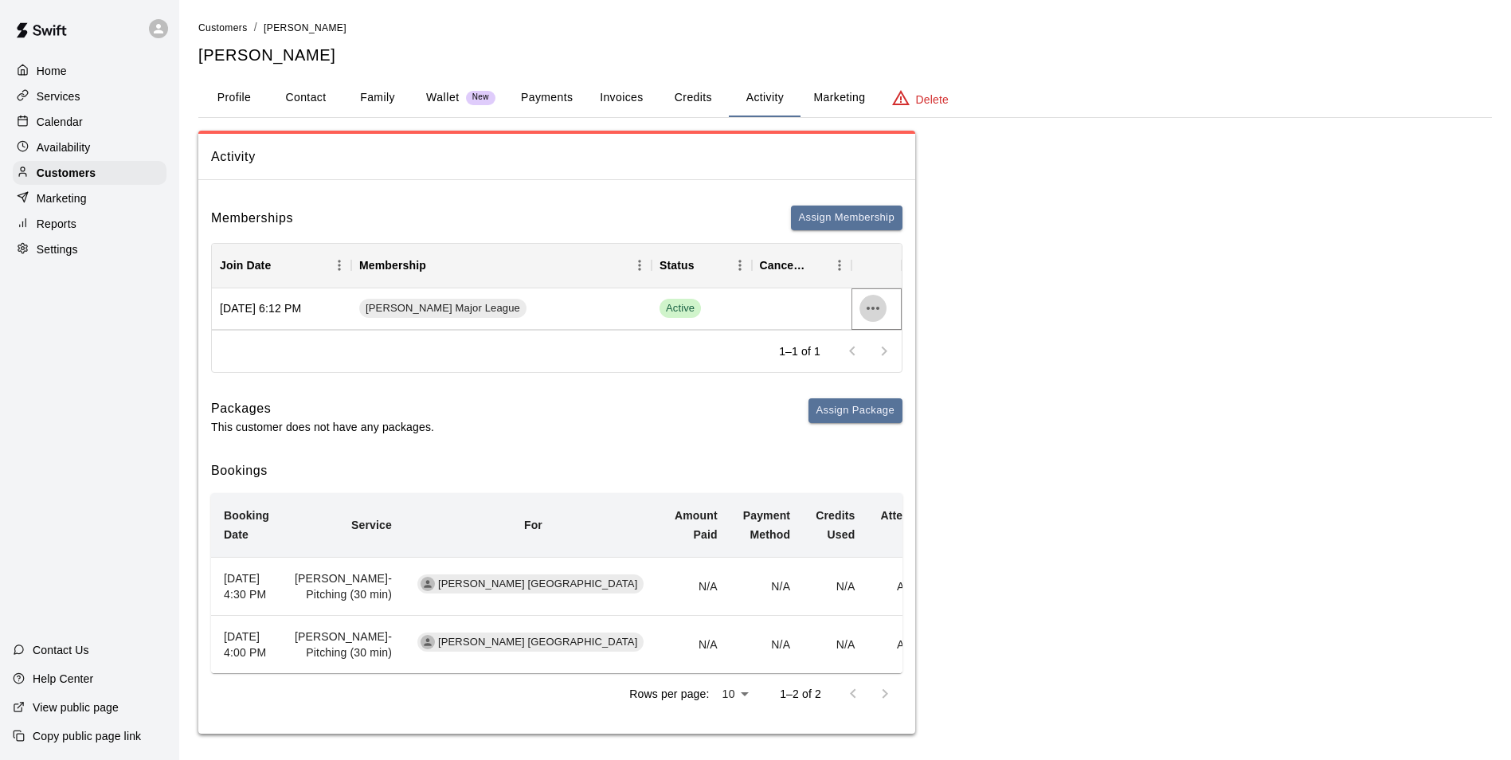
click at [866, 307] on icon "more actions" at bounding box center [873, 308] width 19 height 19
click at [884, 366] on li "Cancel" at bounding box center [905, 367] width 90 height 26
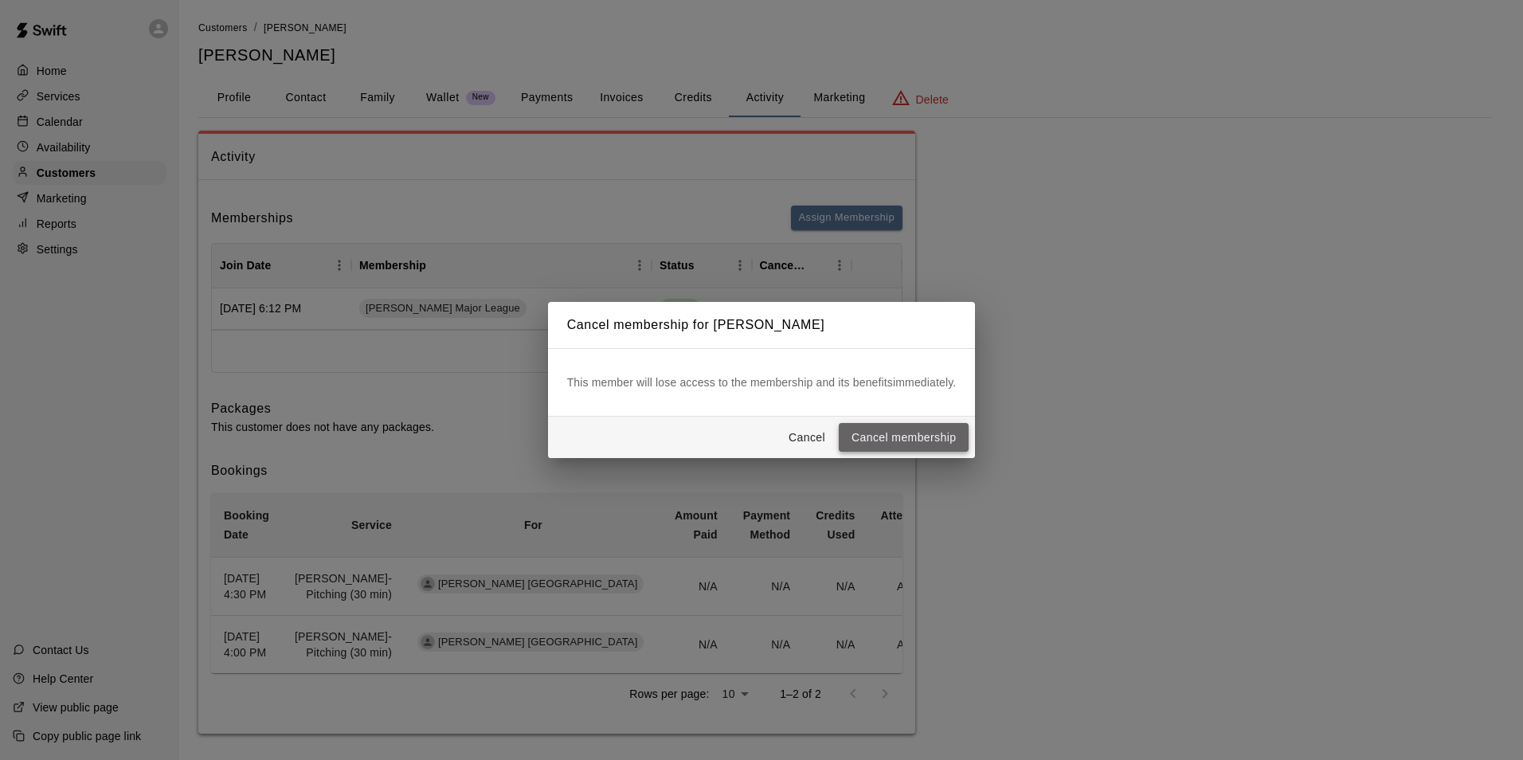
click at [871, 436] on button "Cancel membership" at bounding box center [904, 437] width 130 height 29
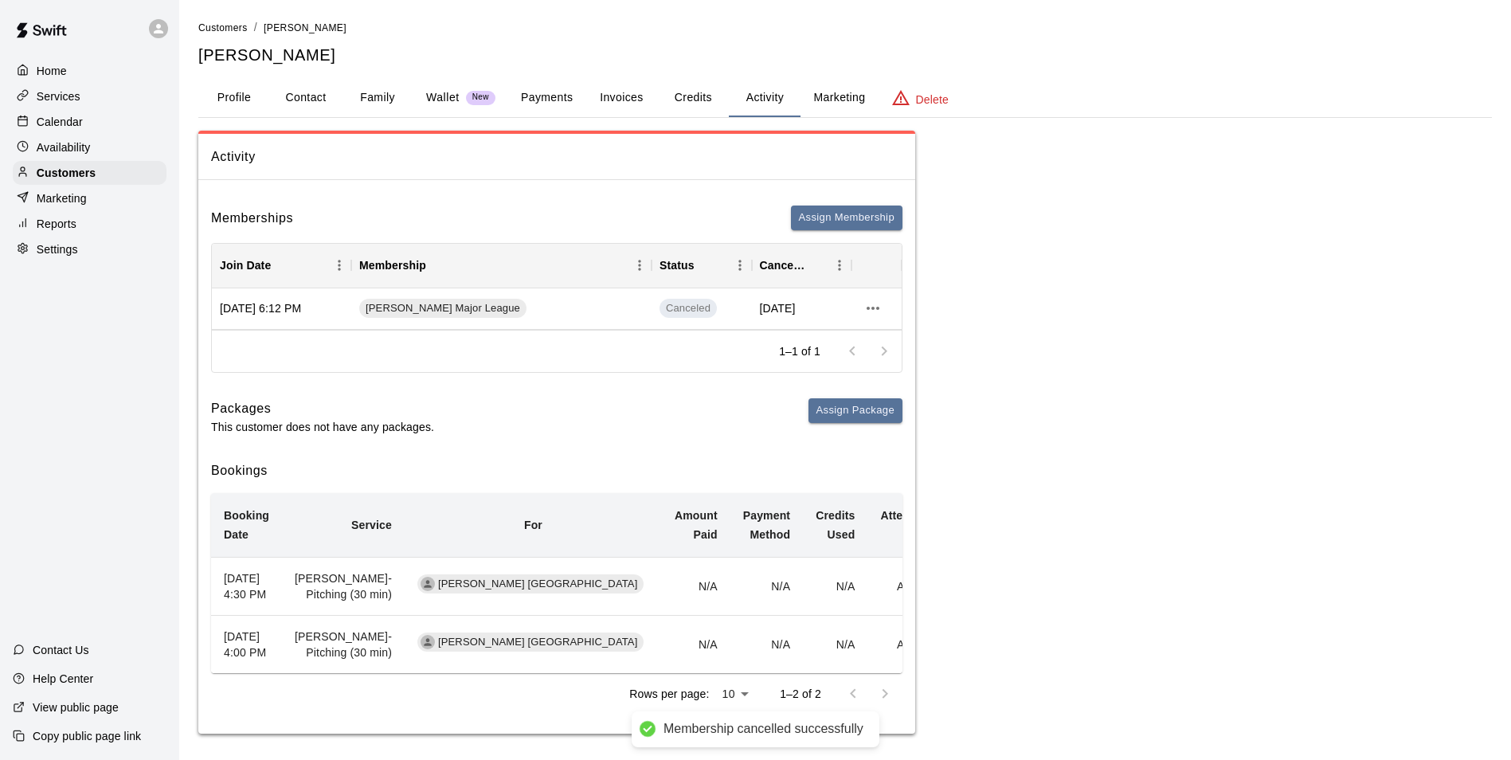
click at [351, 93] on button "Family" at bounding box center [378, 98] width 72 height 38
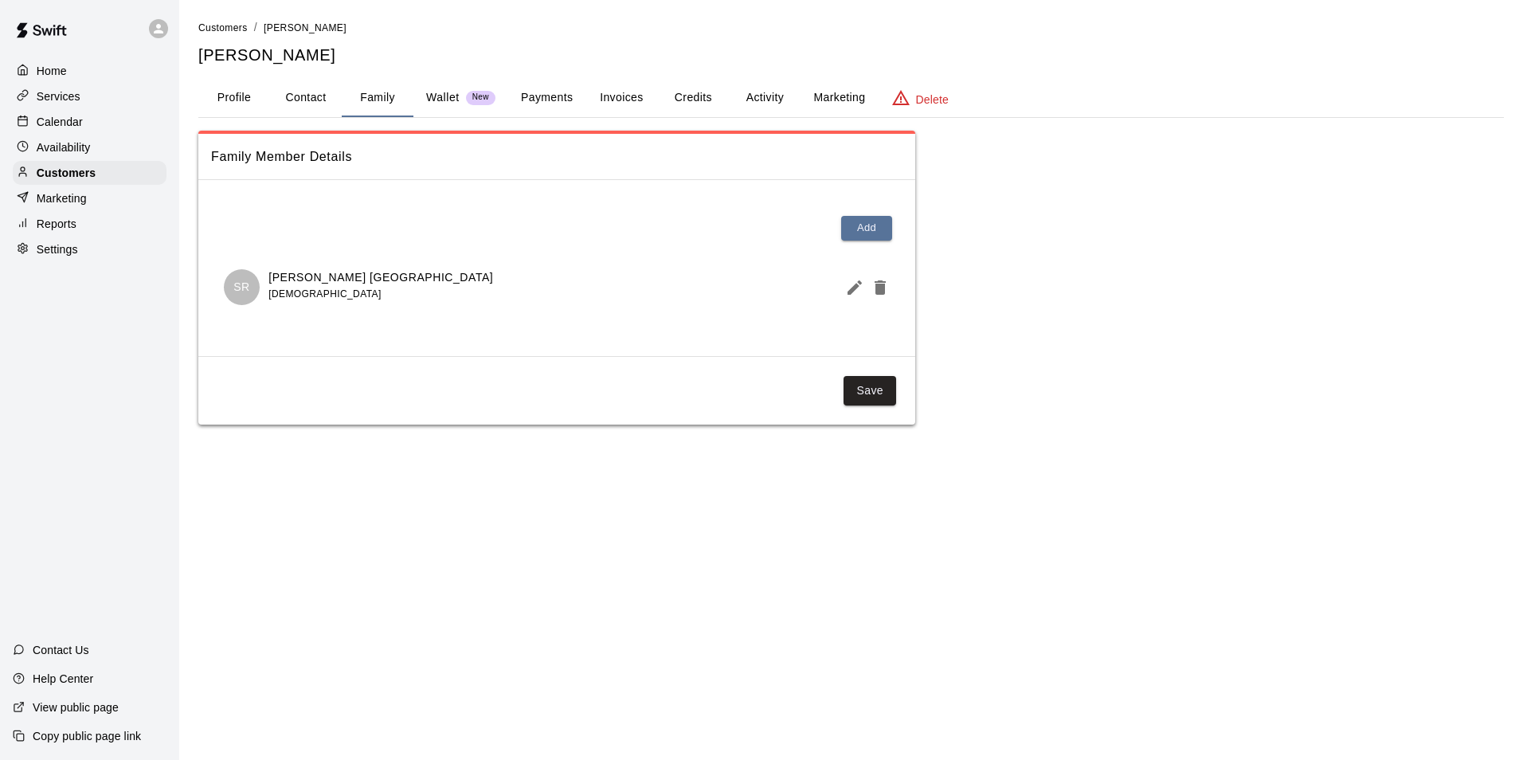
click at [108, 112] on div "Calendar" at bounding box center [90, 122] width 154 height 24
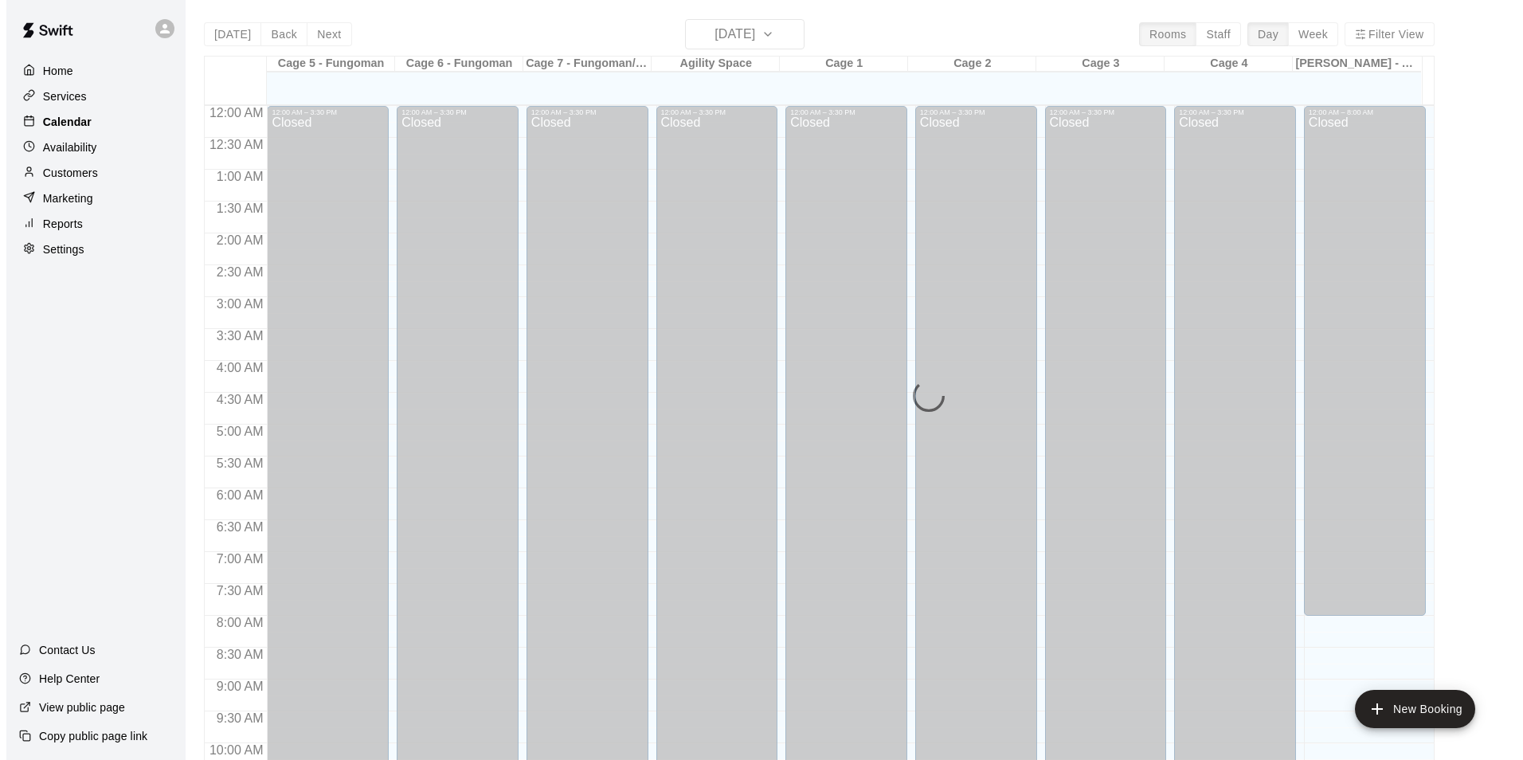
scroll to position [809, 0]
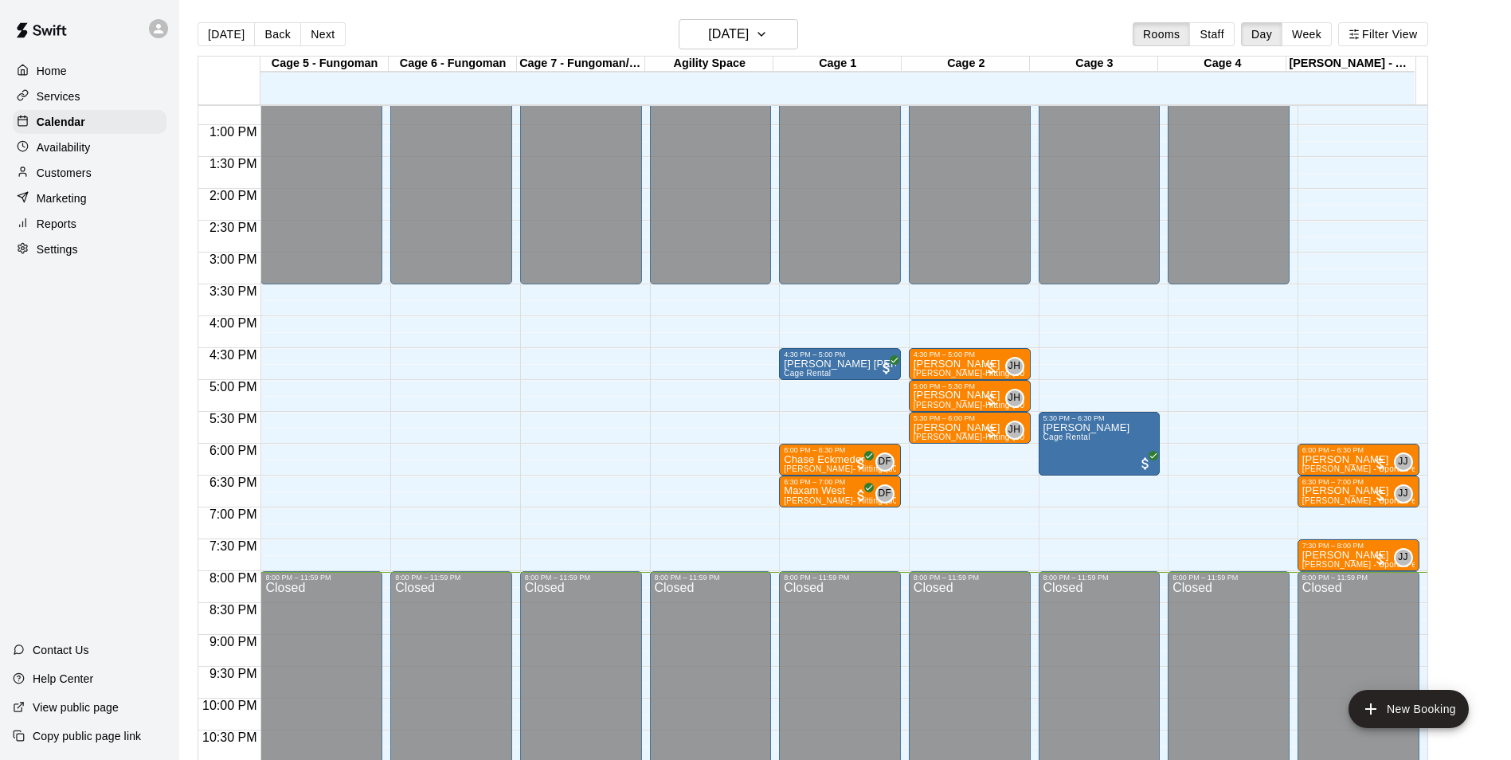
click at [157, 27] on icon at bounding box center [159, 29] width 10 height 10
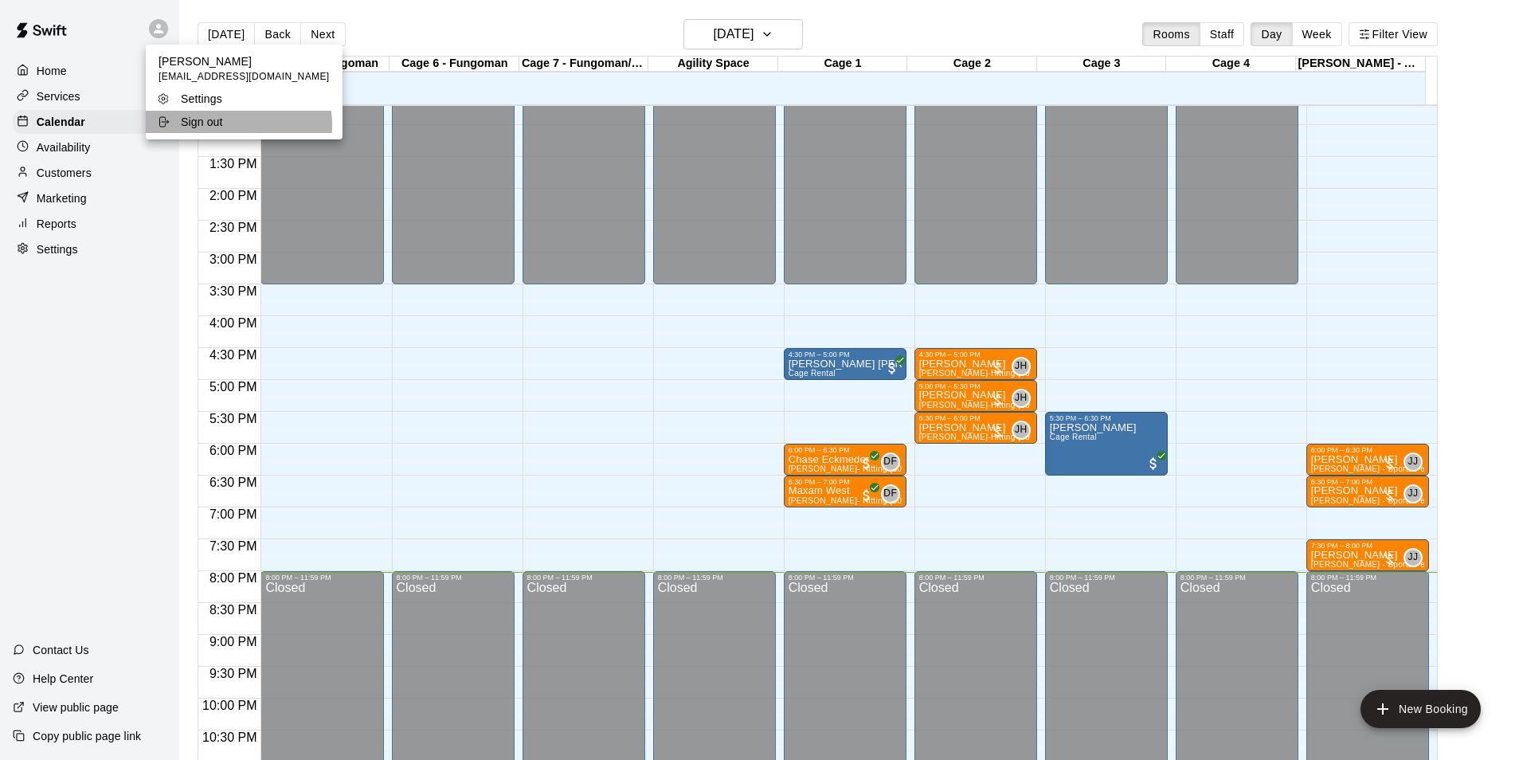
click at [206, 125] on p "Sign out" at bounding box center [202, 122] width 42 height 16
